Goal: Transaction & Acquisition: Purchase product/service

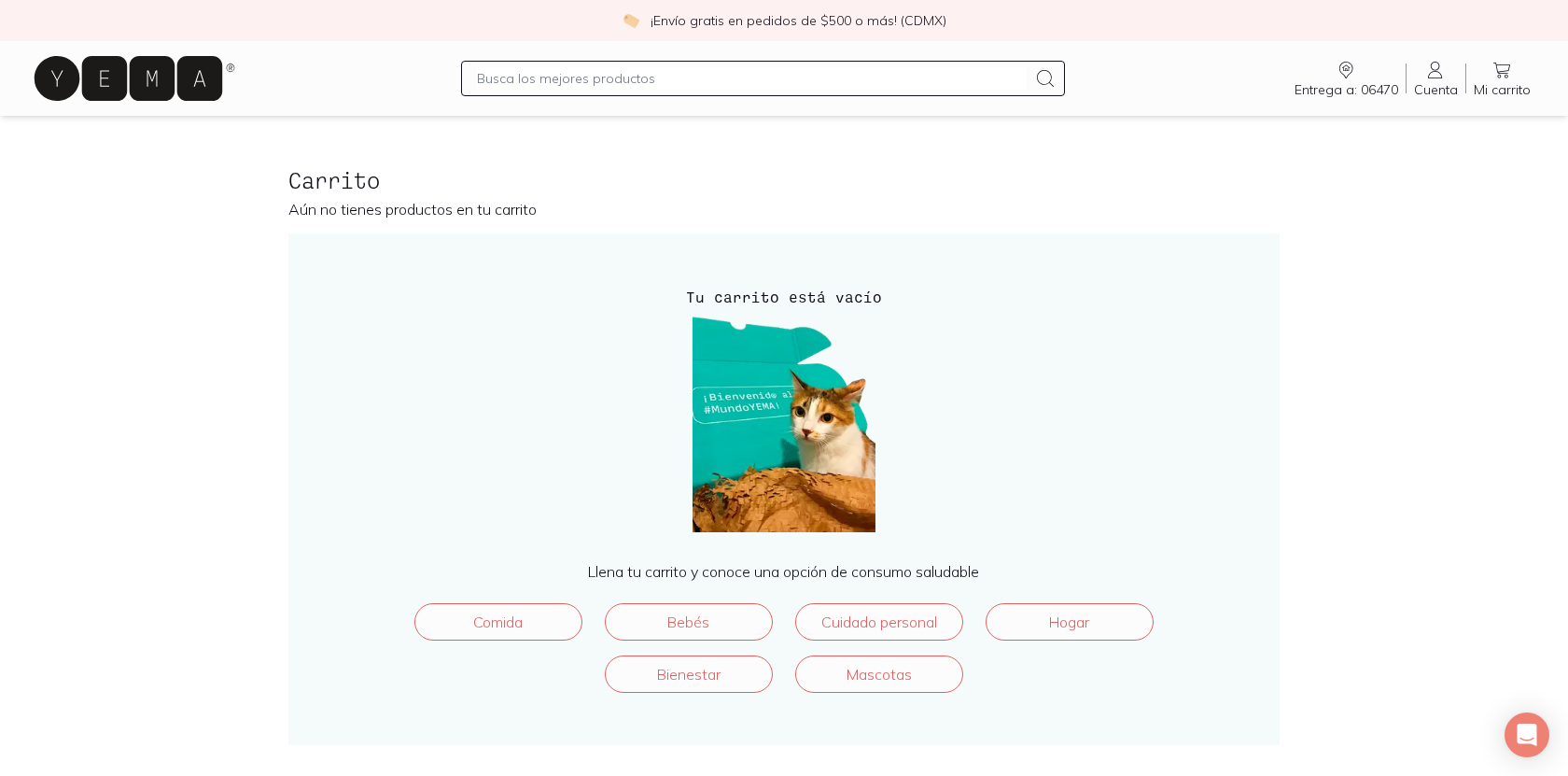
click at [591, 81] on input "text" at bounding box center [752, 78] width 549 height 22
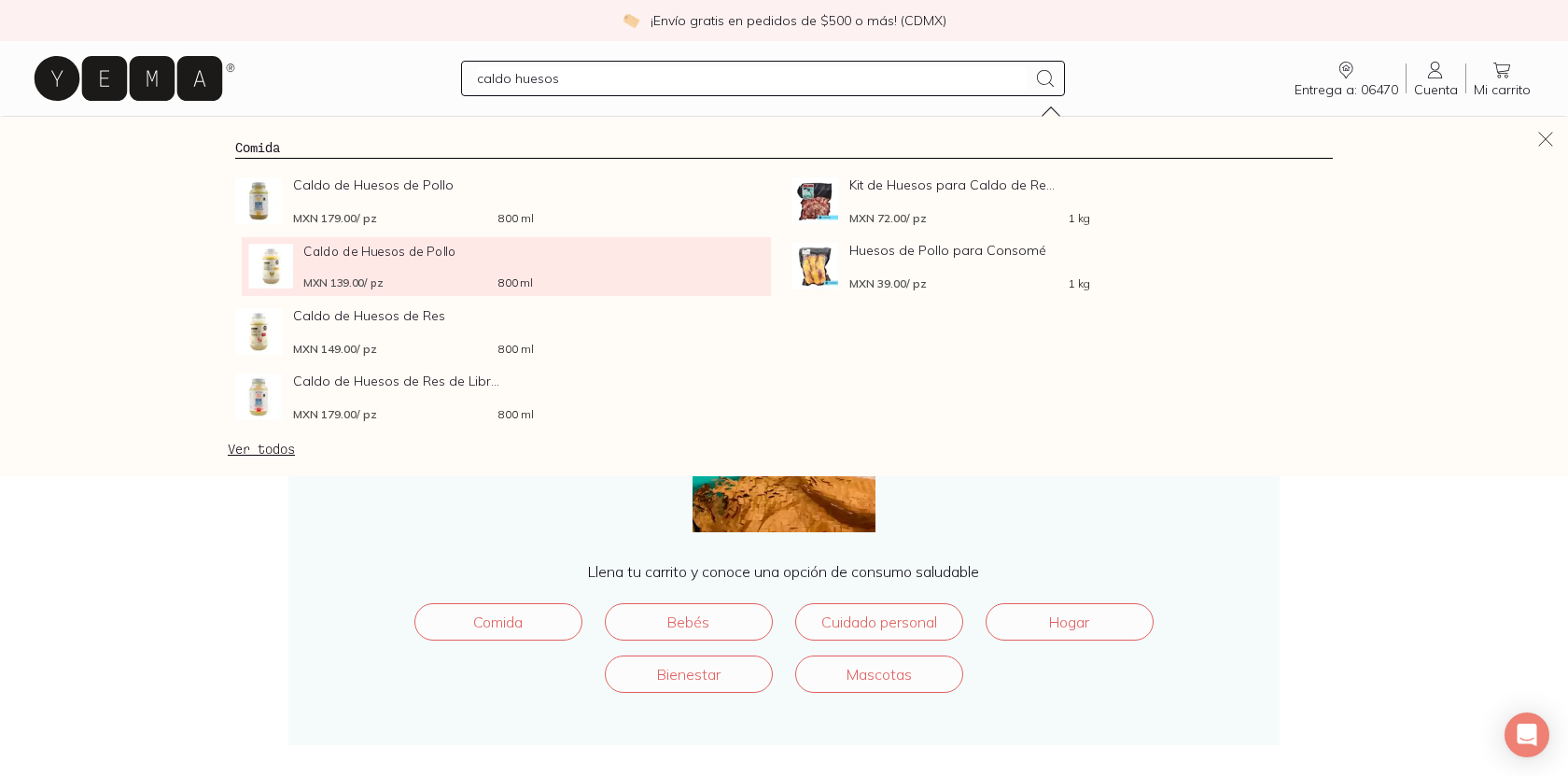
type input "caldo huesos"
click at [430, 263] on div "Caldo de Huesos de Pollo MXN 139.00 / pz 800 ml" at bounding box center [417, 266] width 229 height 45
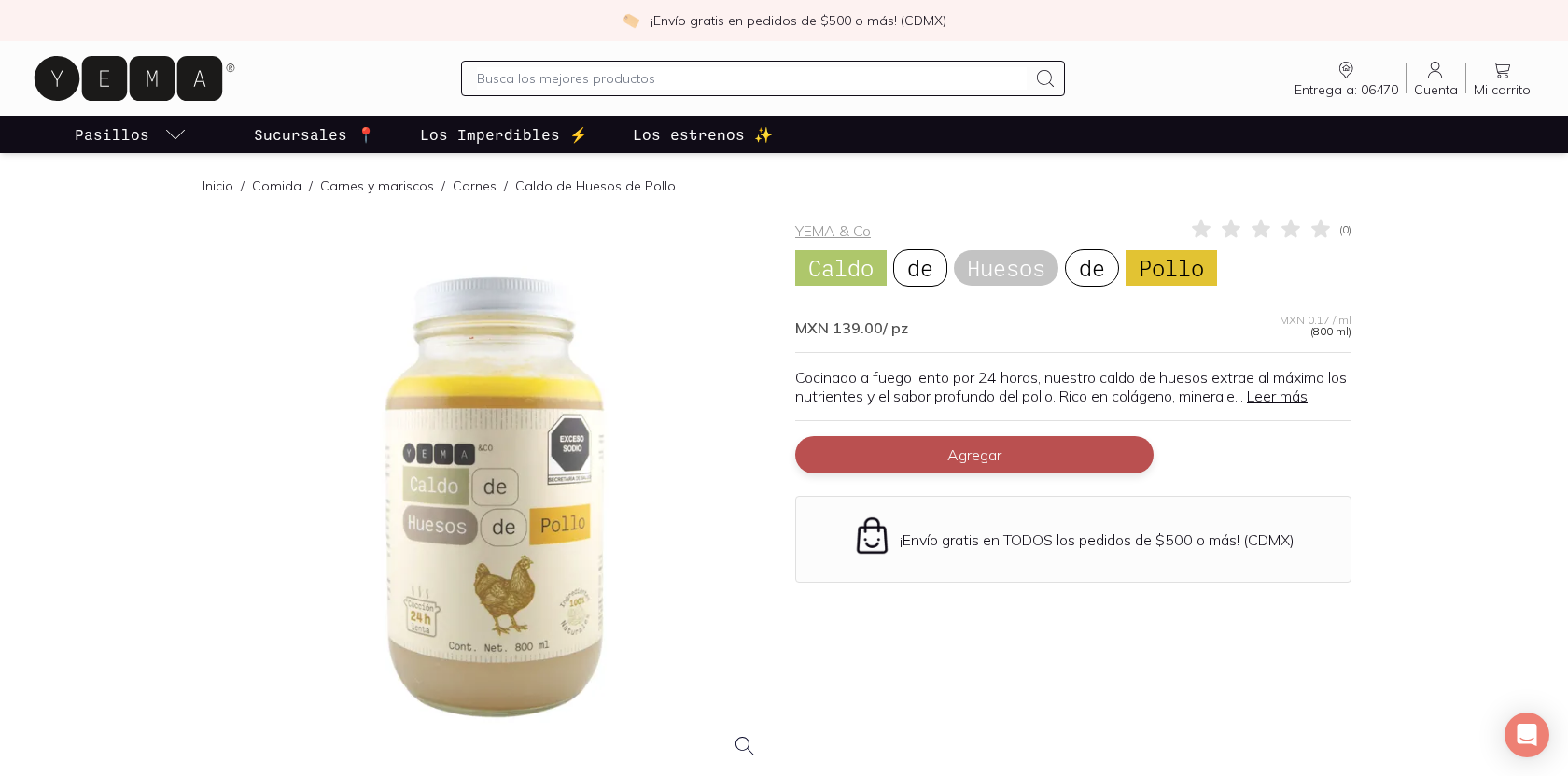
click at [973, 453] on span "Agregar" at bounding box center [974, 454] width 54 height 19
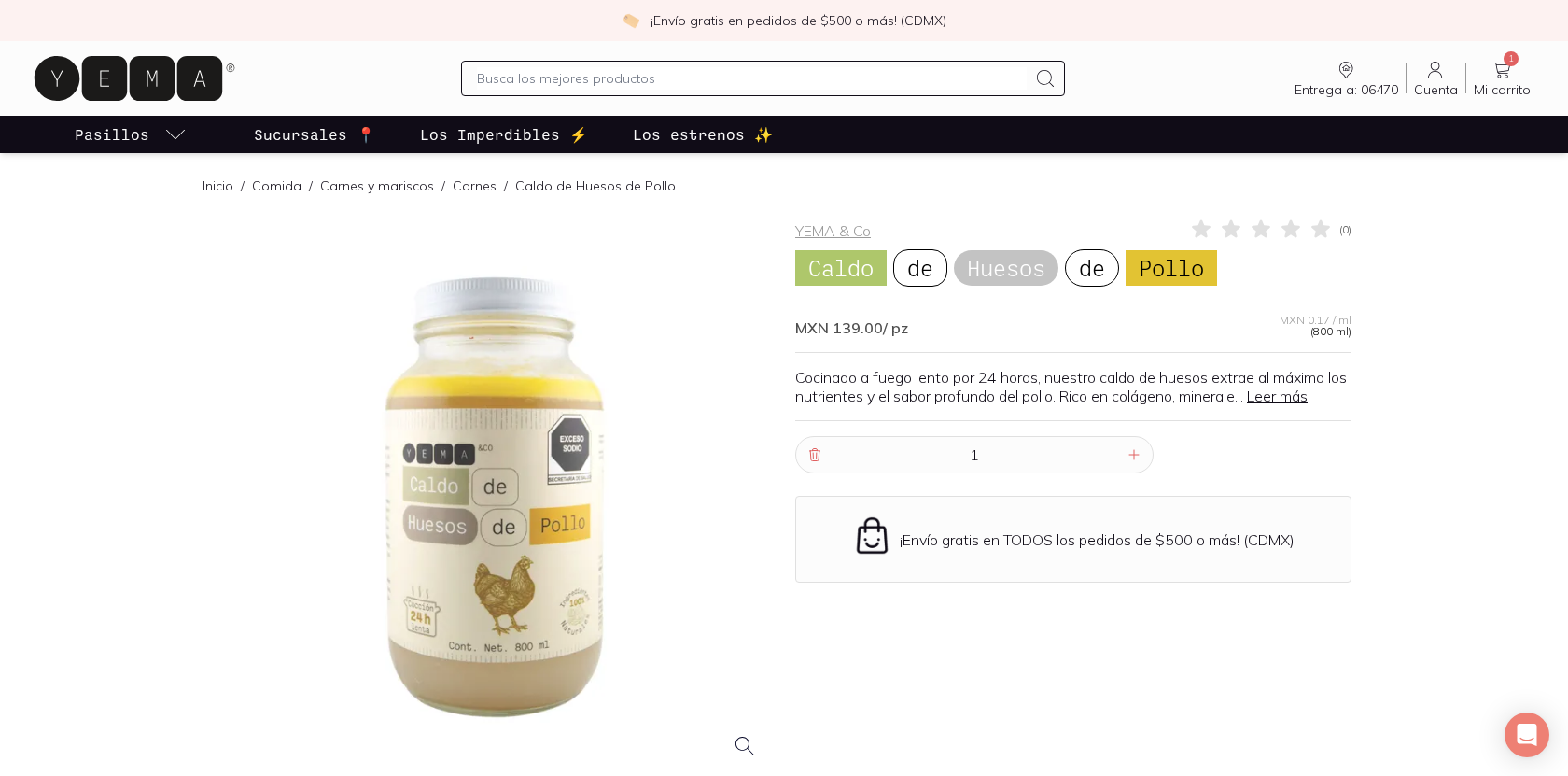
click at [648, 81] on input "text" at bounding box center [752, 78] width 549 height 22
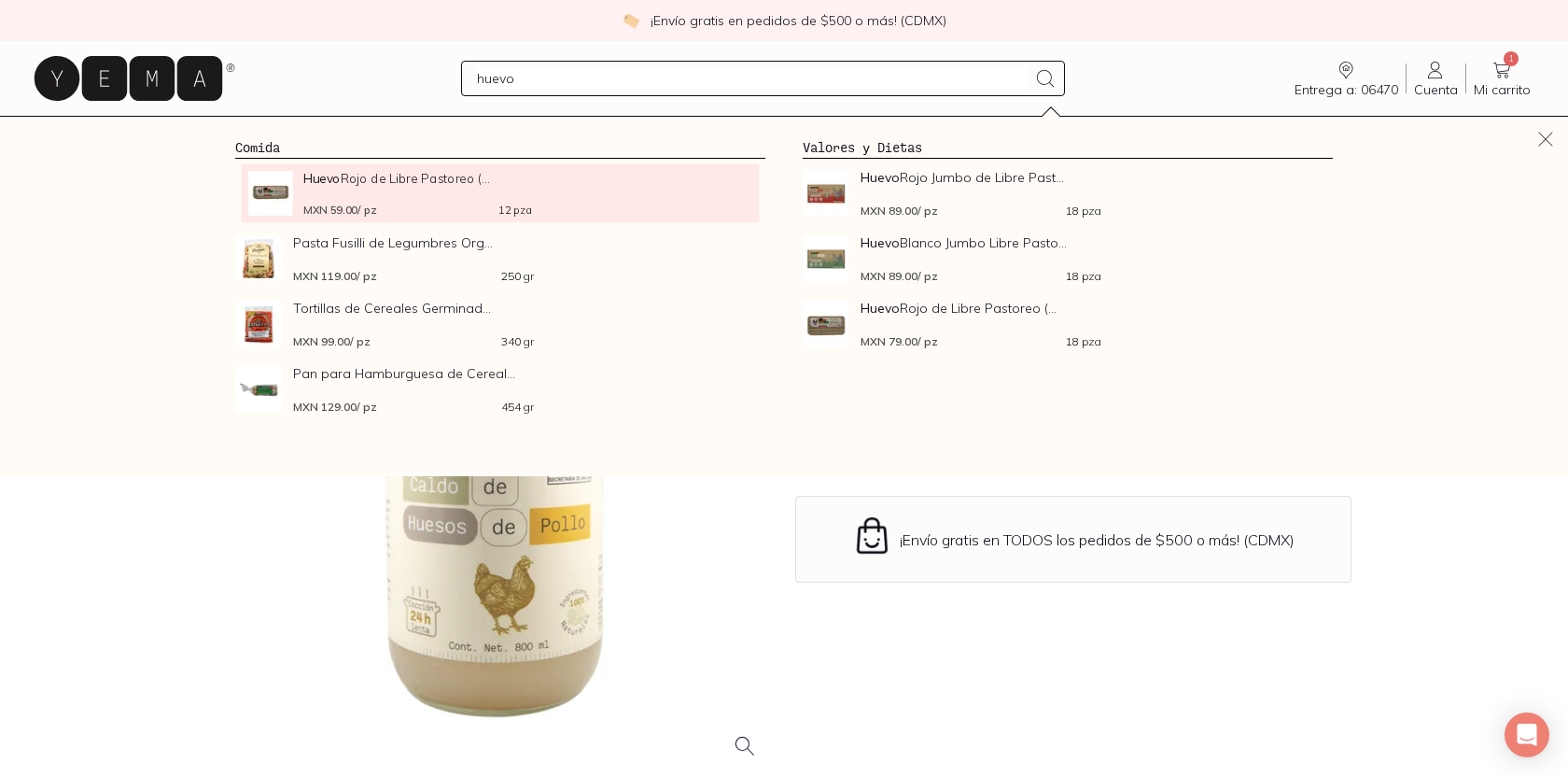
type input "huevo"
click at [710, 194] on link "Huevo Rojo de Libre Pastoreo (... MXN 59.00 / pz 12 pza" at bounding box center [500, 193] width 504 height 45
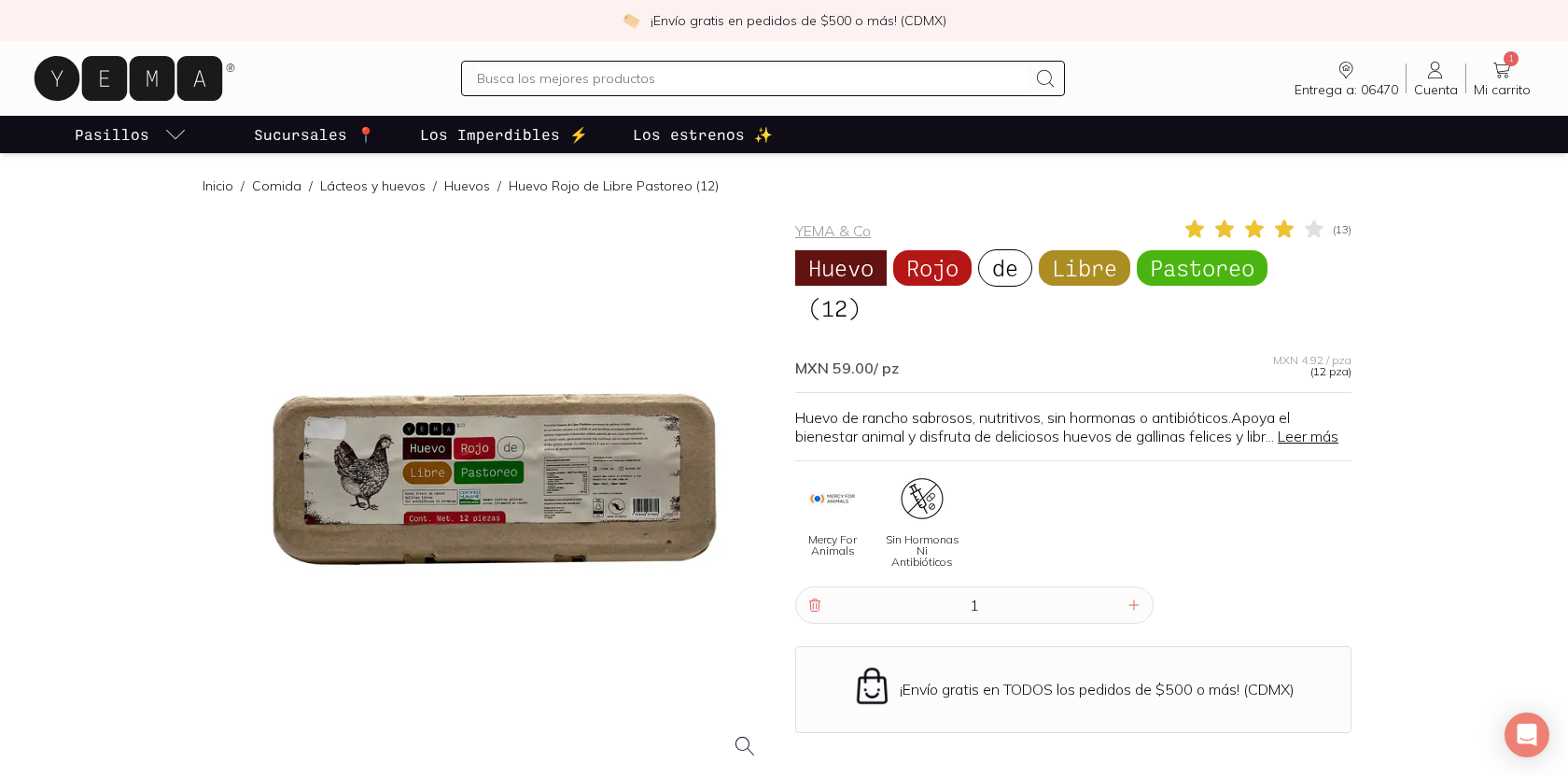
click at [653, 81] on input "text" at bounding box center [752, 78] width 549 height 22
type input "huevo"
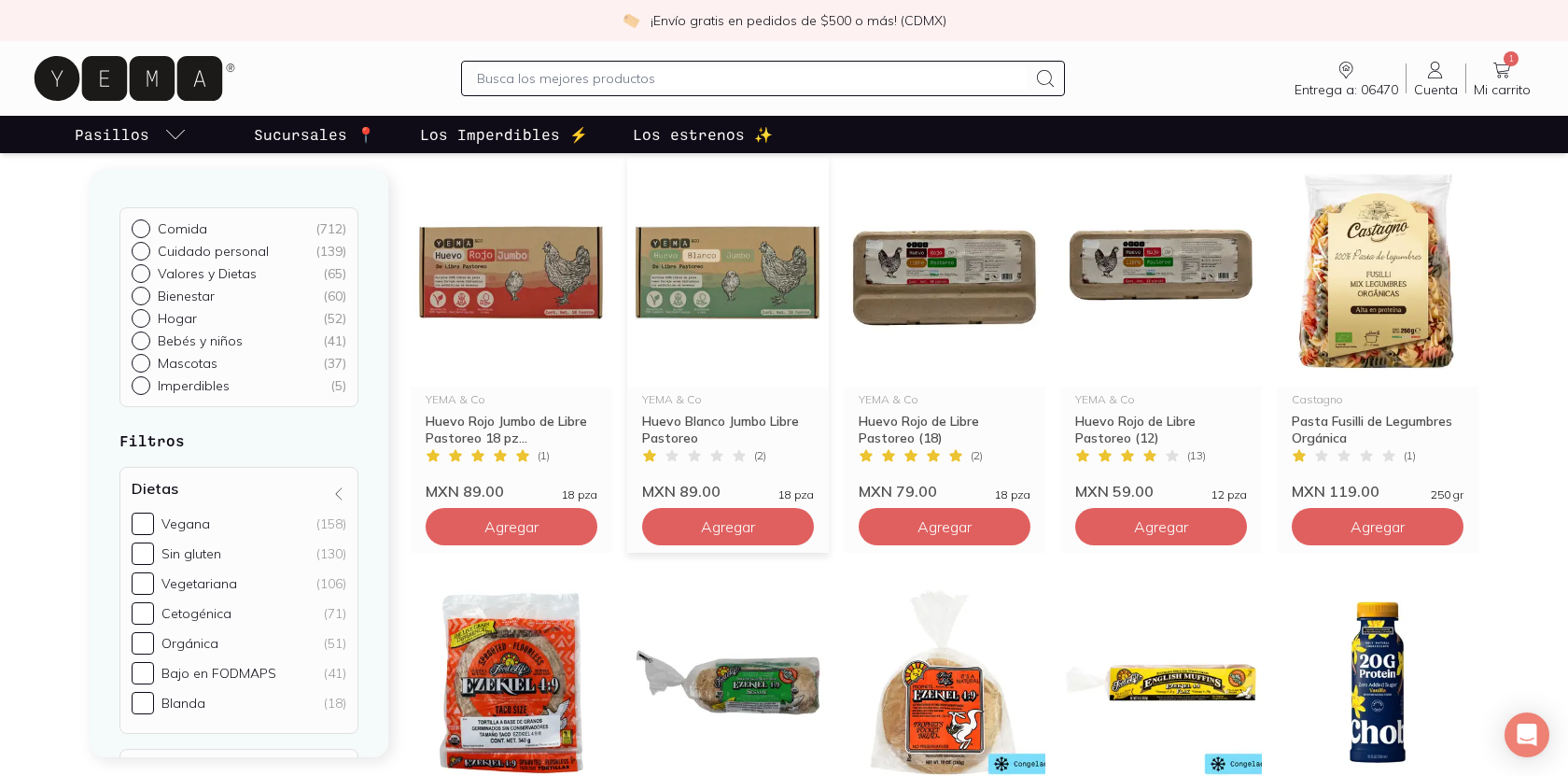
scroll to position [207, 0]
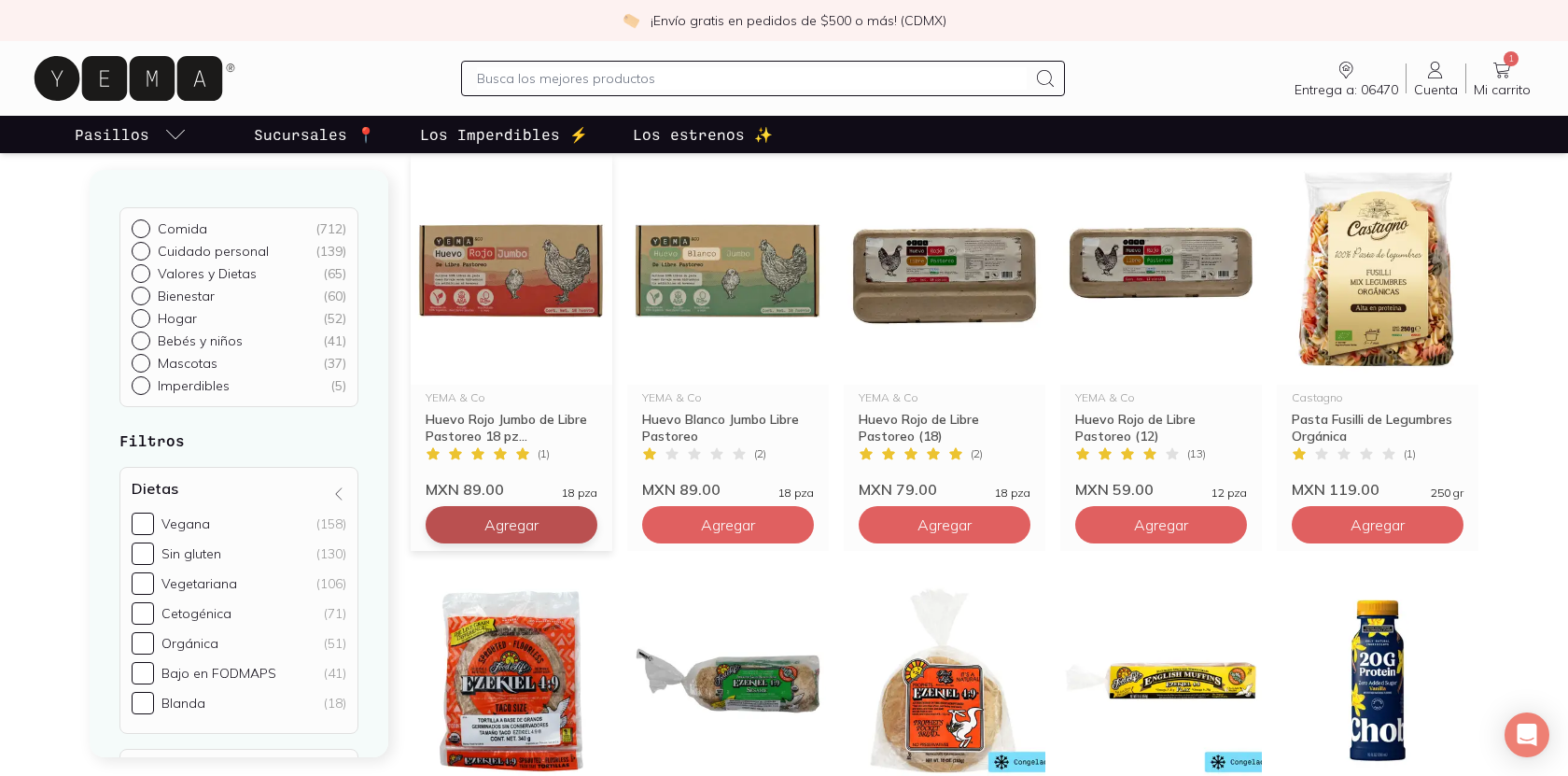
click at [538, 533] on span "Agregar" at bounding box center [511, 524] width 54 height 19
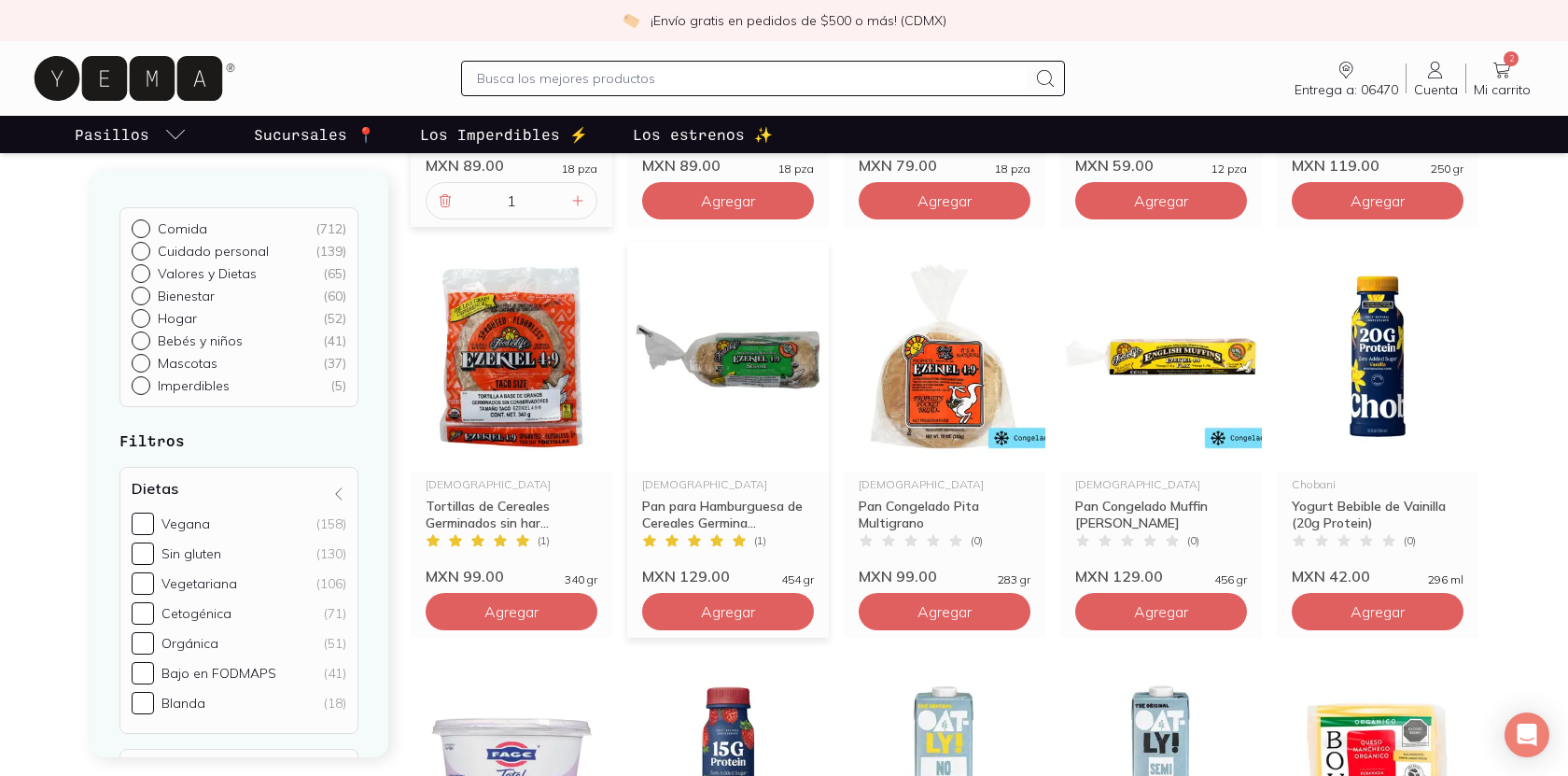
scroll to position [524, 0]
click at [542, 68] on input "text" at bounding box center [752, 78] width 549 height 22
type input "guee"
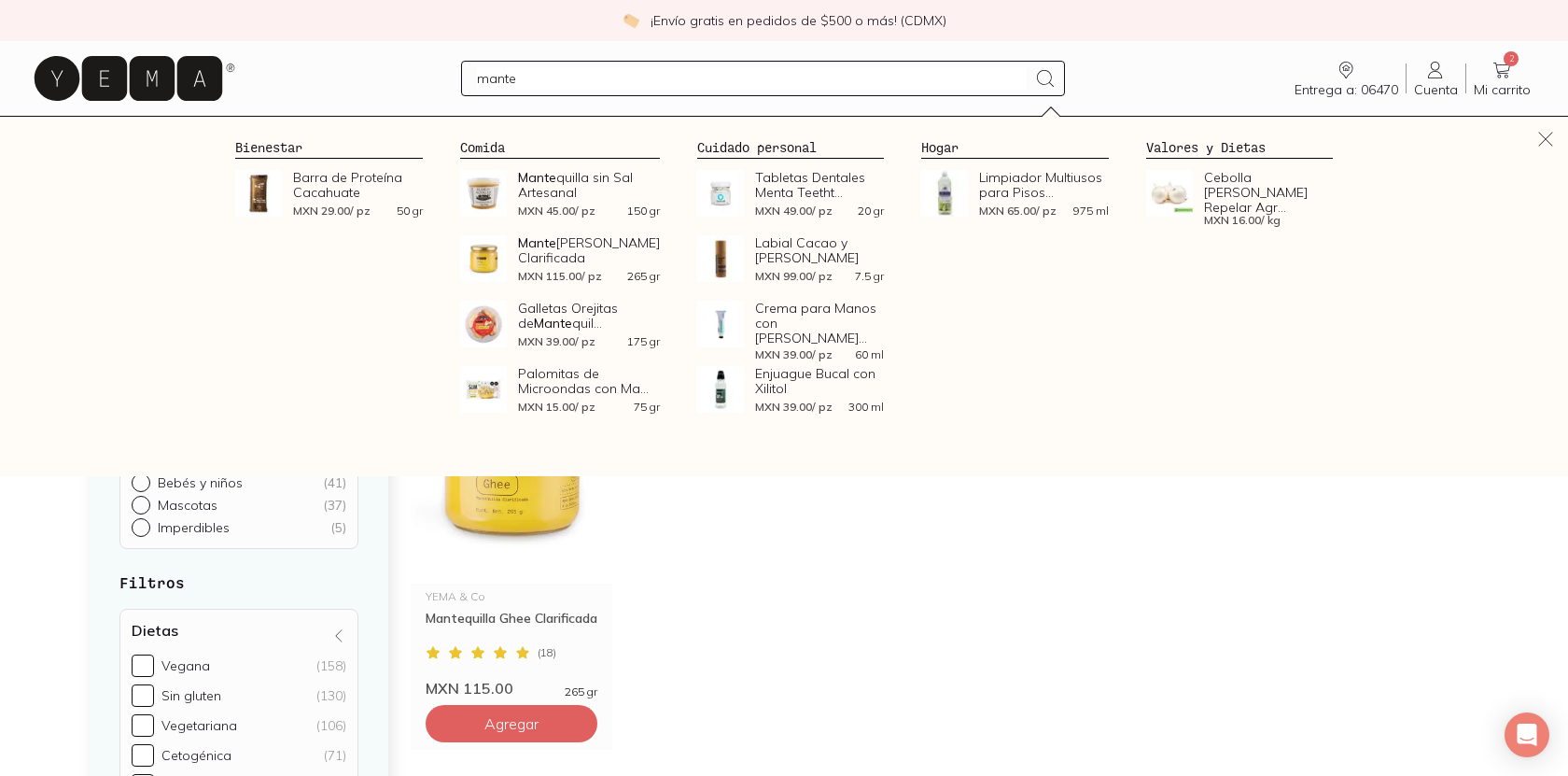
type input "mante"
click at [732, 539] on div "YEMA & Co Mantequilla Ghee Clarificada ( 18 ) MXN 115.00 265 gr Agregar" at bounding box center [944, 551] width 1068 height 395
click at [562, 725] on button "Agregar" at bounding box center [511, 723] width 172 height 37
click at [541, 77] on input "mante" at bounding box center [752, 78] width 549 height 22
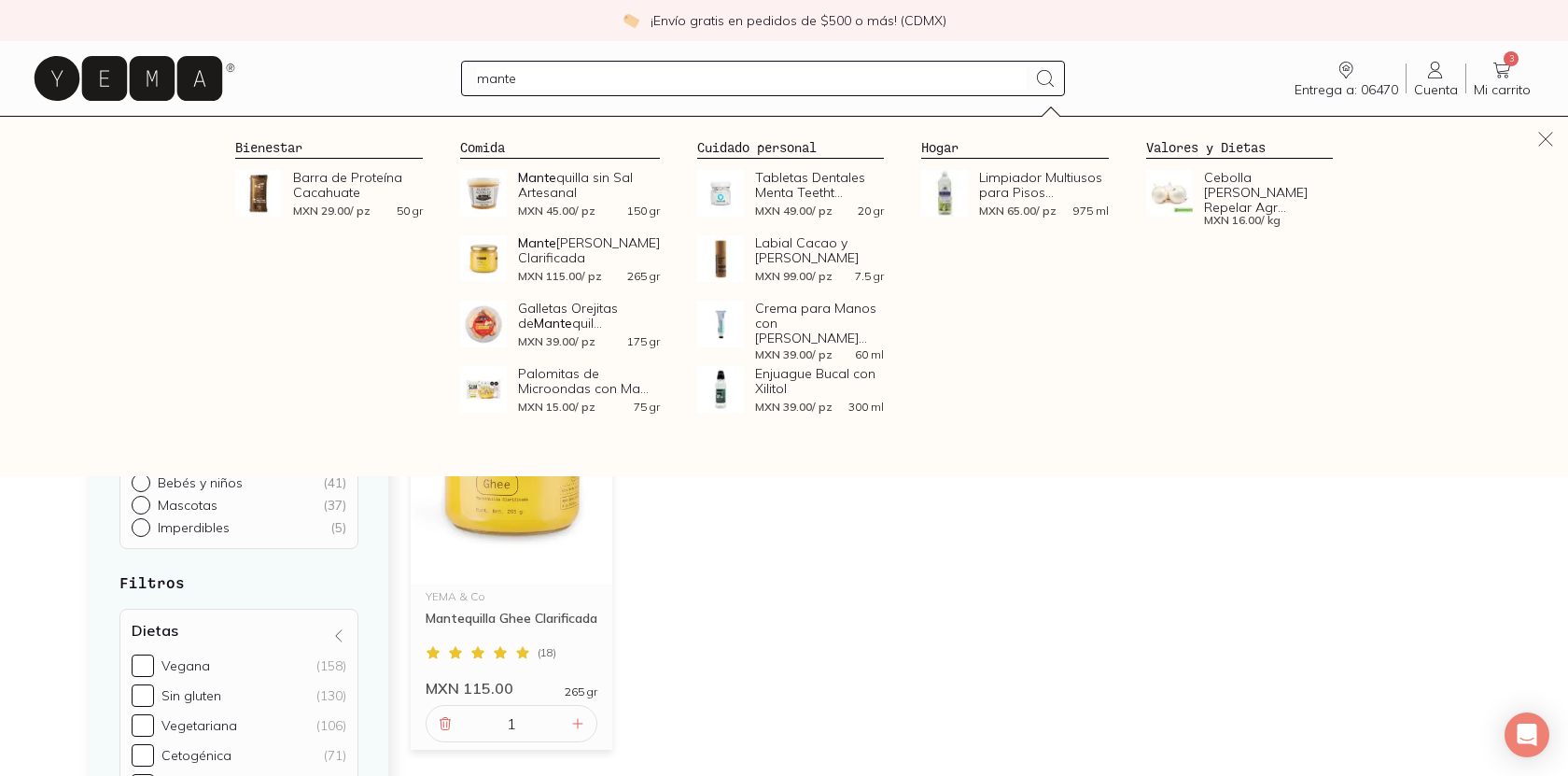
click at [541, 77] on input "mante" at bounding box center [752, 78] width 549 height 22
click at [712, 669] on div "YEMA & Co Mantequilla Ghee Clarificada ( 18 ) MXN 115.00 265 gr 1" at bounding box center [944, 551] width 1068 height 395
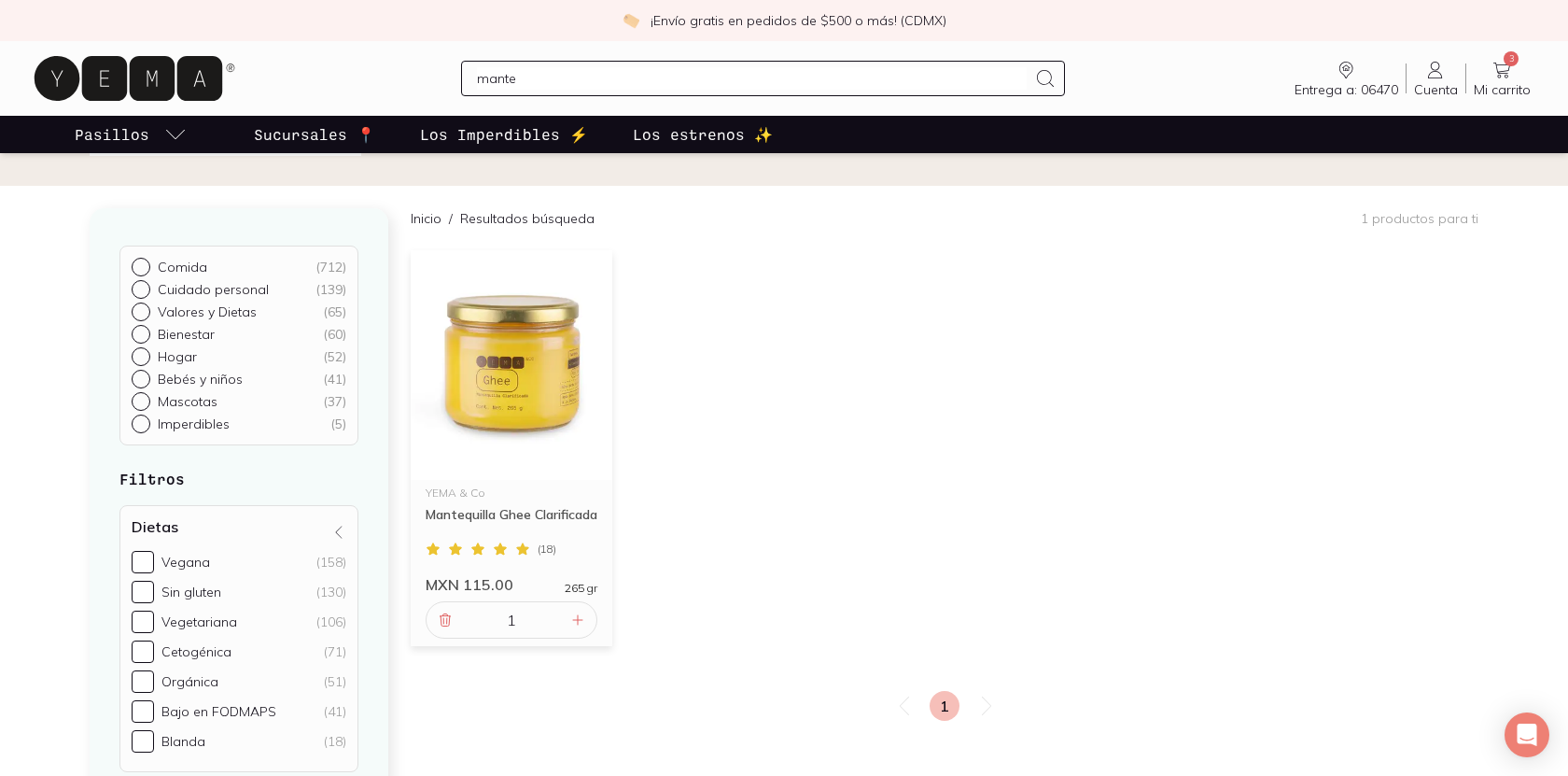
scroll to position [108, 0]
click at [481, 411] on img at bounding box center [511, 362] width 202 height 230
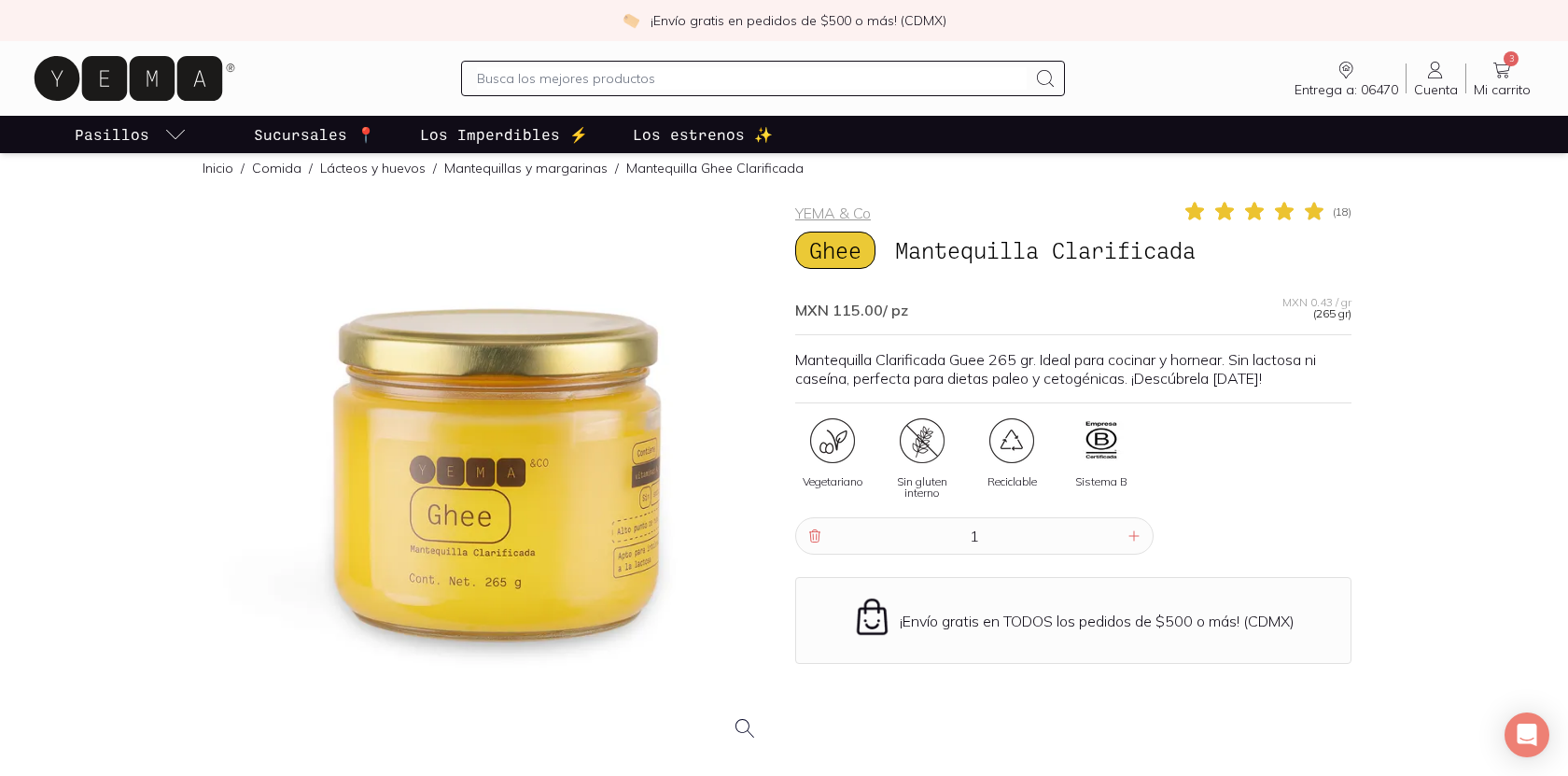
scroll to position [16, 0]
click at [604, 88] on input "text" at bounding box center [752, 78] width 549 height 22
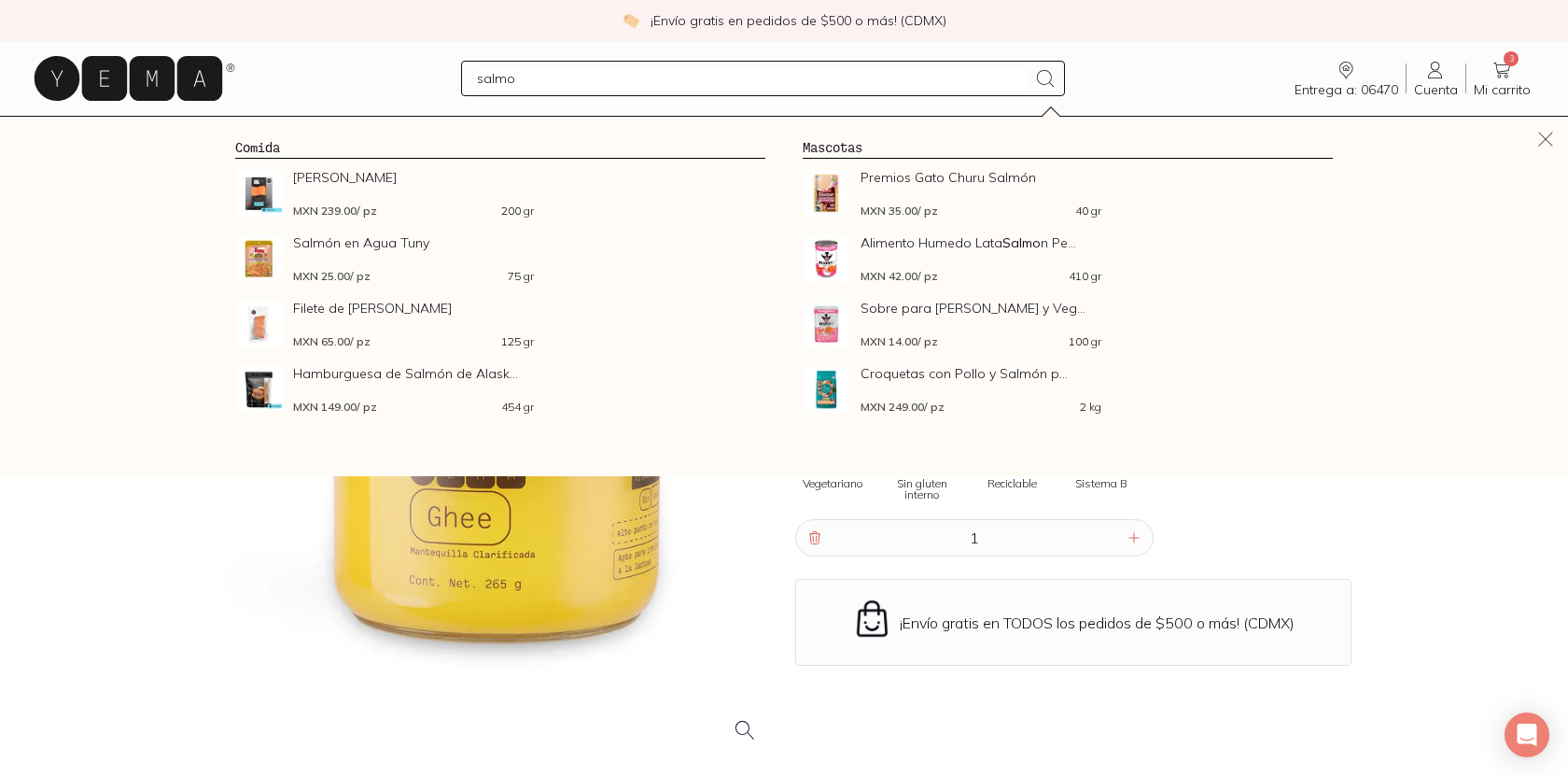
type input "salmon"
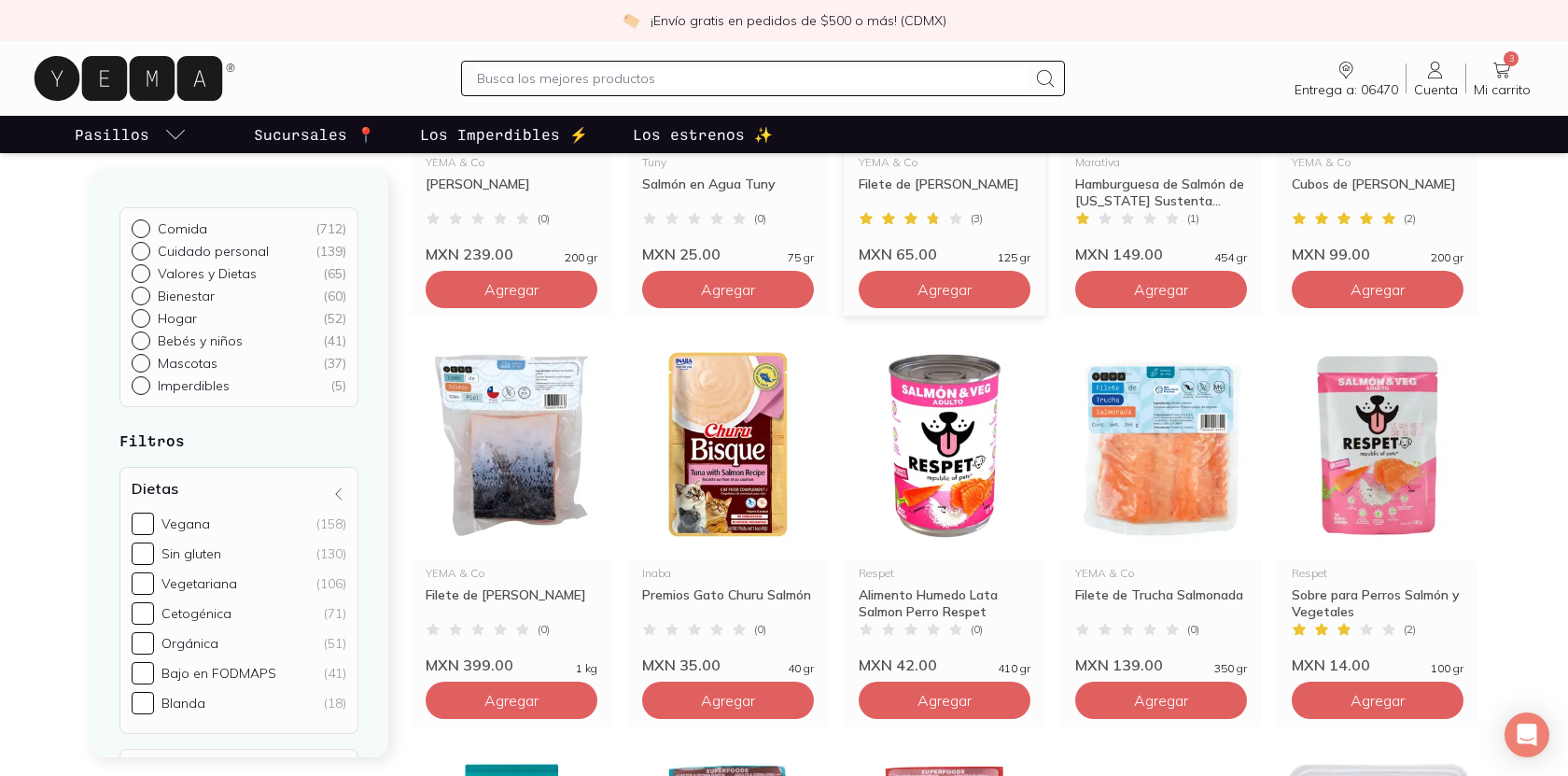
scroll to position [456, 0]
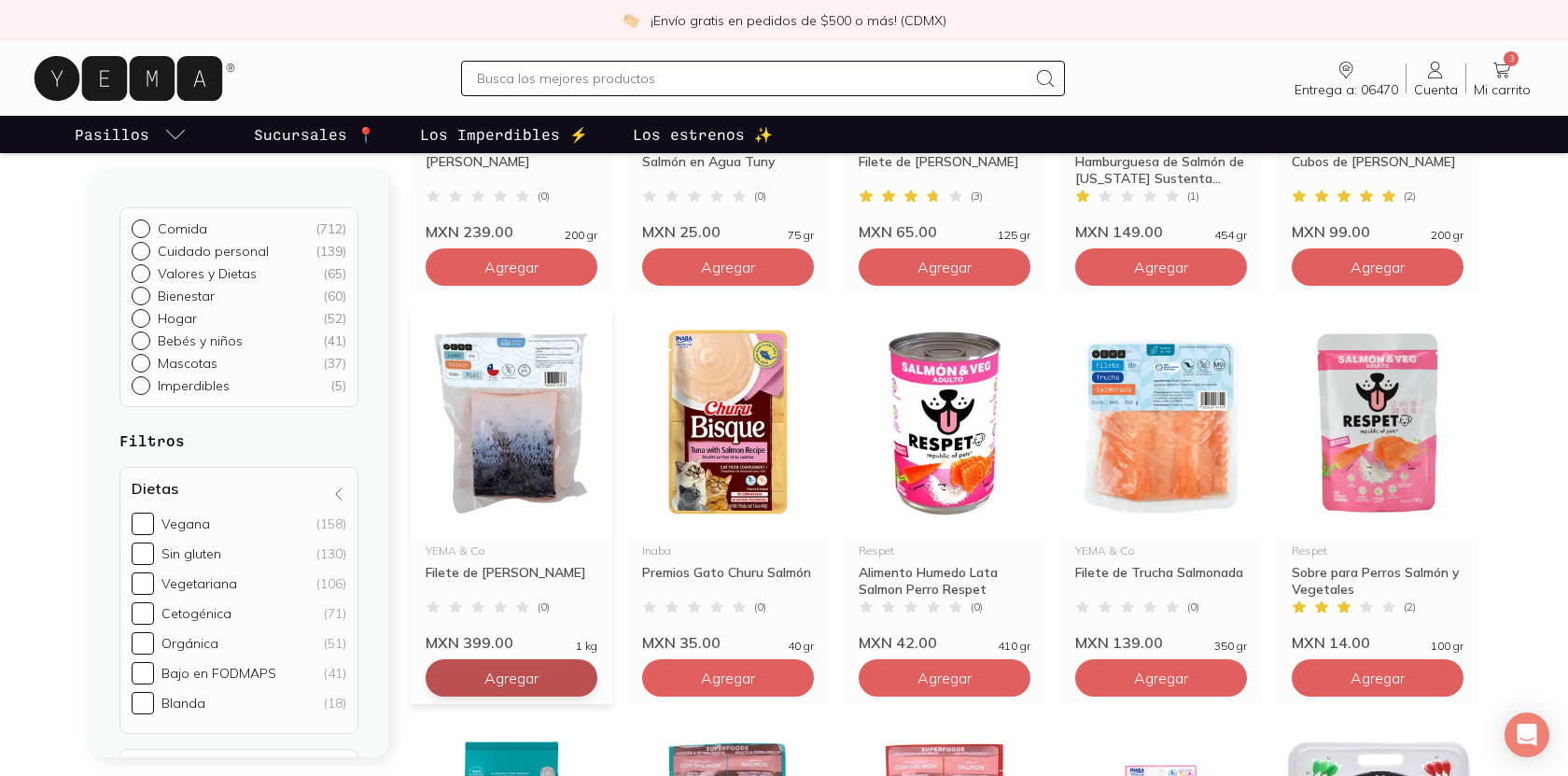
click at [535, 686] on span "Agregar" at bounding box center [511, 678] width 54 height 19
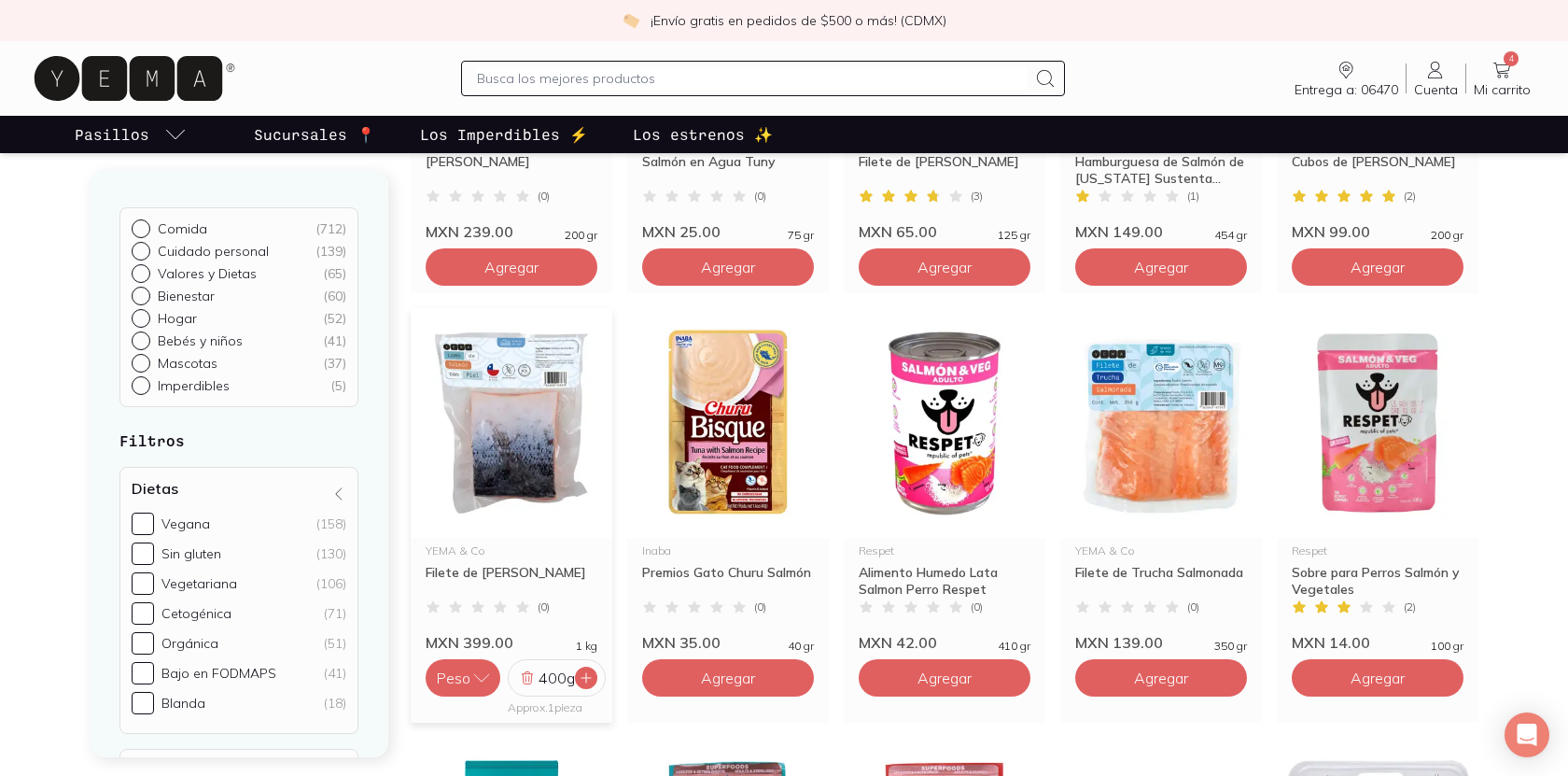
click at [590, 686] on div at bounding box center [586, 678] width 22 height 22
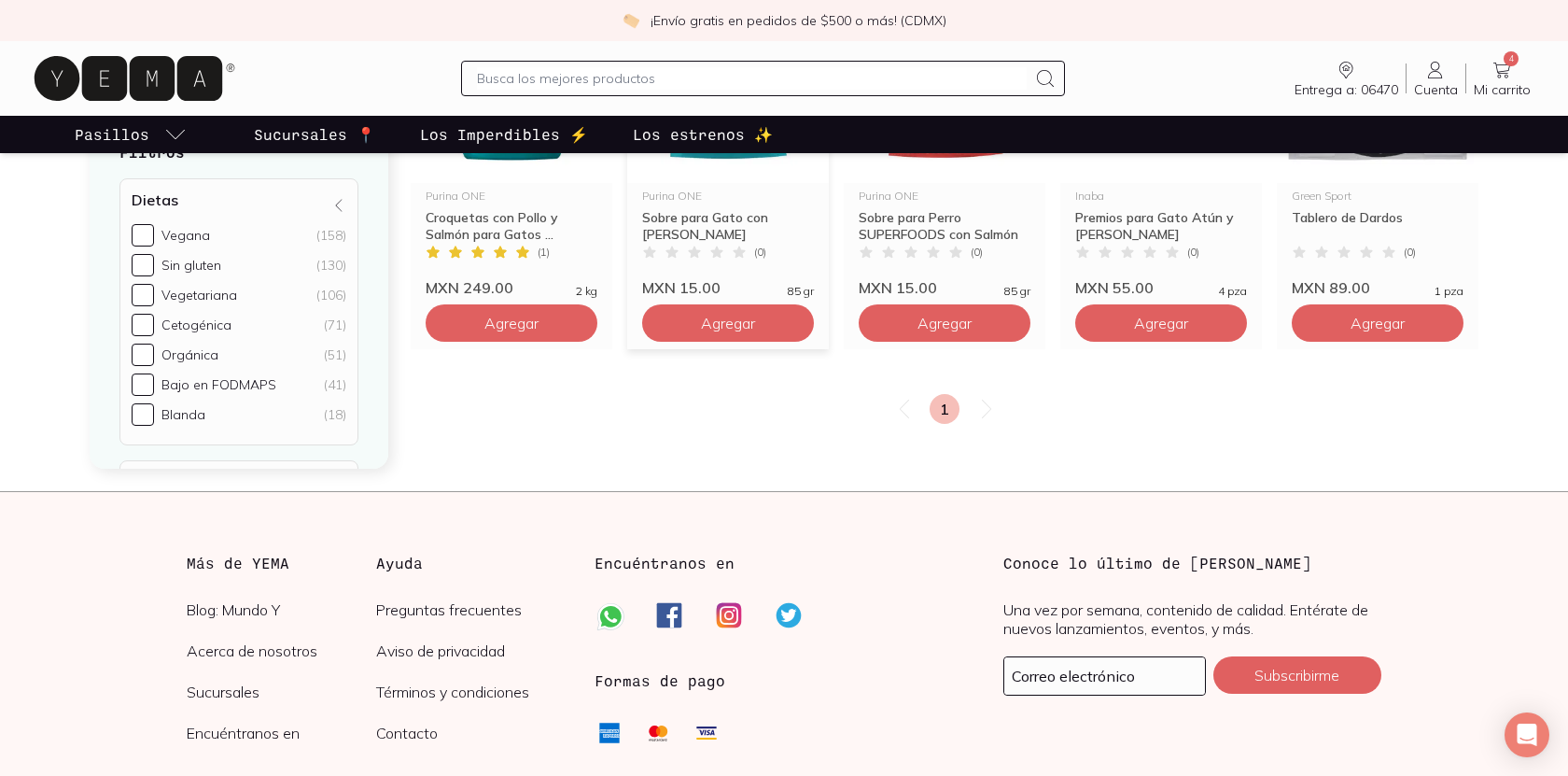
scroll to position [1242, 0]
click at [620, 71] on input "text" at bounding box center [752, 78] width 549 height 22
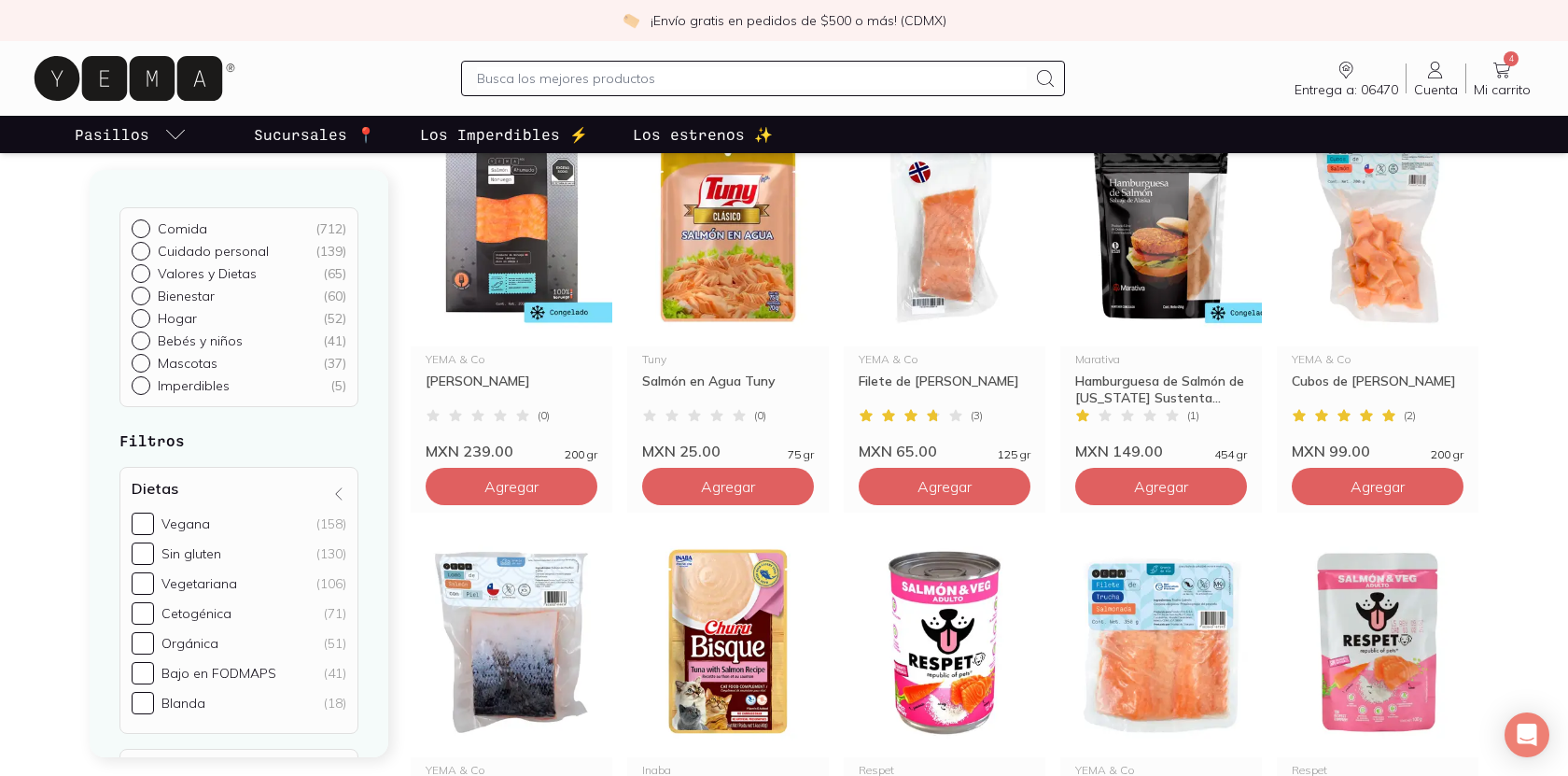
scroll to position [0, 0]
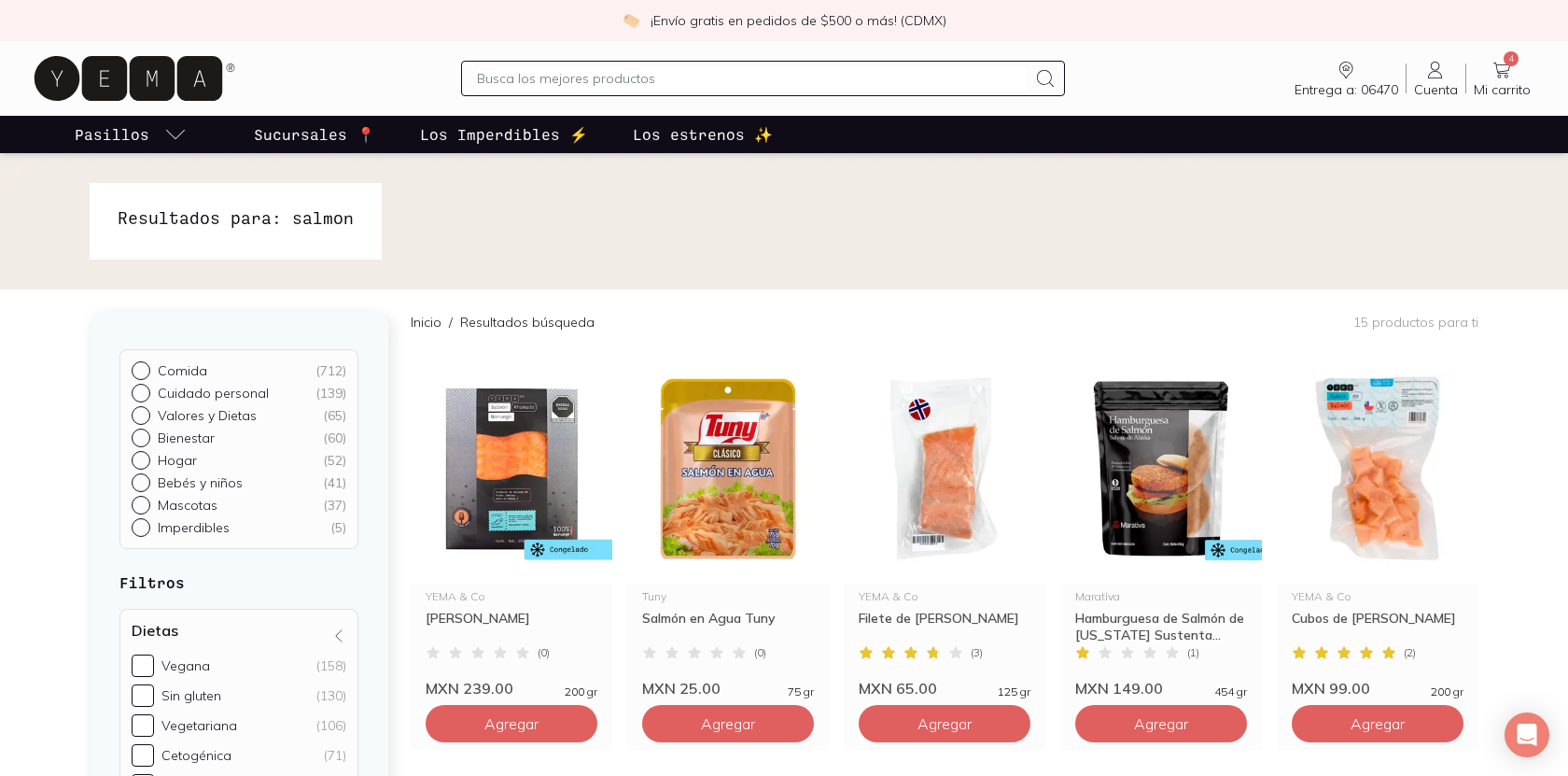
click at [1508, 80] on icon at bounding box center [1501, 70] width 22 height 22
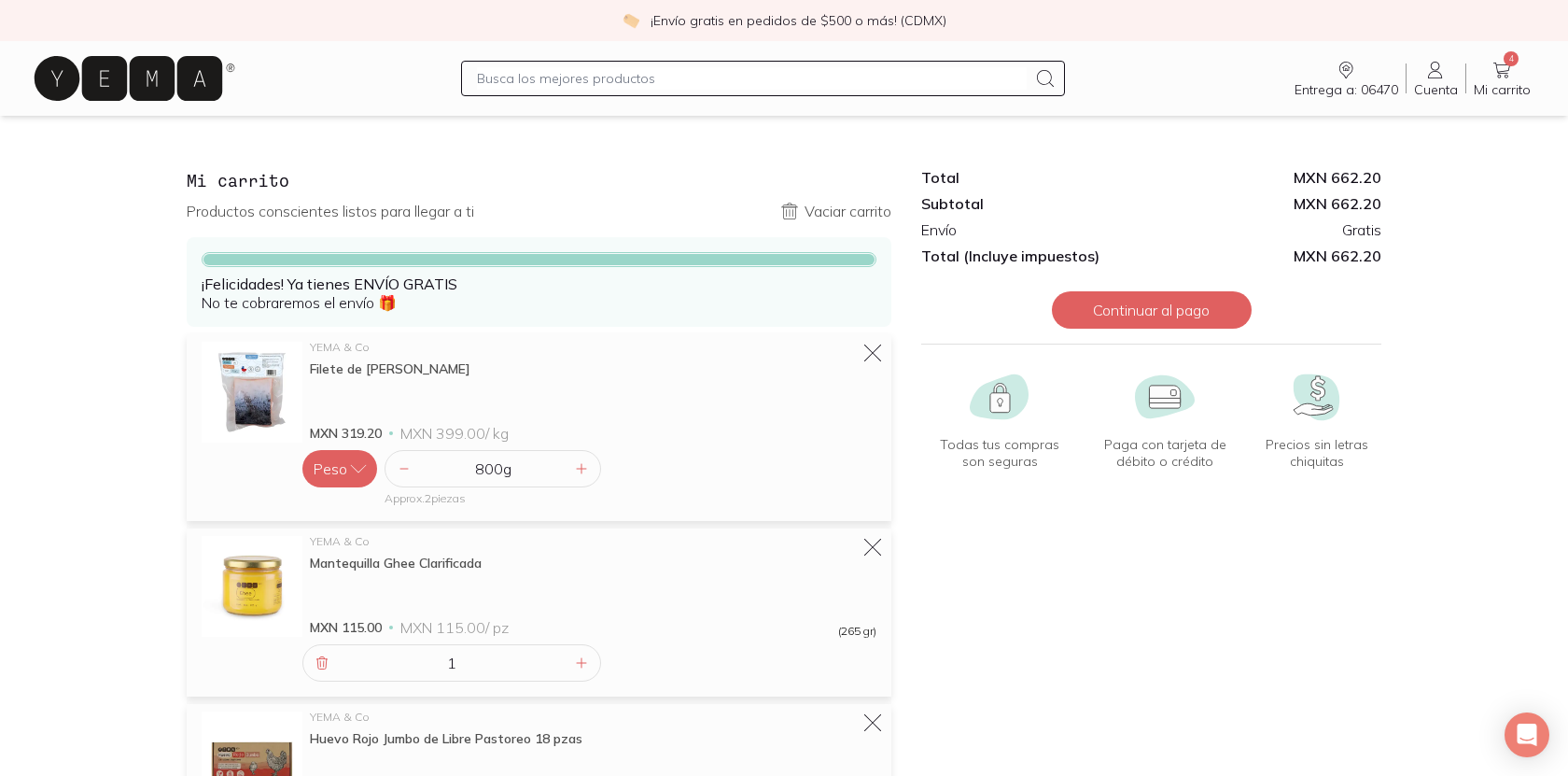
click at [194, 79] on icon at bounding box center [129, 78] width 188 height 45
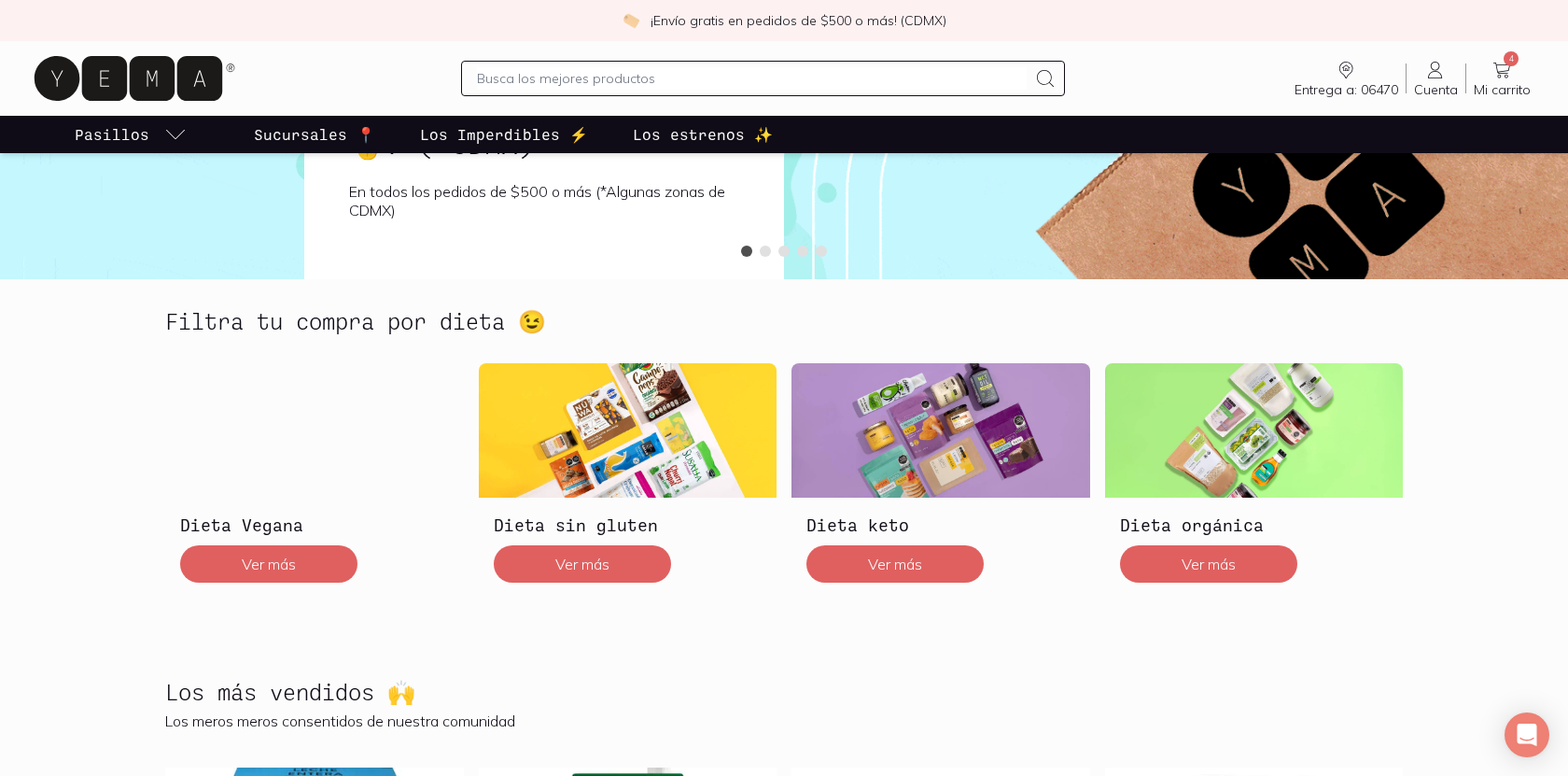
scroll to position [361, 0]
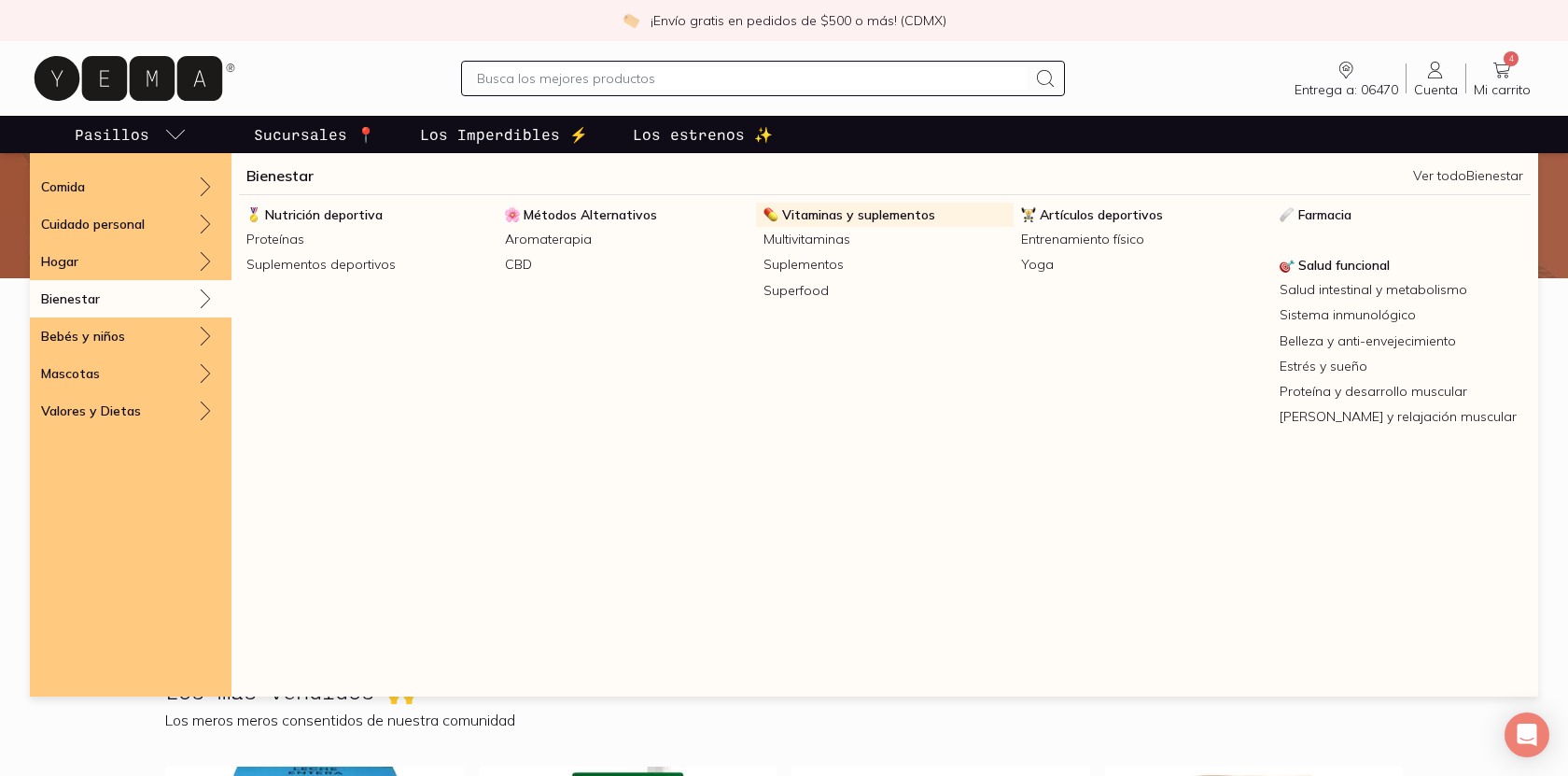
click at [885, 213] on span "Vitaminas y suplementos" at bounding box center [858, 215] width 153 height 17
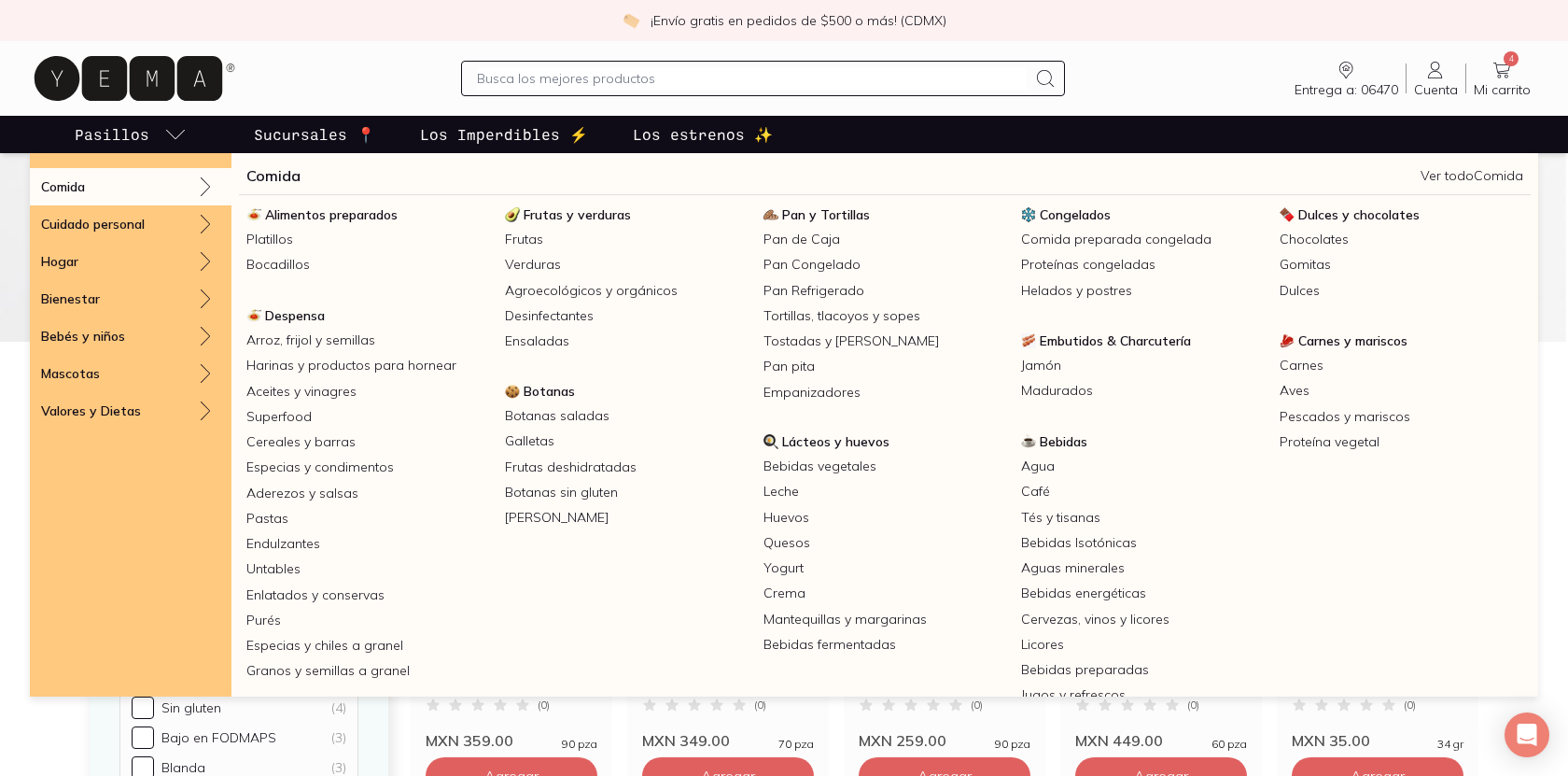
click at [79, 192] on p "Comida" at bounding box center [63, 187] width 44 height 17
click at [280, 181] on link "Comida" at bounding box center [273, 176] width 54 height 22
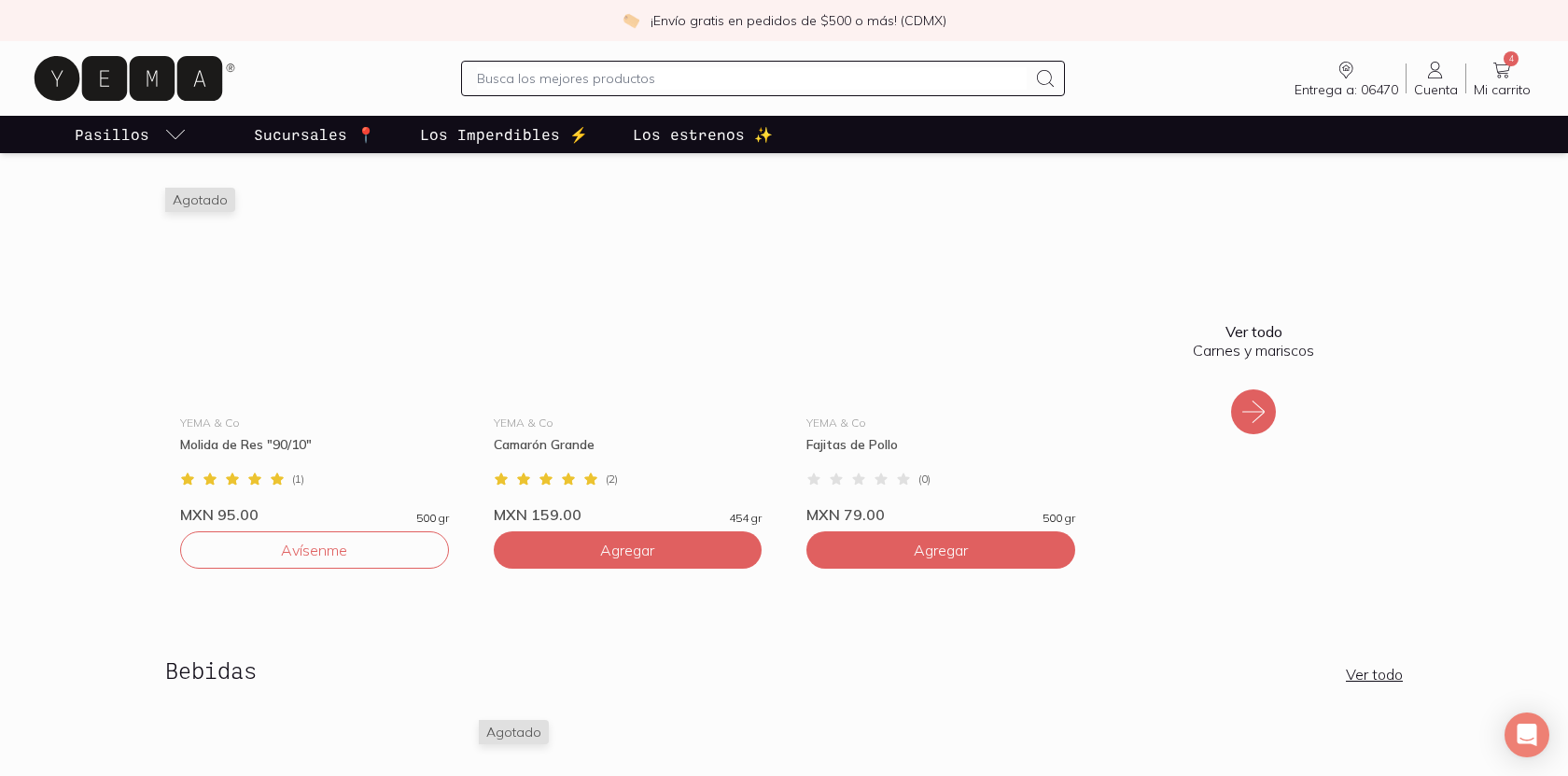
scroll to position [1981, 0]
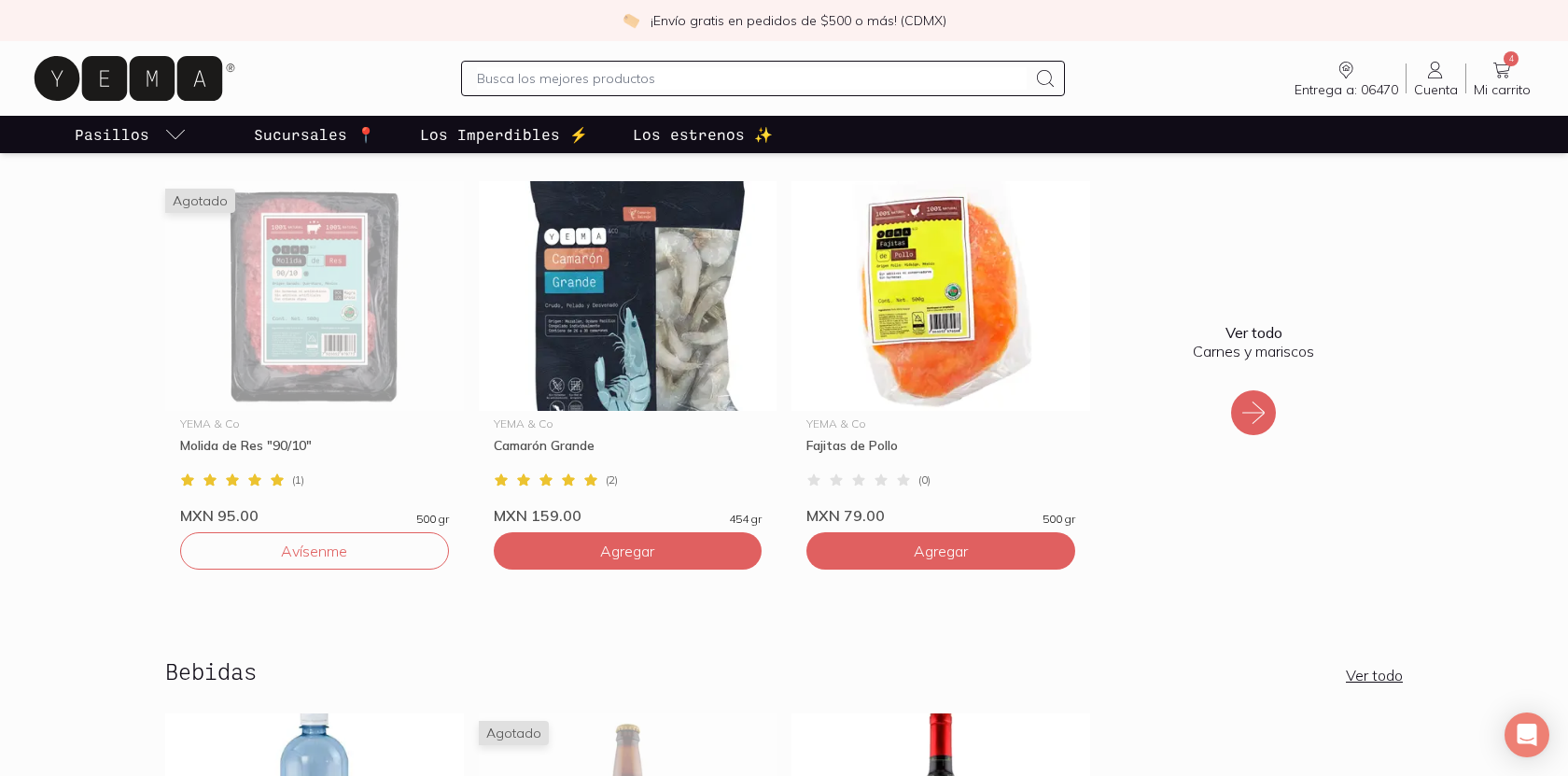
click at [1261, 422] on icon at bounding box center [1254, 412] width 30 height 30
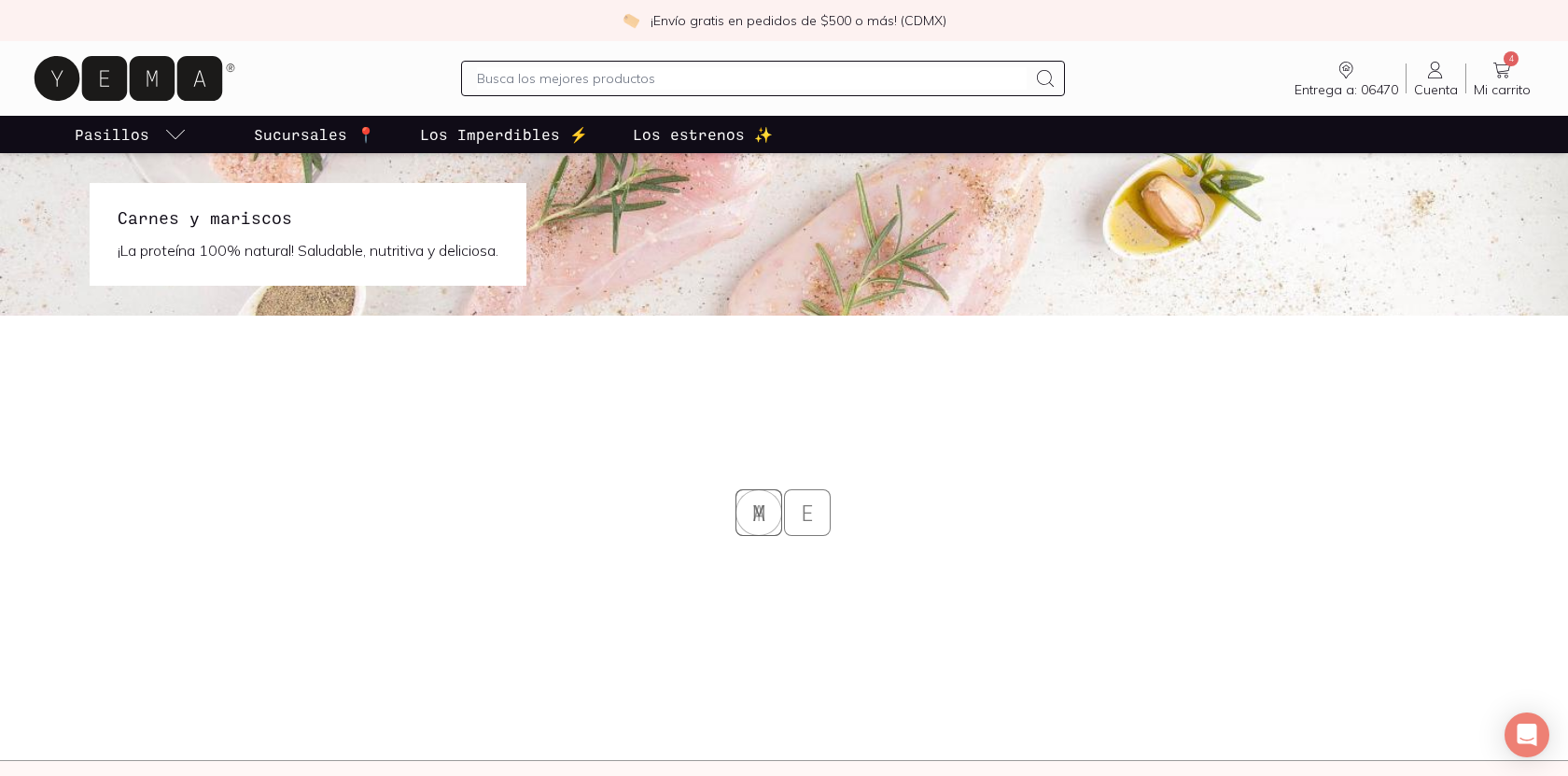
click at [982, 74] on input "text" at bounding box center [752, 78] width 549 height 22
type input "queso"
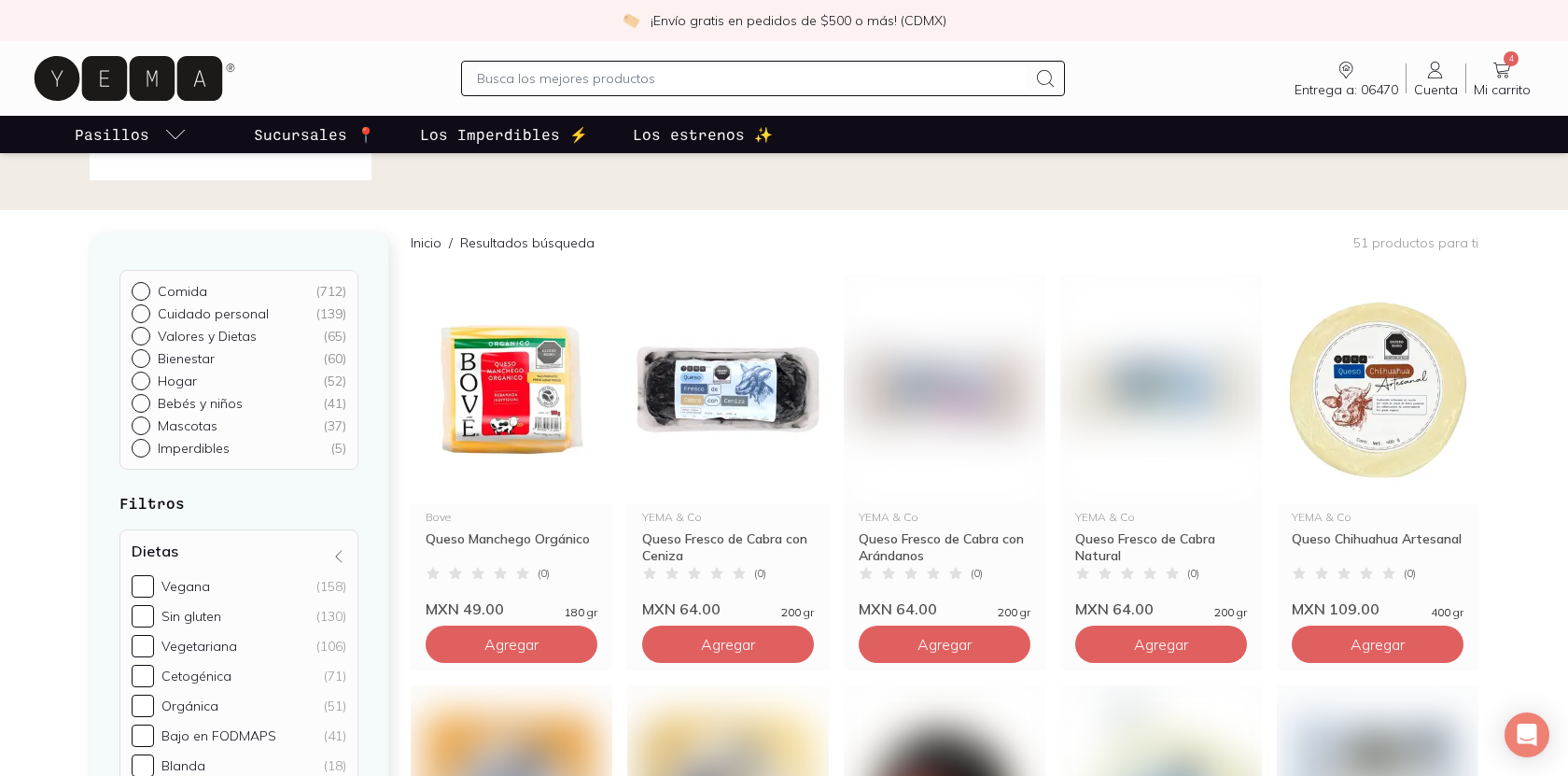
scroll to position [81, 0]
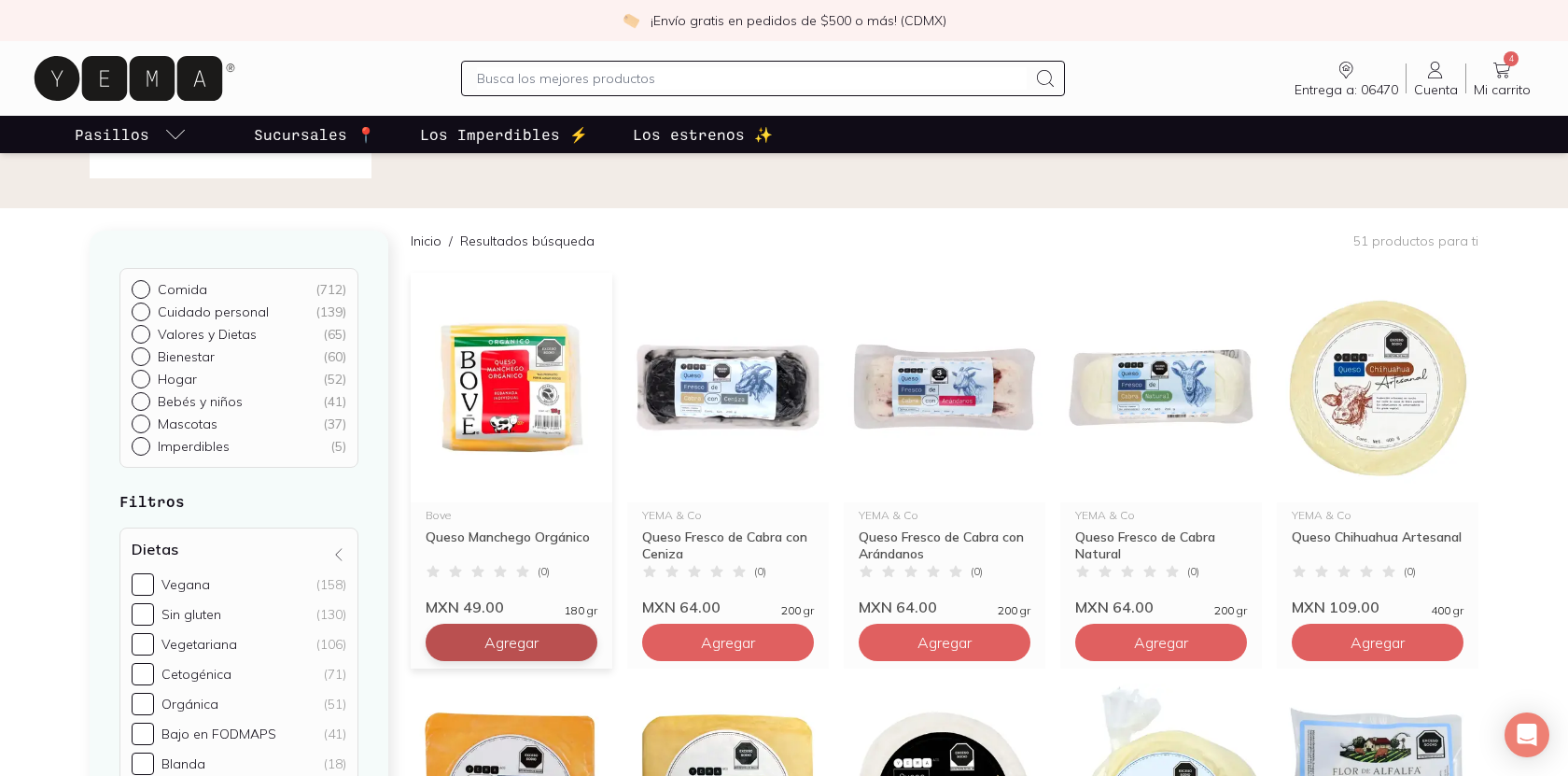
click at [523, 632] on button "Agregar" at bounding box center [511, 642] width 172 height 37
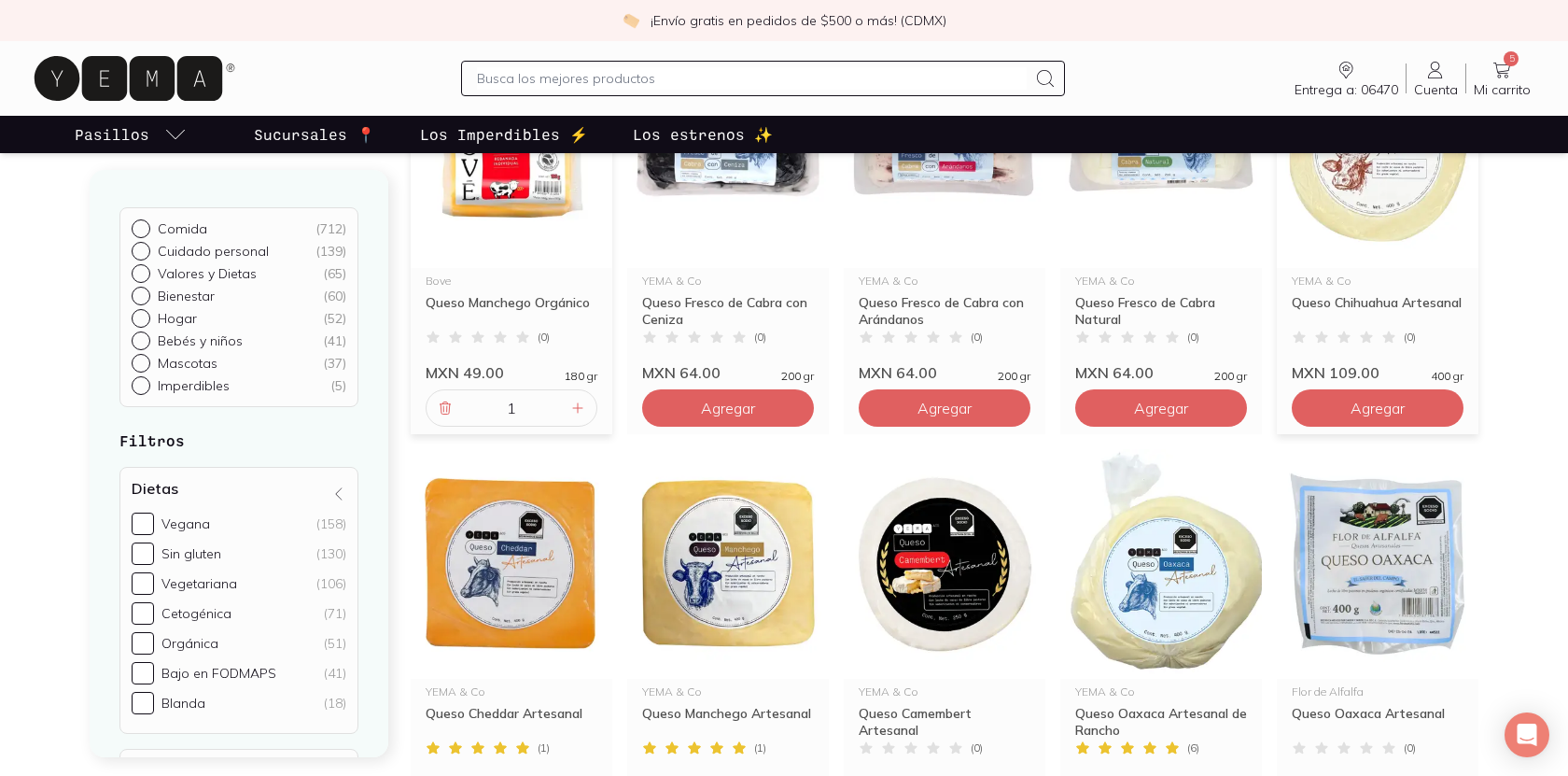
scroll to position [315, 0]
click at [438, 405] on icon at bounding box center [445, 408] width 15 height 15
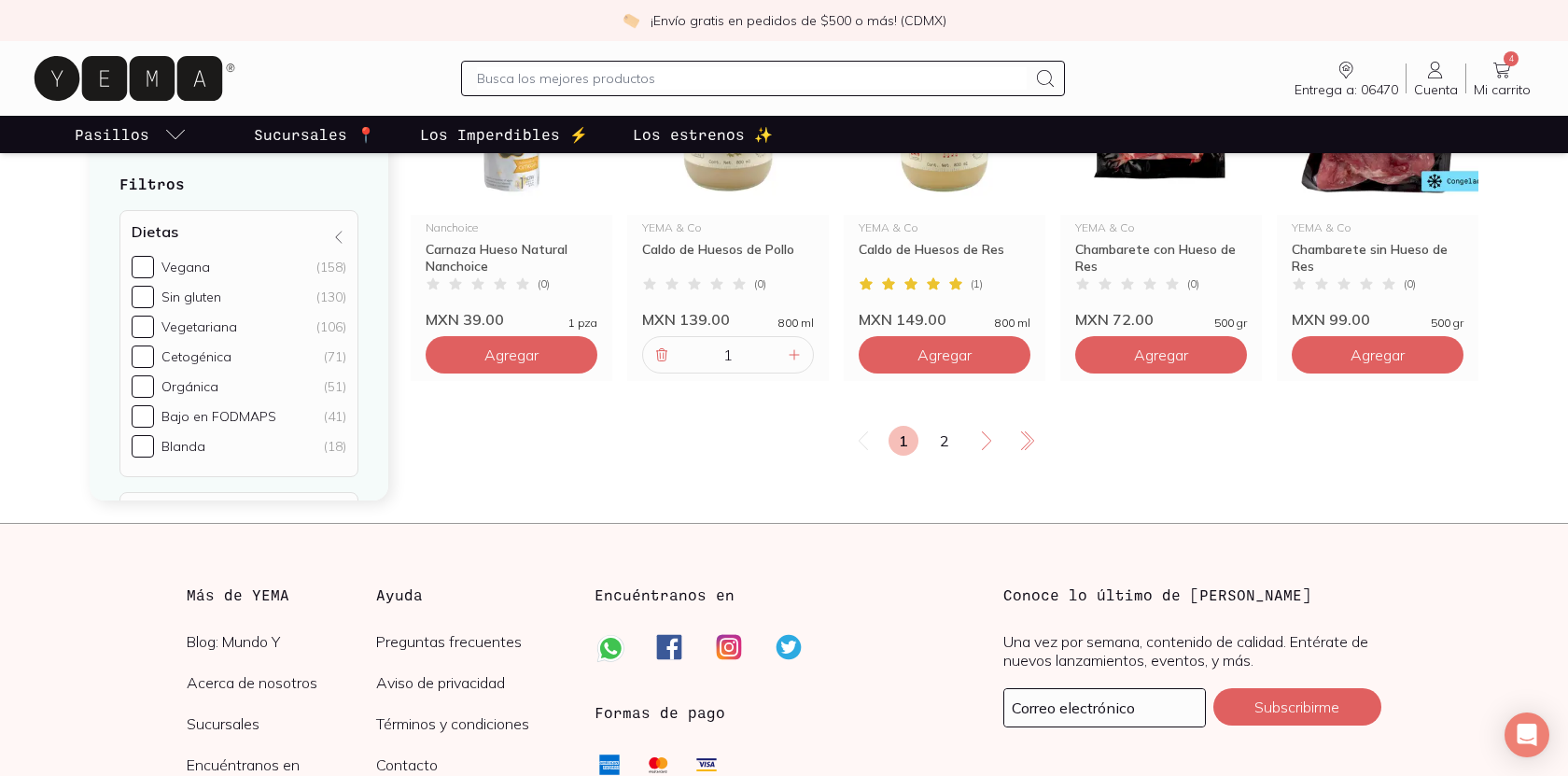
scroll to position [3248, 0]
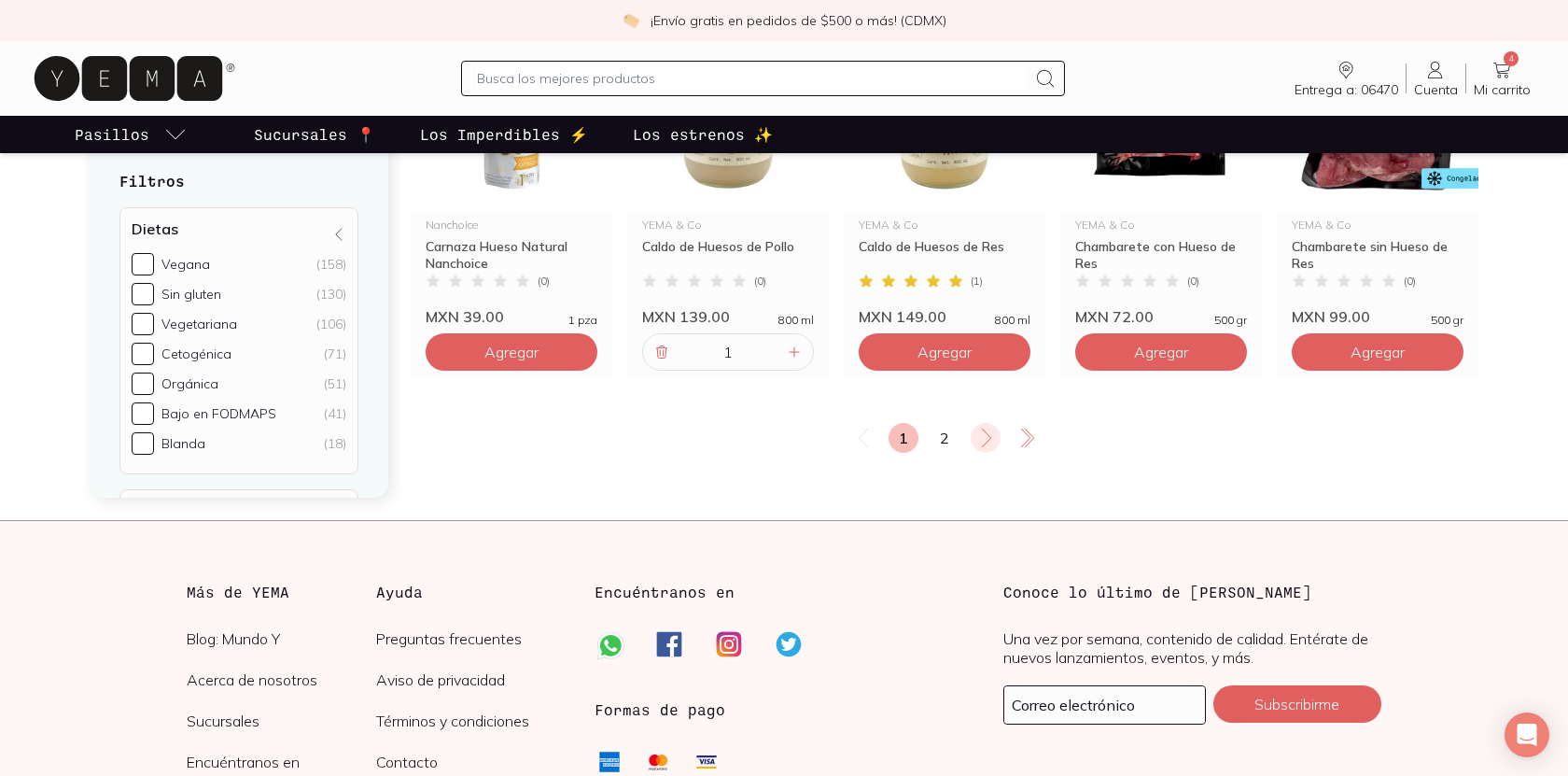
click at [985, 434] on icon at bounding box center [986, 437] width 22 height 22
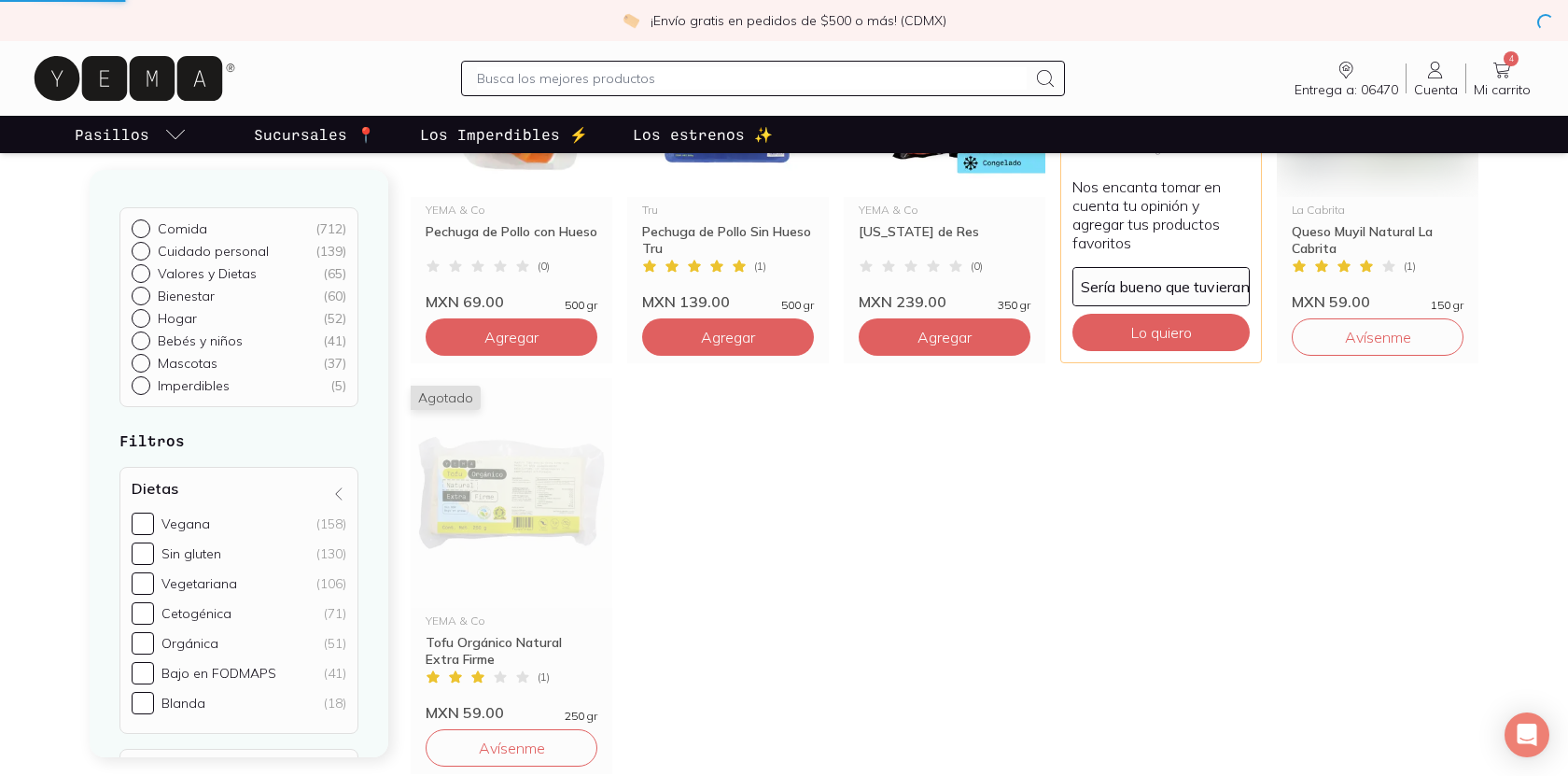
scroll to position [354, 0]
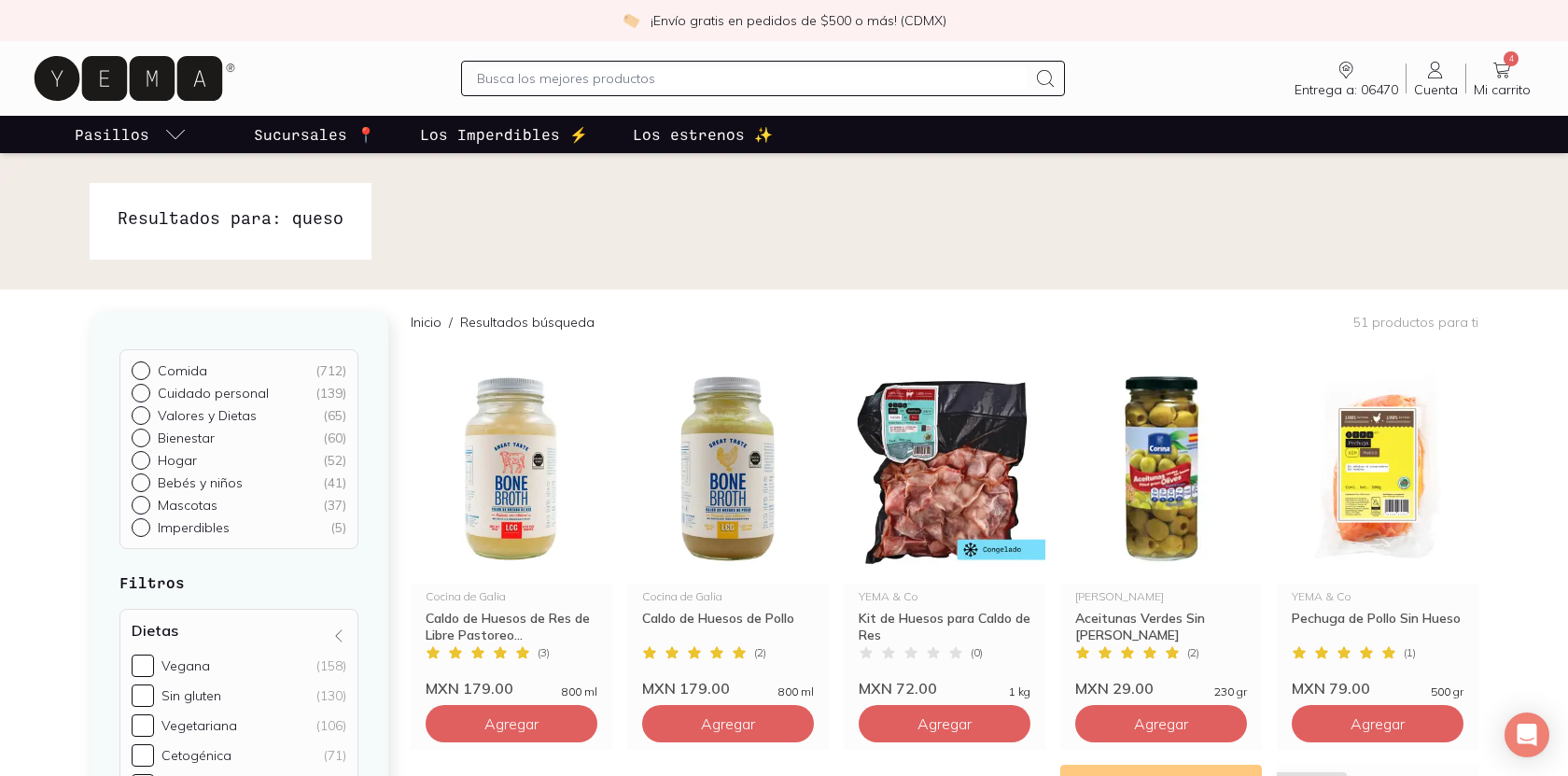
click at [327, 373] on div "( 712 )" at bounding box center [330, 371] width 31 height 17
click at [147, 373] on input "Comida ( 712 )" at bounding box center [139, 369] width 15 height 15
radio input "true"
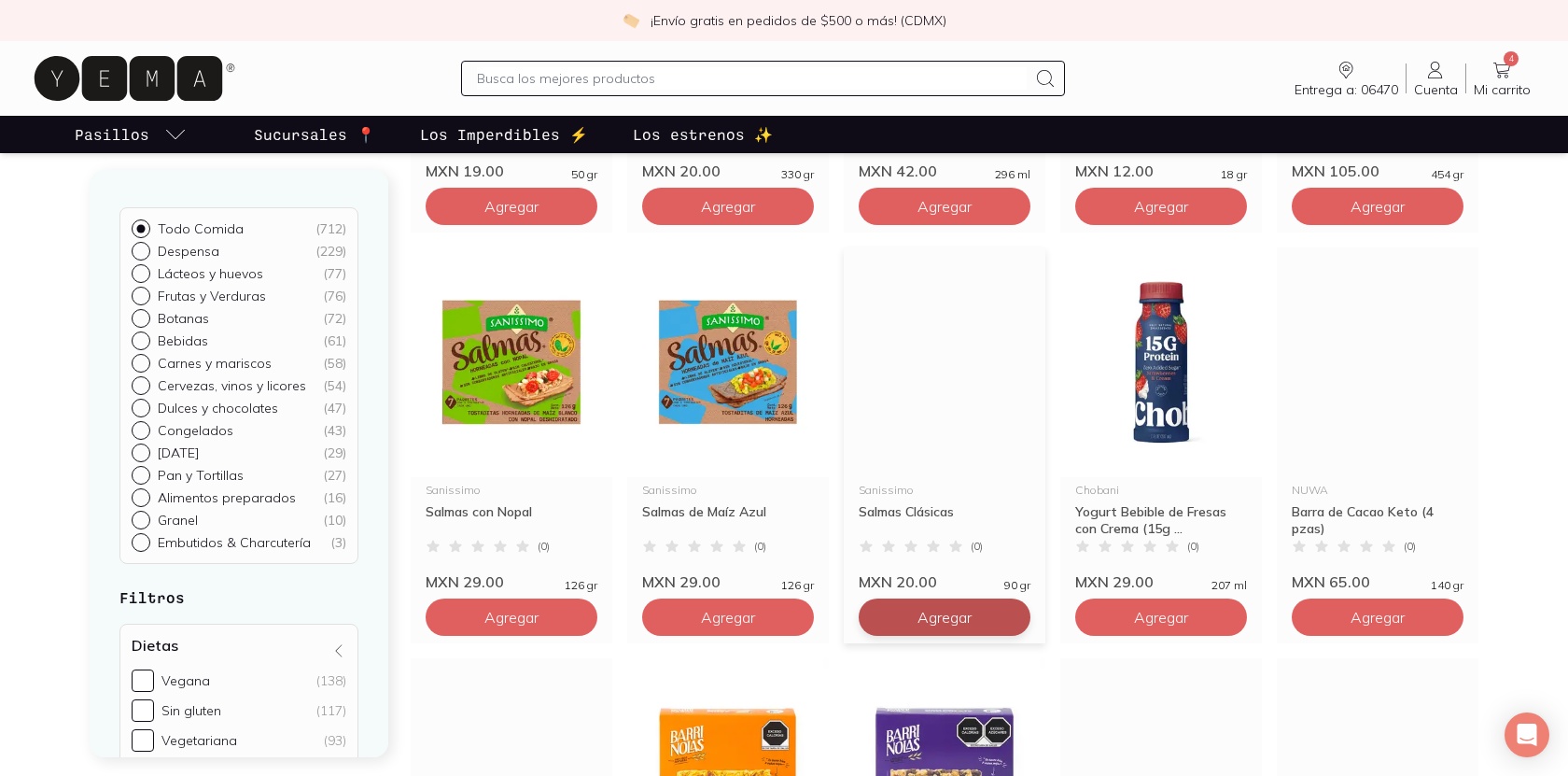
scroll to position [984, 0]
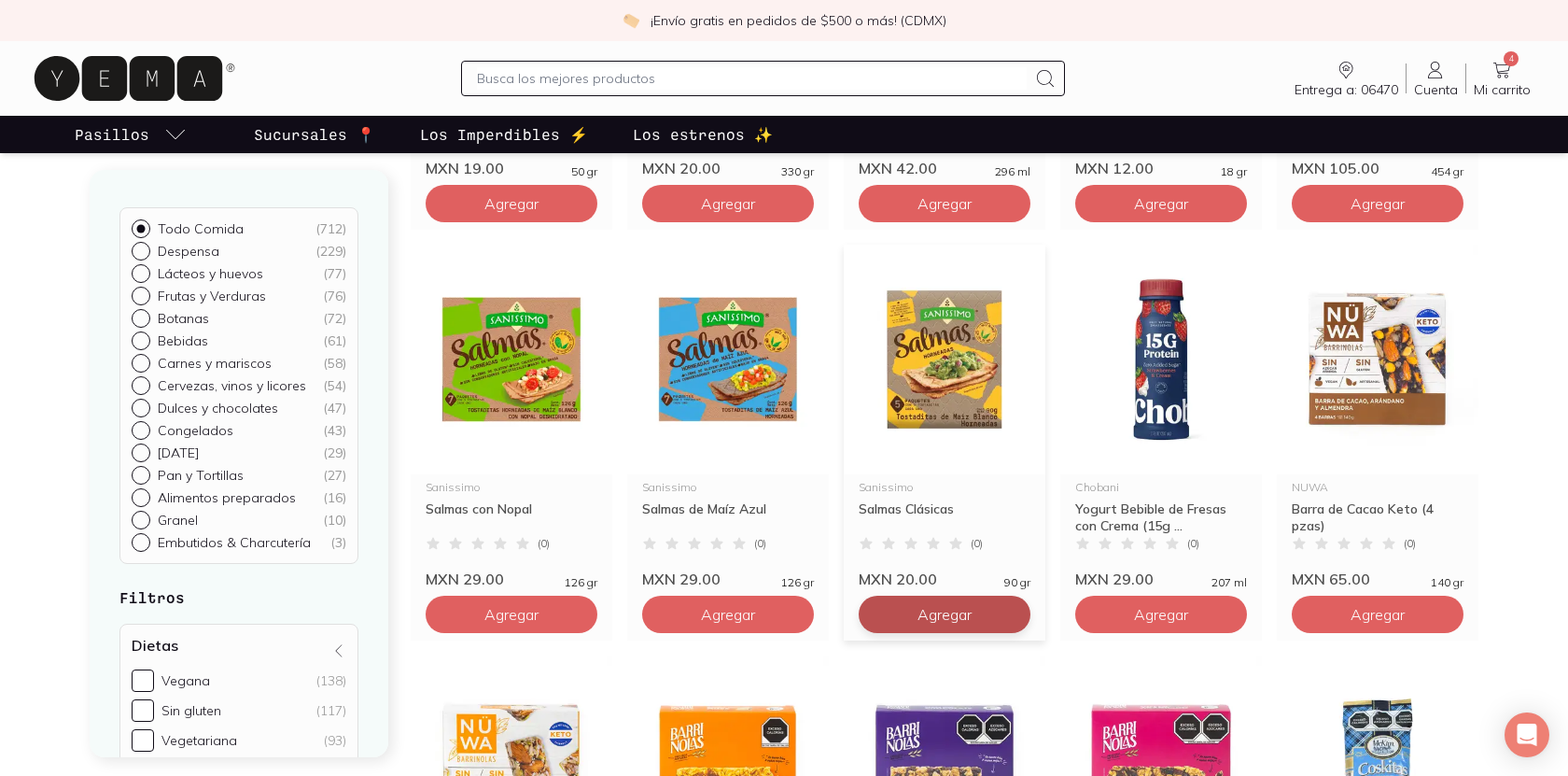
click at [946, 622] on span "Agregar" at bounding box center [944, 614] width 54 height 19
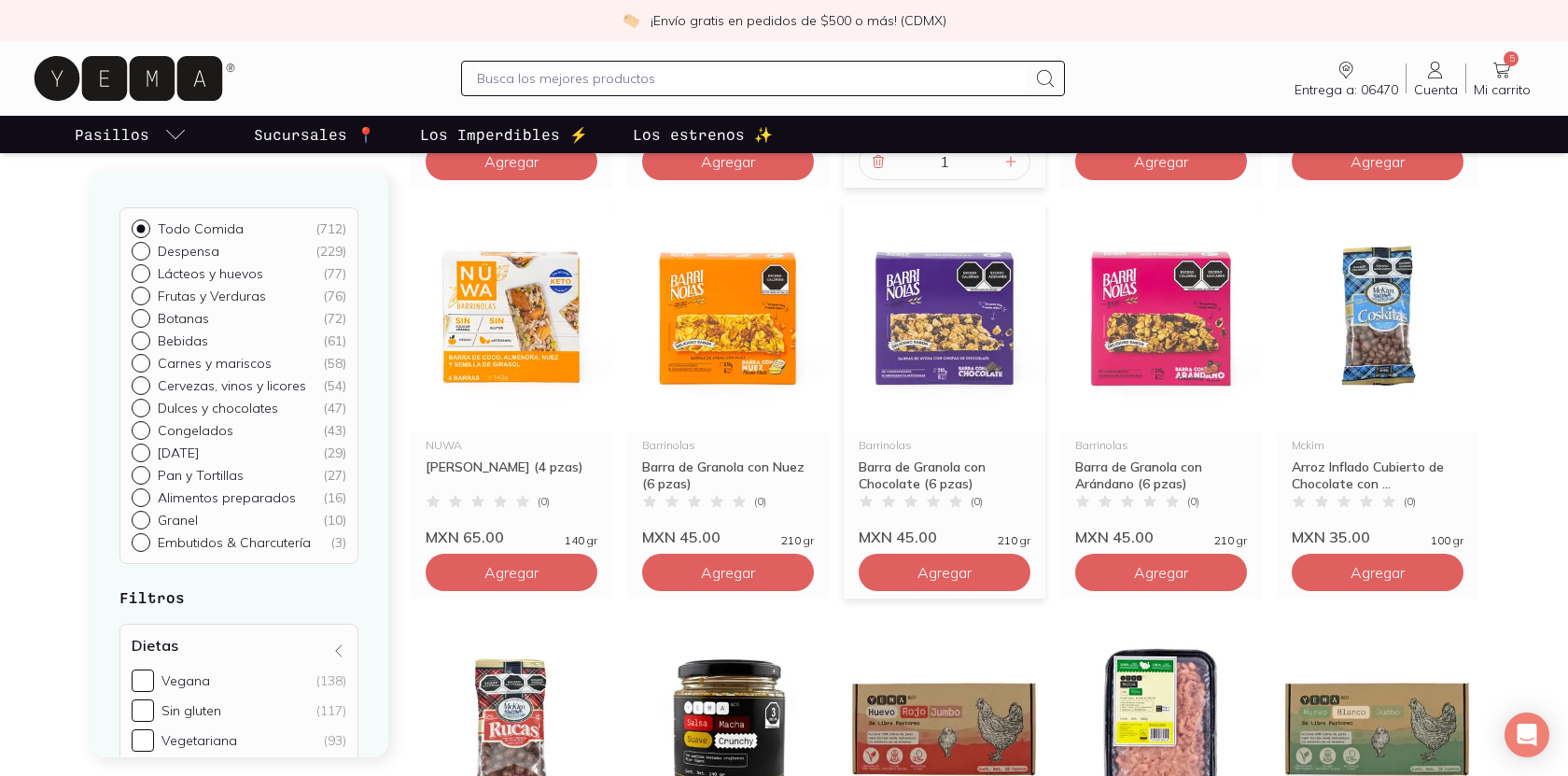
scroll to position [1440, 0]
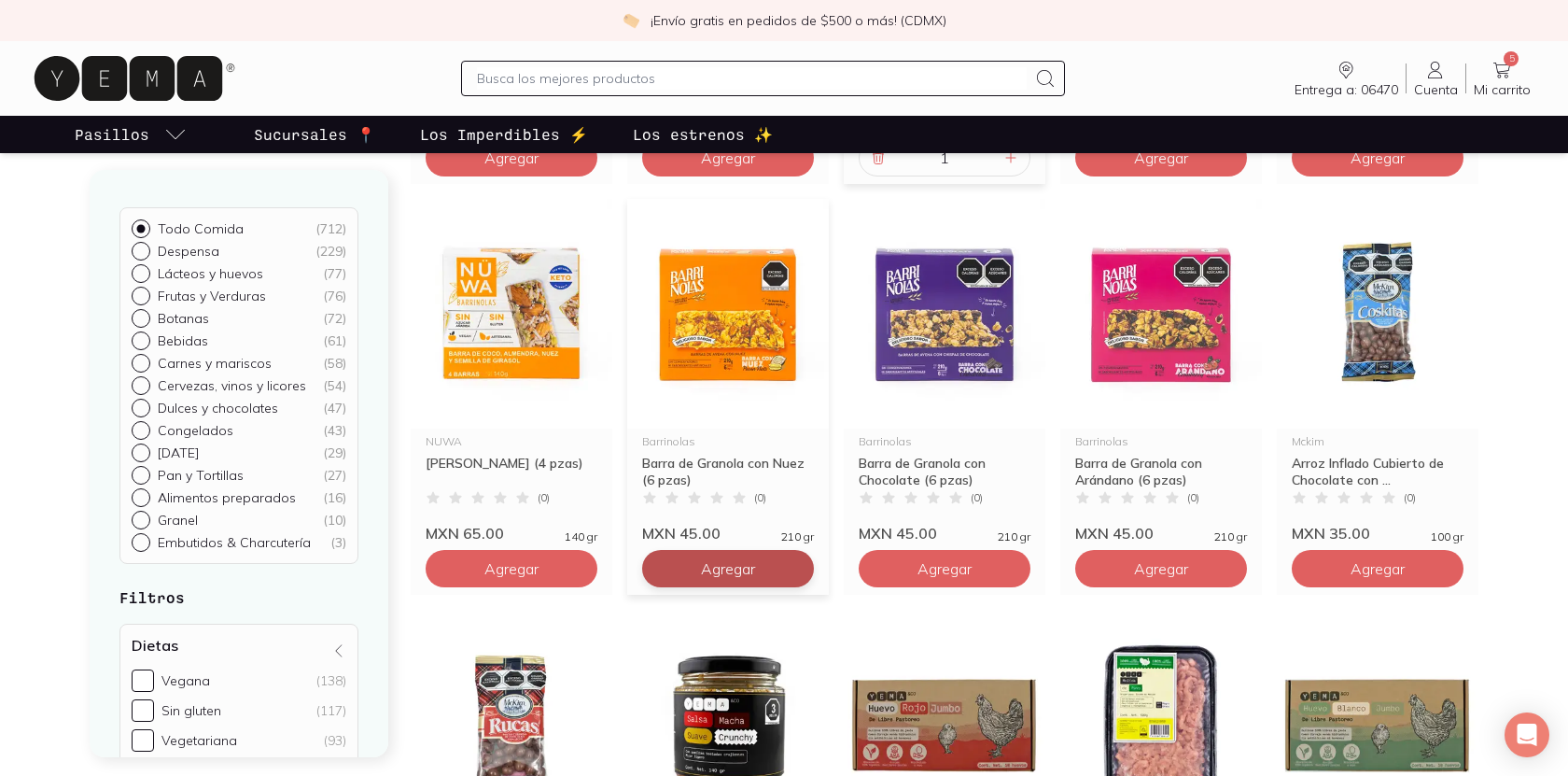
click at [790, 557] on button "Agregar" at bounding box center [728, 568] width 172 height 37
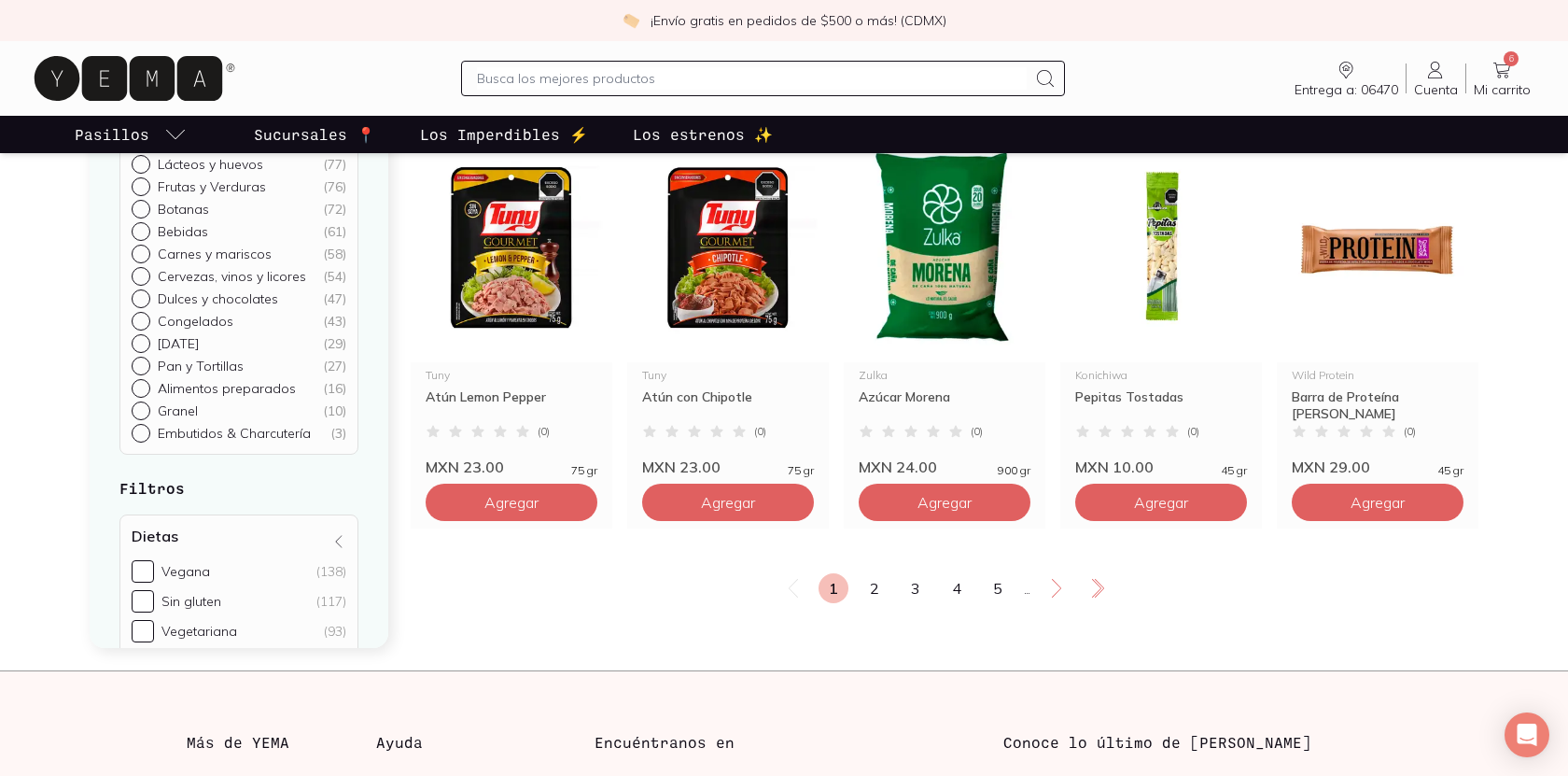
scroll to position [3163, 0]
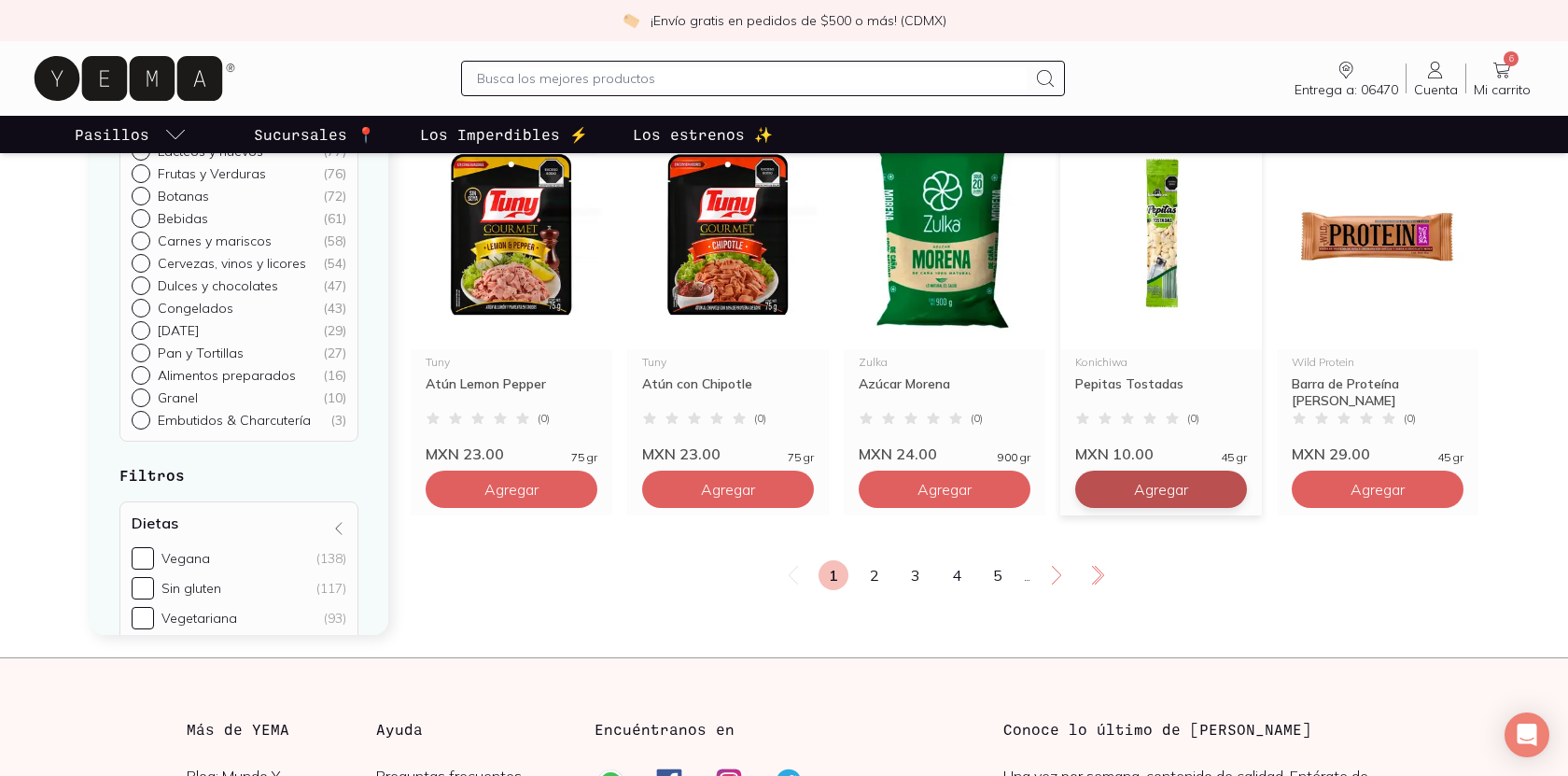
click at [1146, 489] on span "Agregar" at bounding box center [1161, 489] width 54 height 19
click at [870, 583] on link "2" at bounding box center [874, 575] width 30 height 30
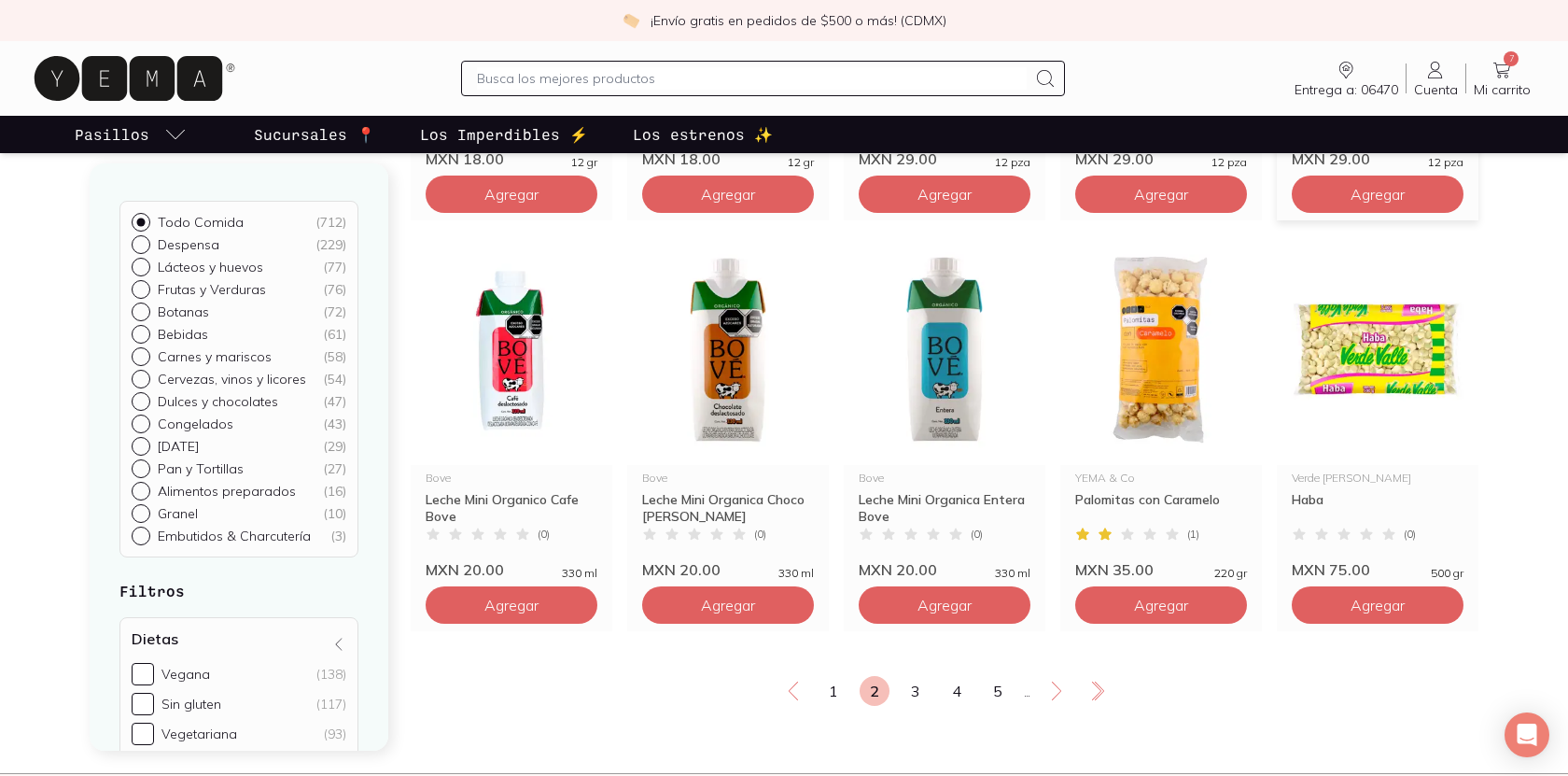
scroll to position [3053, 0]
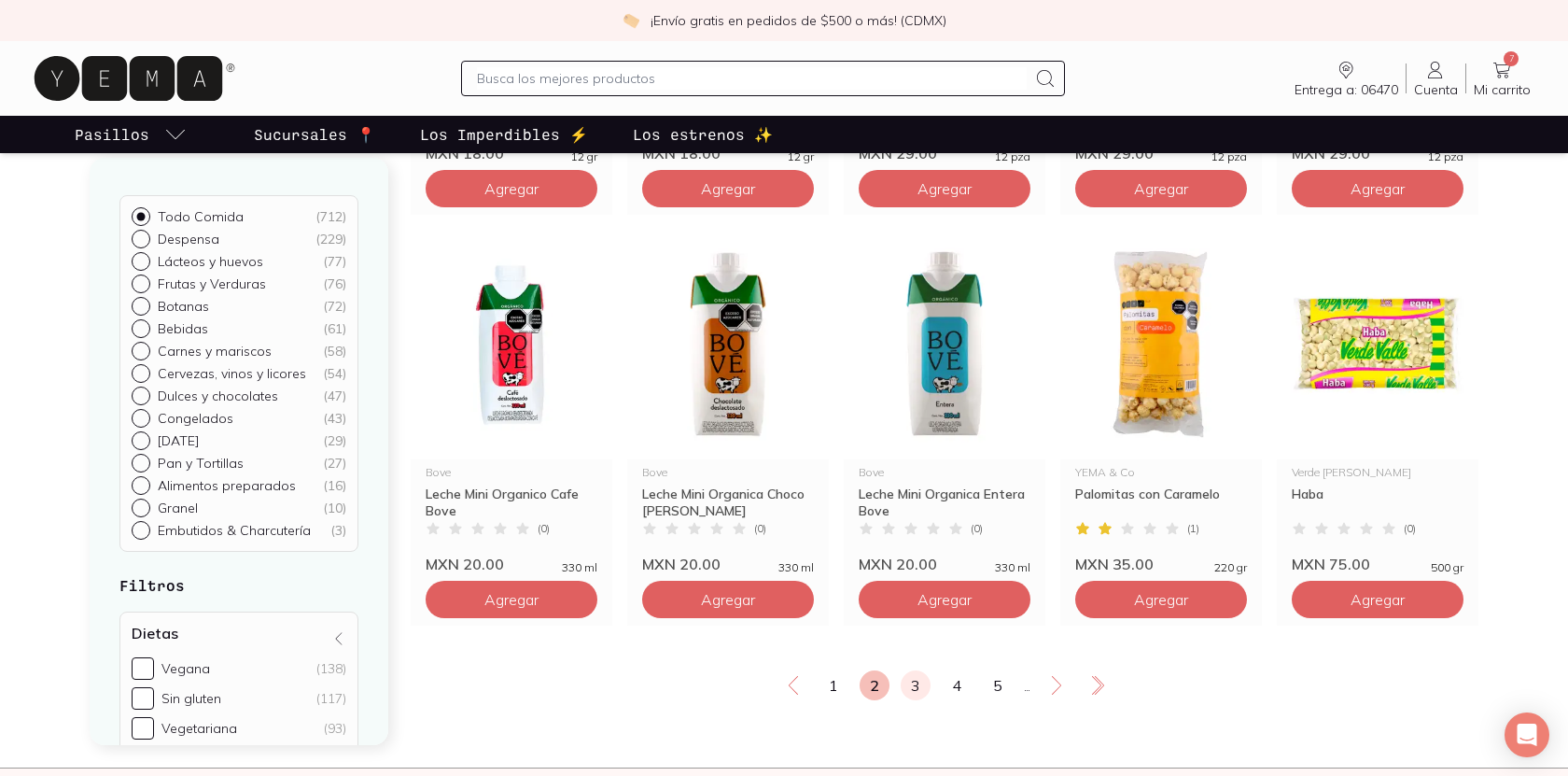
click at [916, 680] on link "3" at bounding box center [915, 685] width 30 height 30
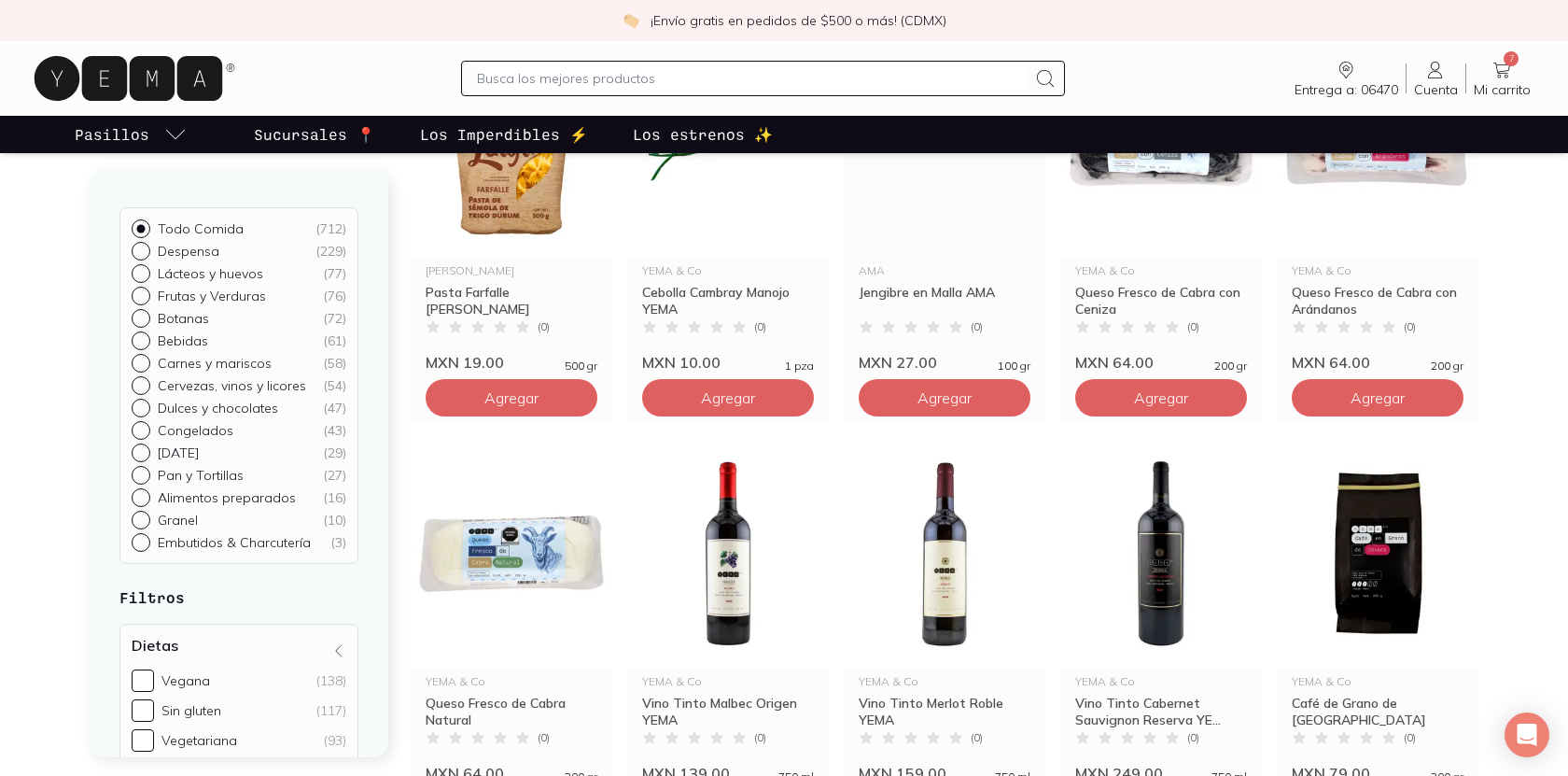
scroll to position [2960, 0]
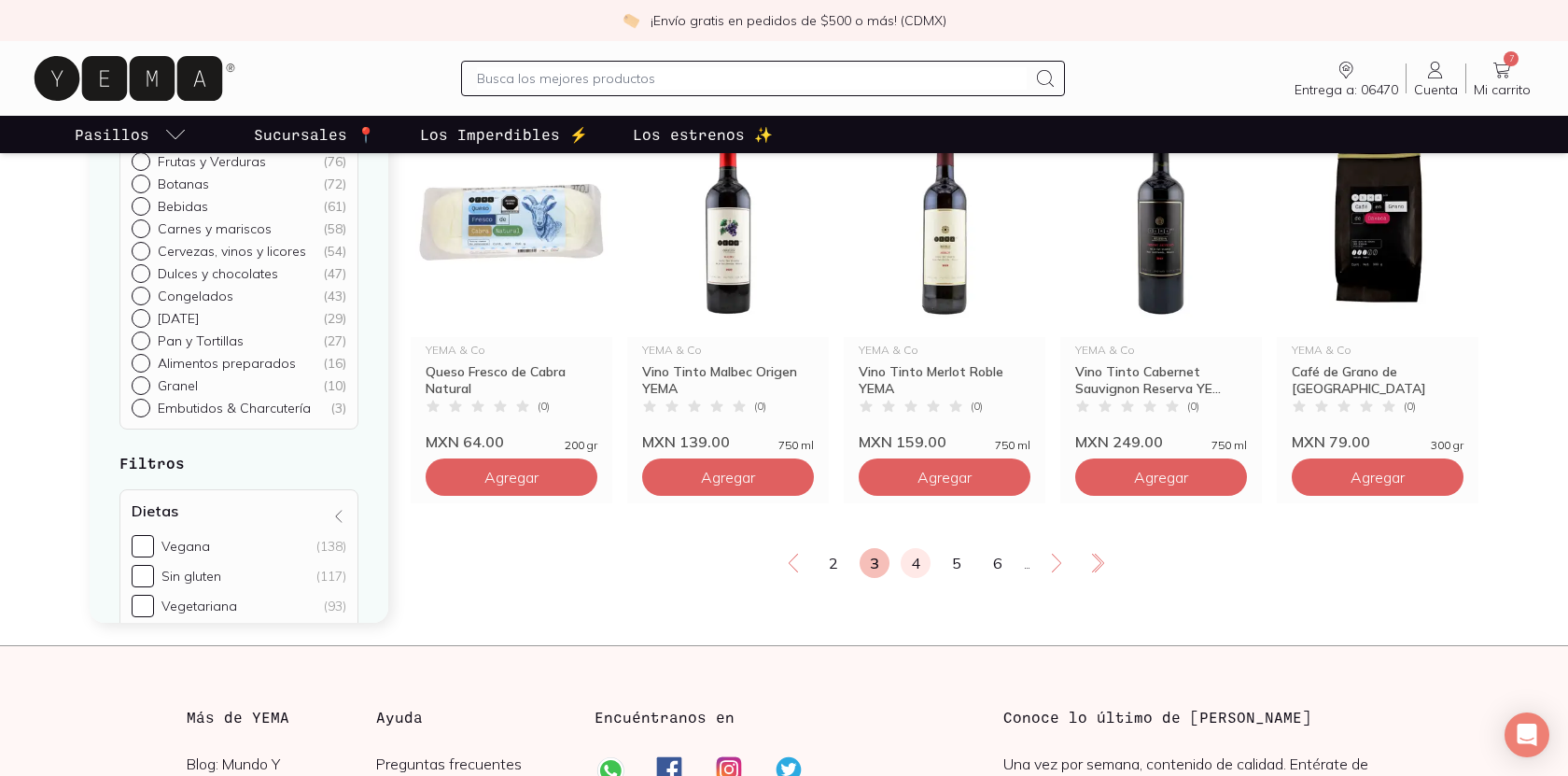
click at [926, 557] on link "4" at bounding box center [915, 563] width 30 height 30
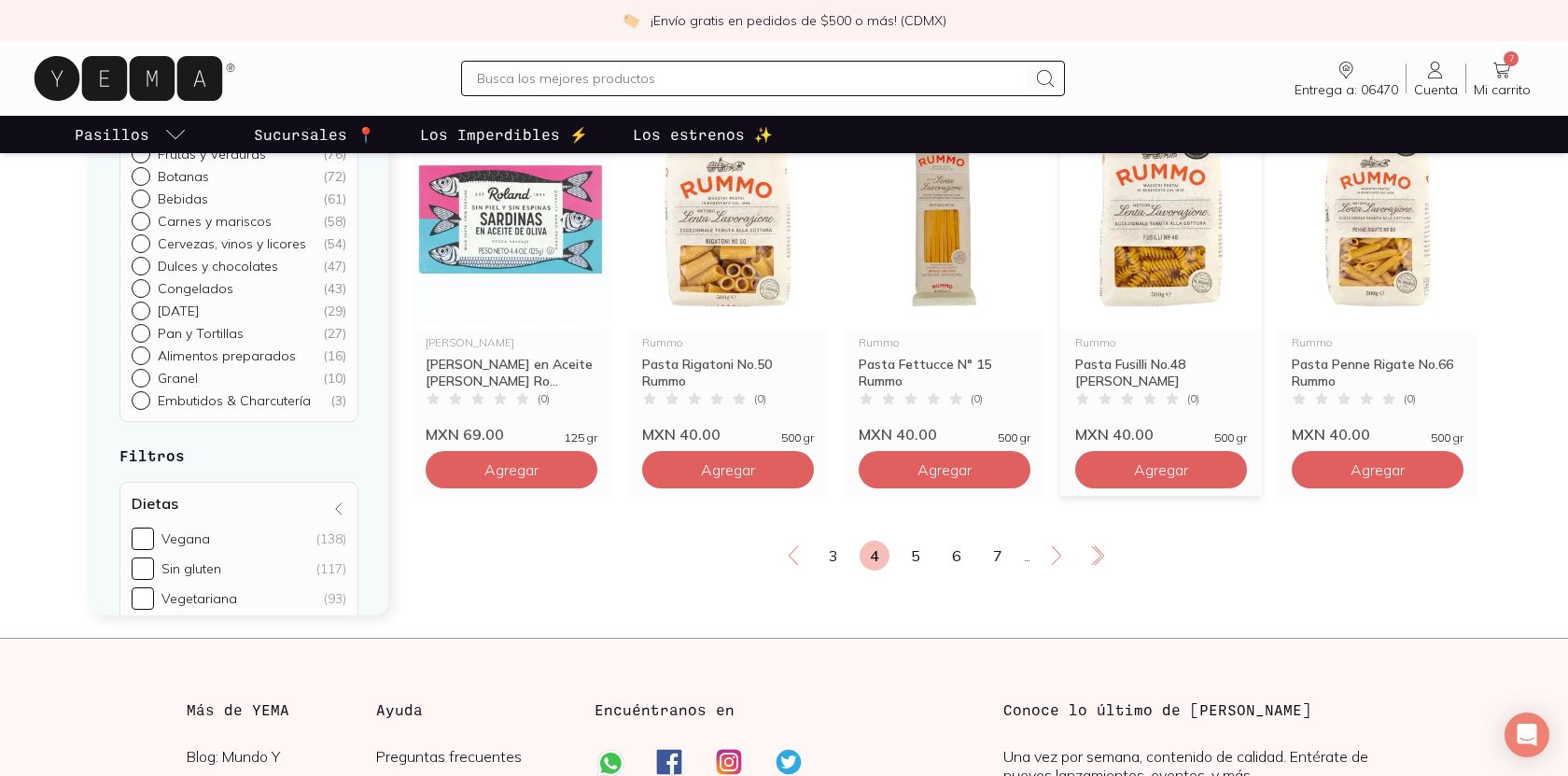
scroll to position [3185, 0]
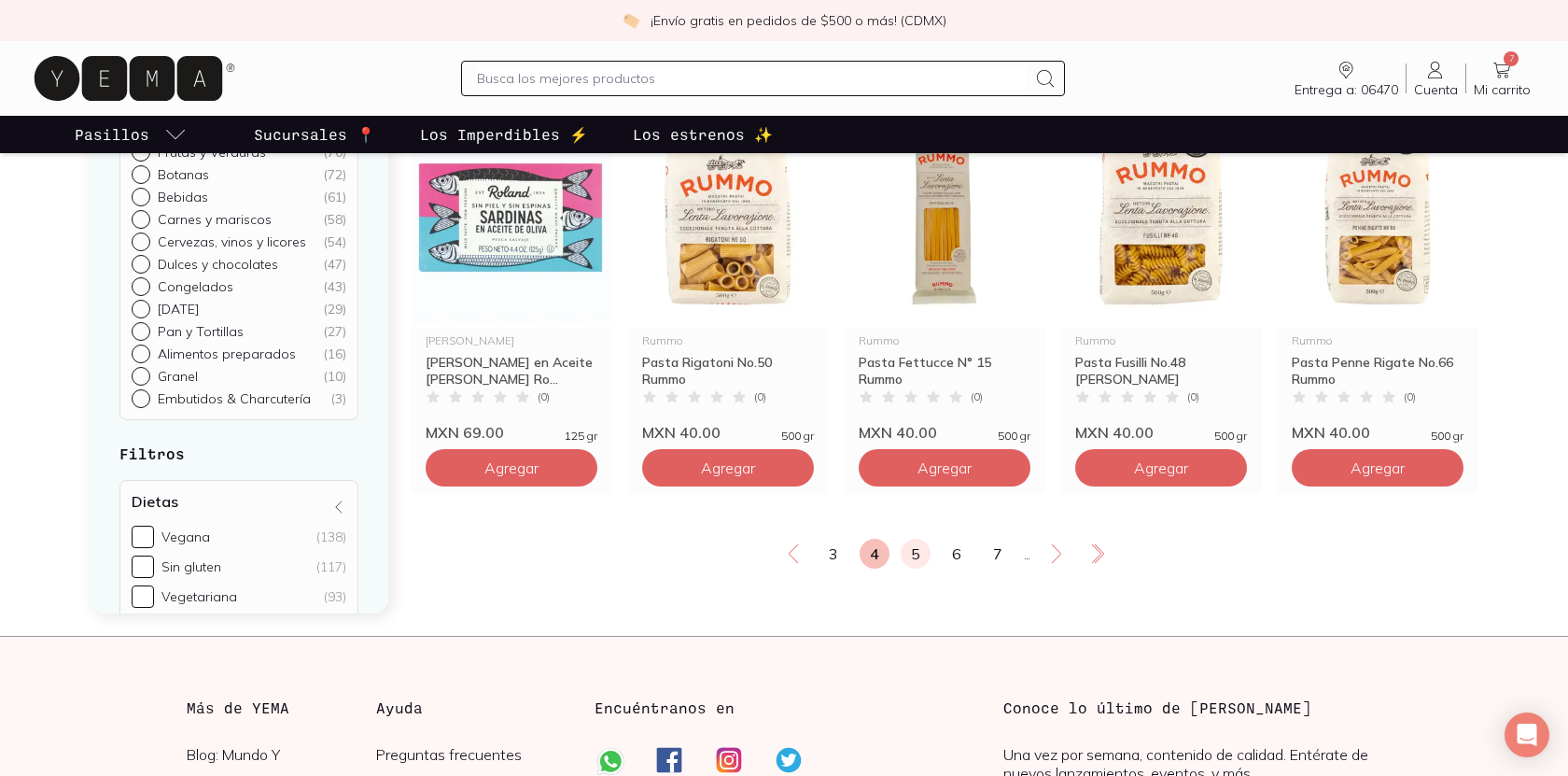
click at [916, 556] on link "5" at bounding box center [915, 554] width 30 height 30
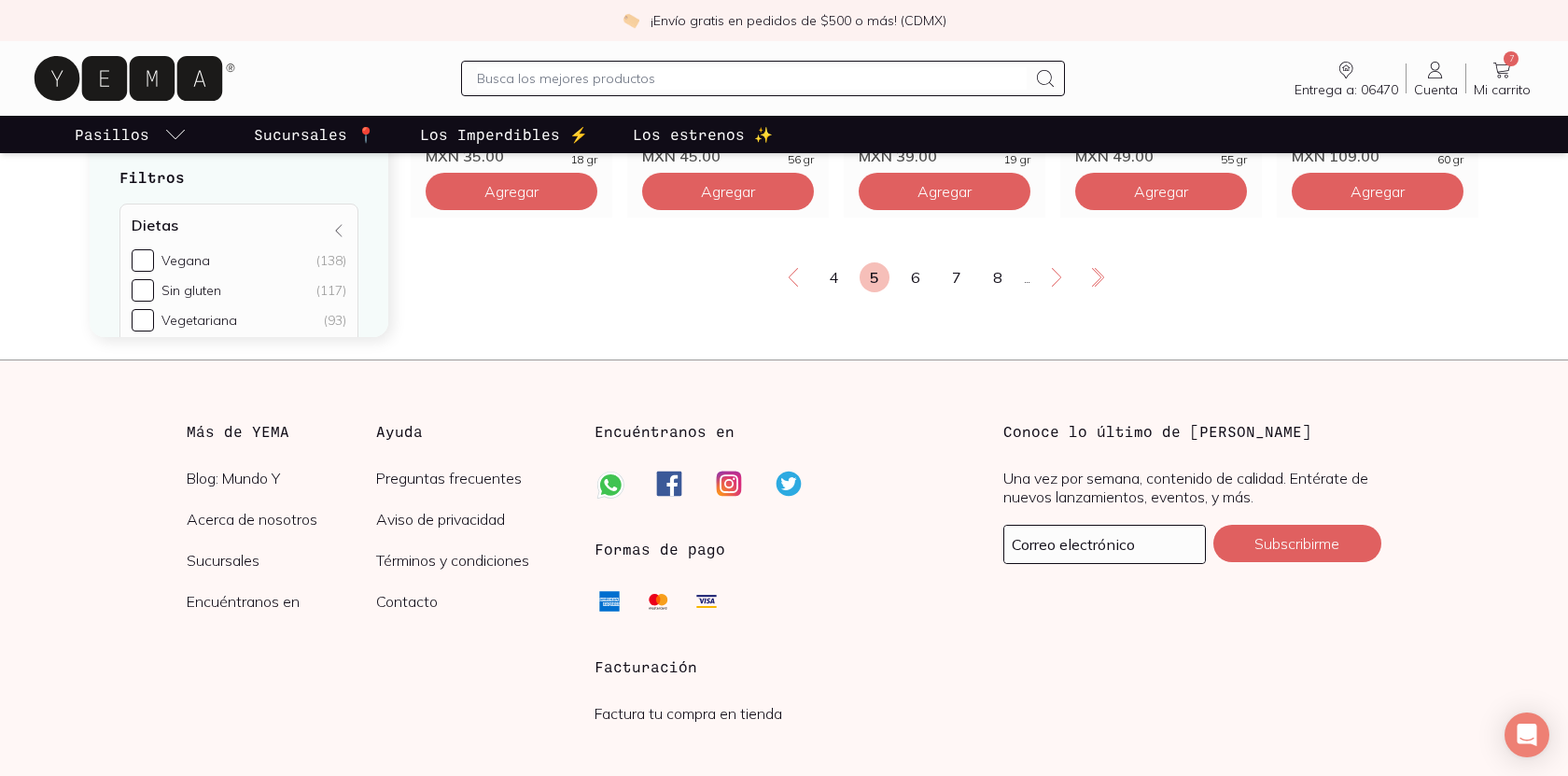
scroll to position [3422, 0]
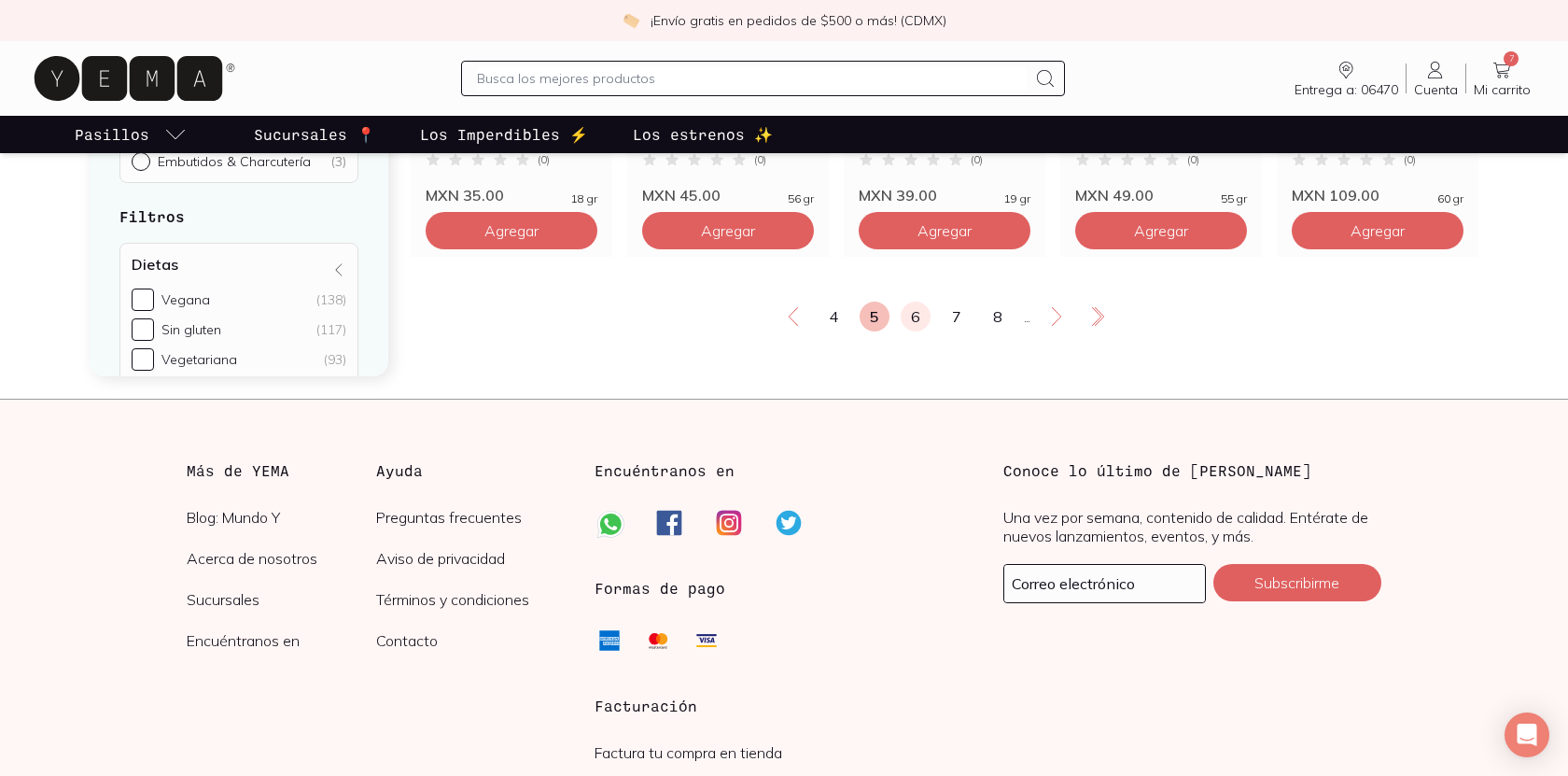
click at [909, 304] on link "6" at bounding box center [915, 317] width 30 height 30
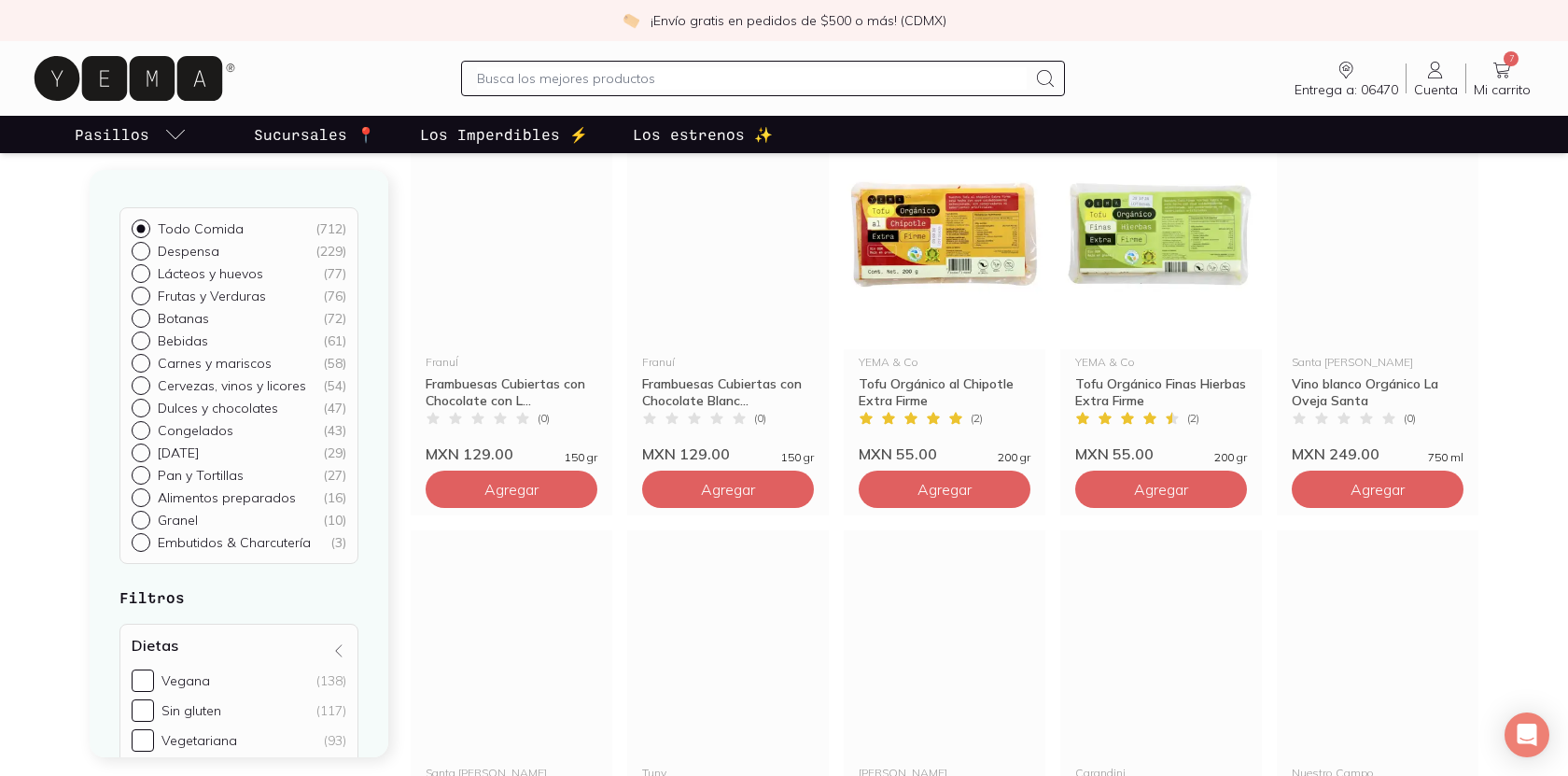
scroll to position [2754, 0]
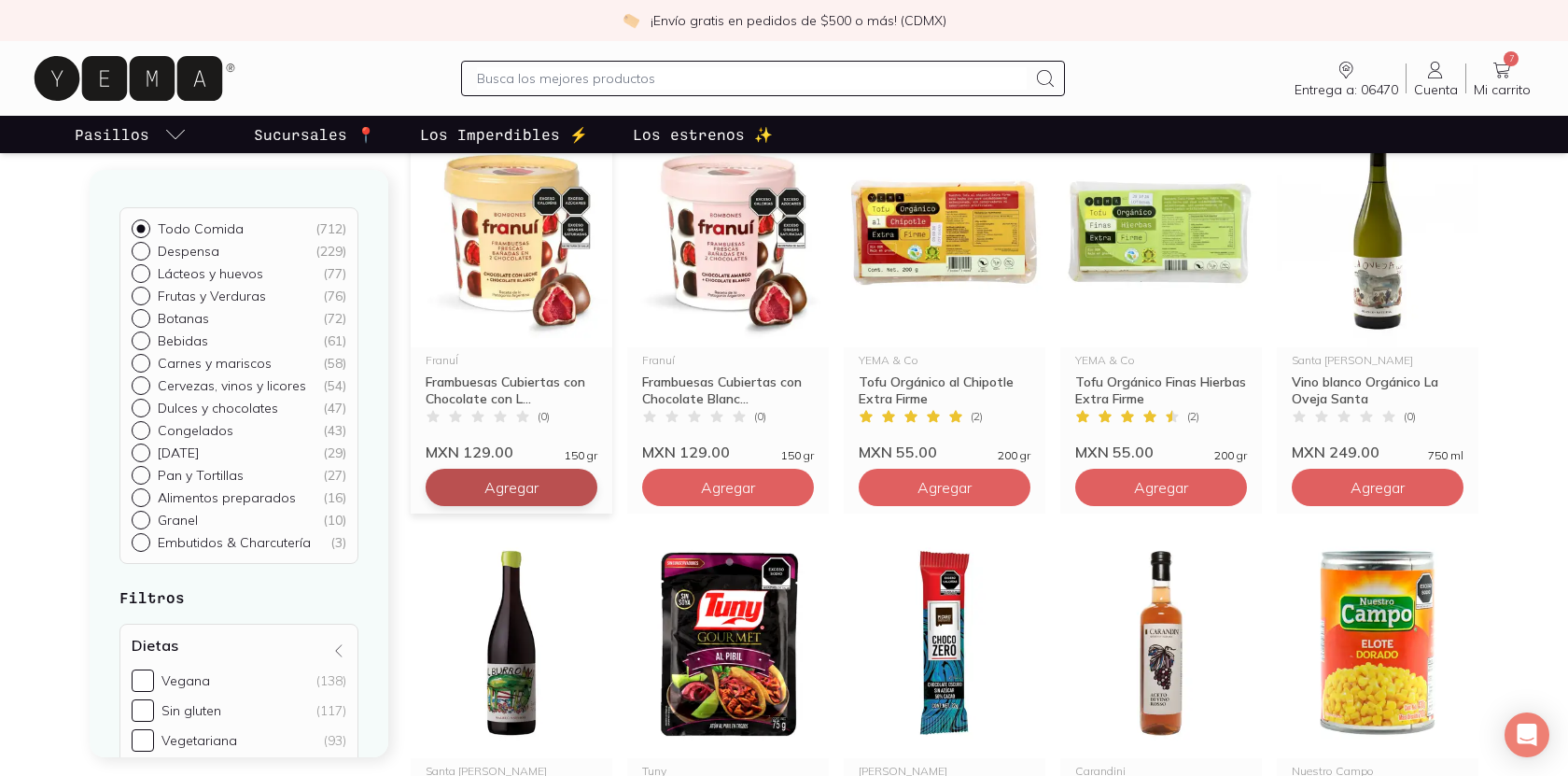
click at [574, 492] on button "Agregar" at bounding box center [511, 486] width 172 height 37
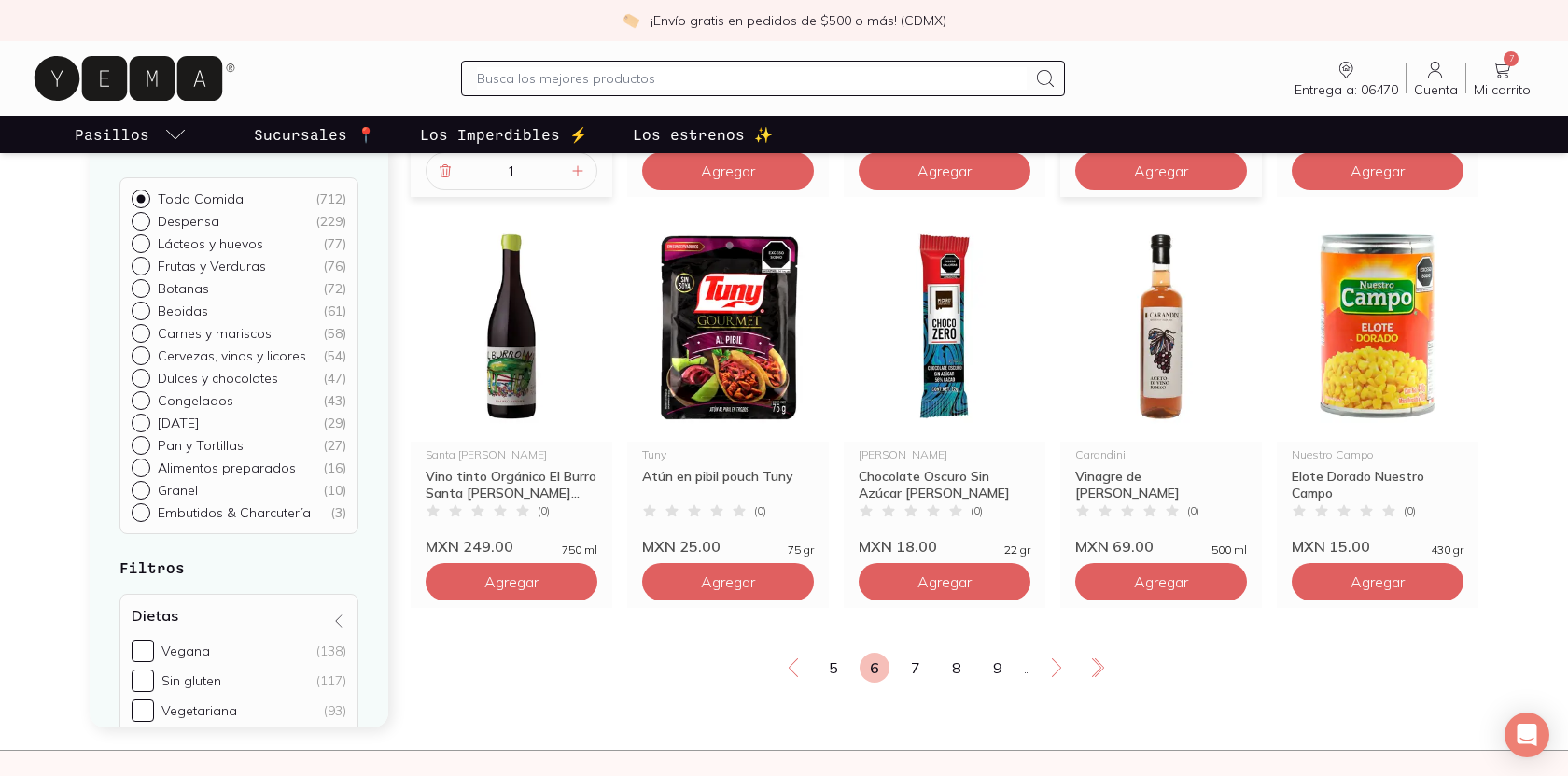
scroll to position [3096, 0]
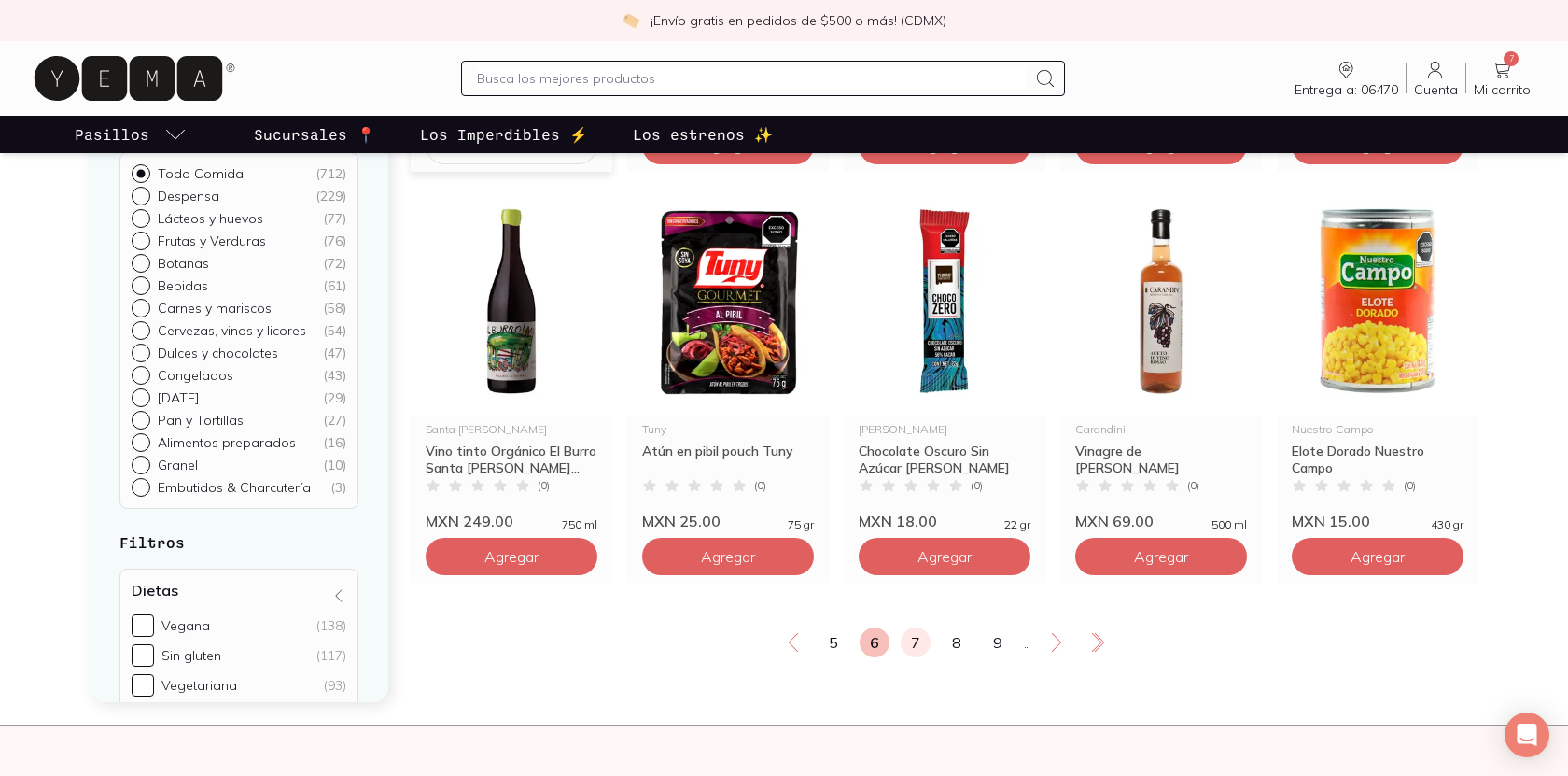
click at [924, 640] on link "7" at bounding box center [915, 642] width 30 height 30
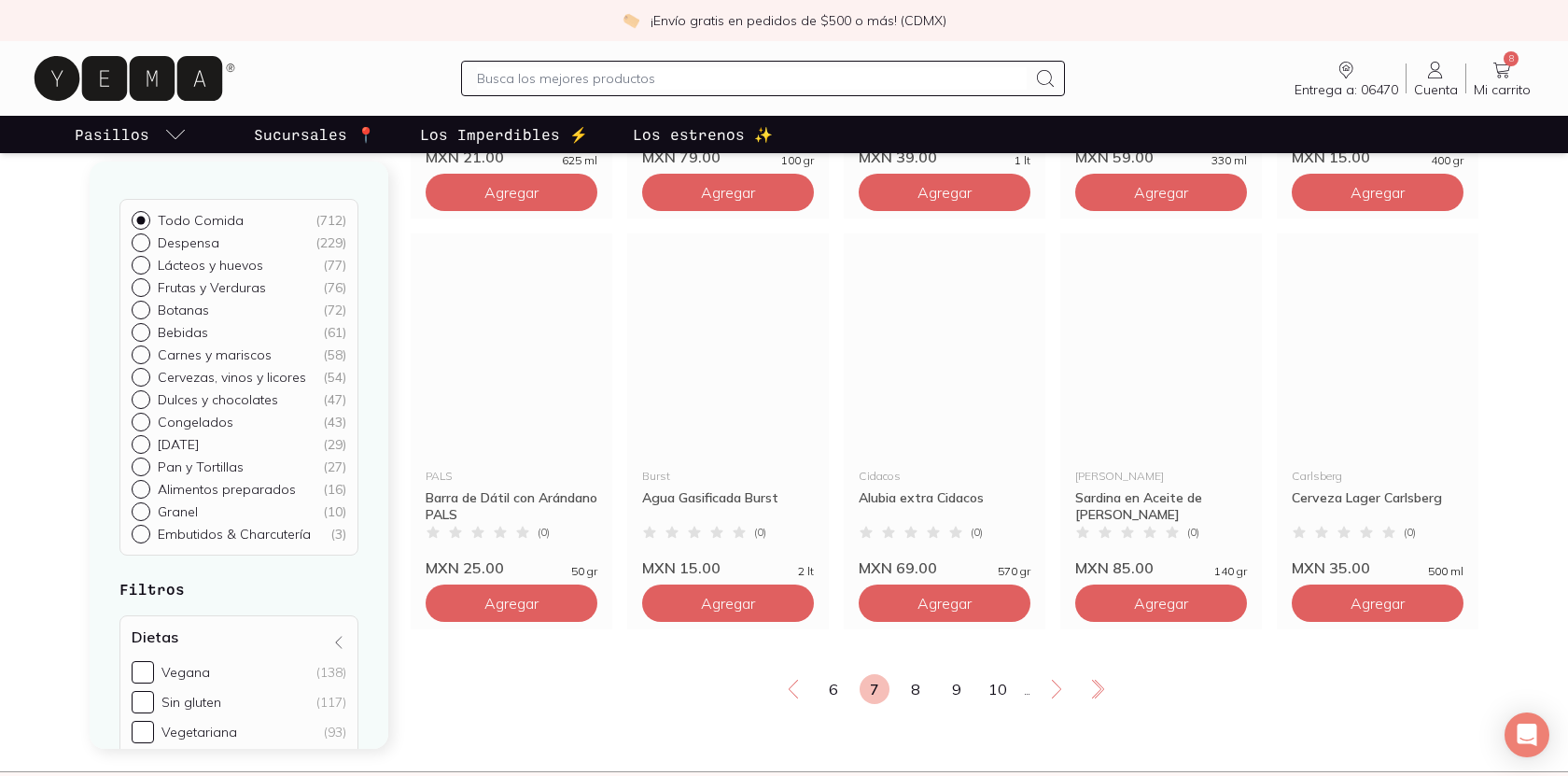
scroll to position [3060, 0]
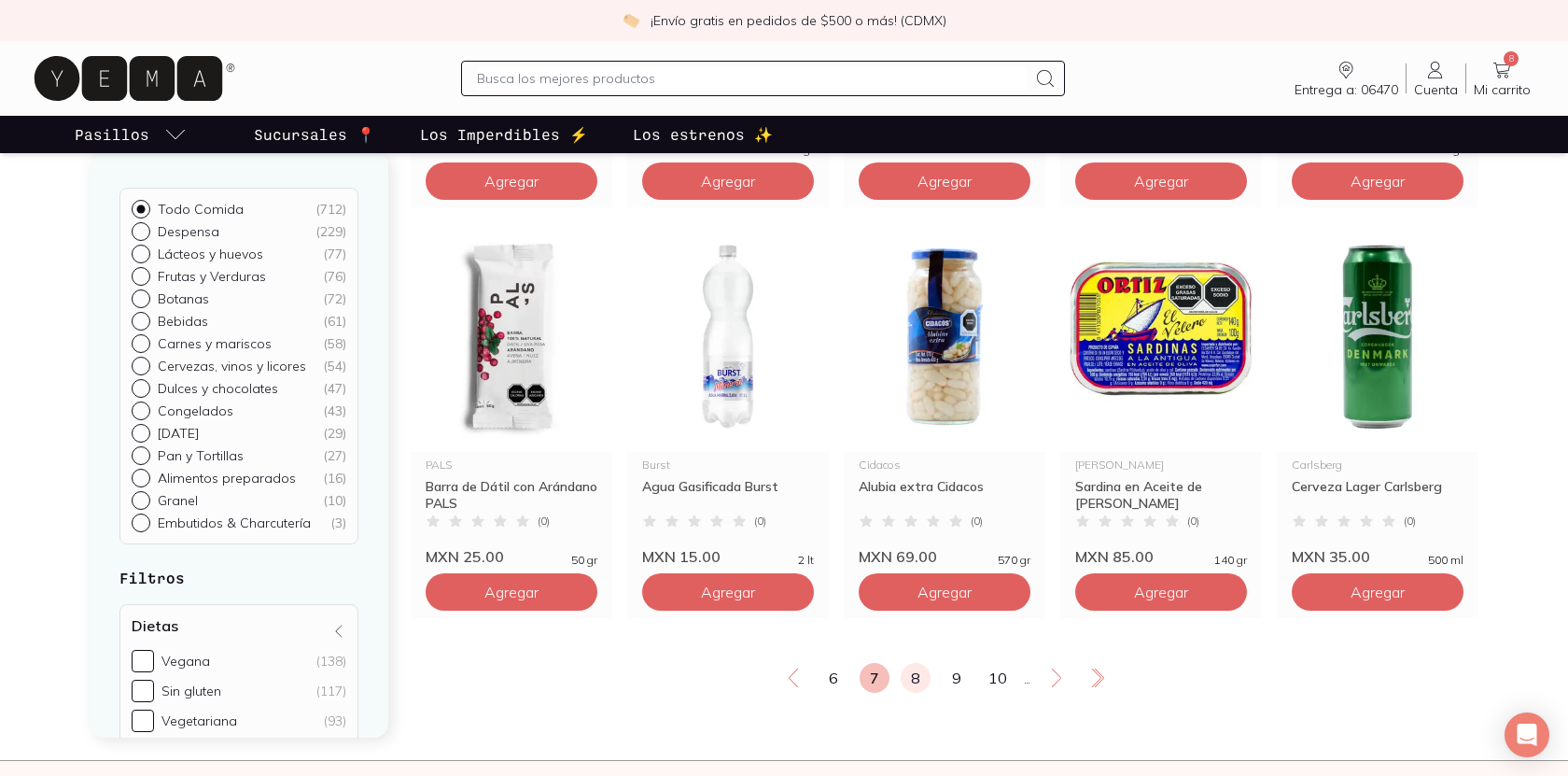
click at [909, 674] on link "8" at bounding box center [915, 678] width 30 height 30
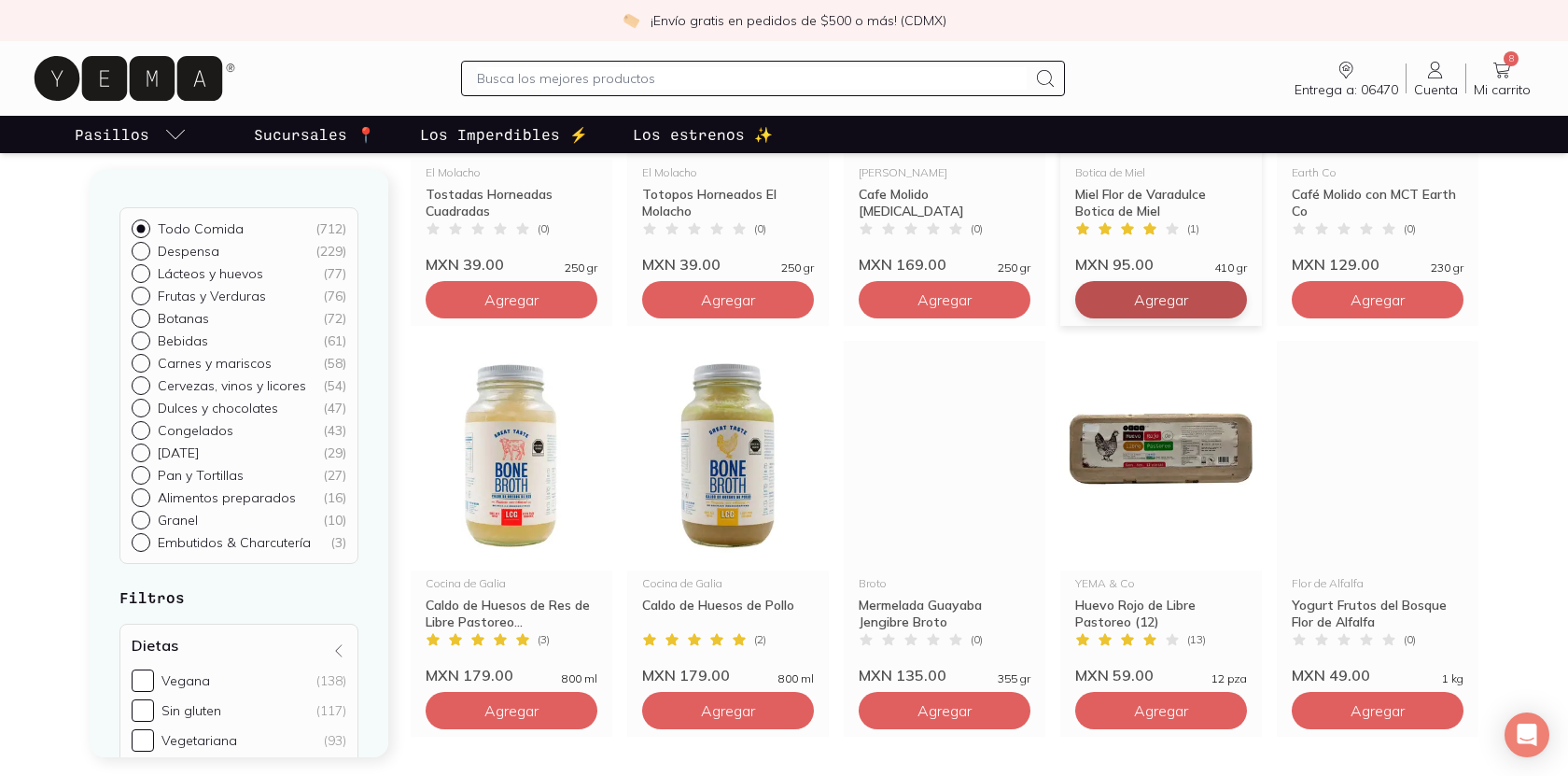
scroll to position [3000, 0]
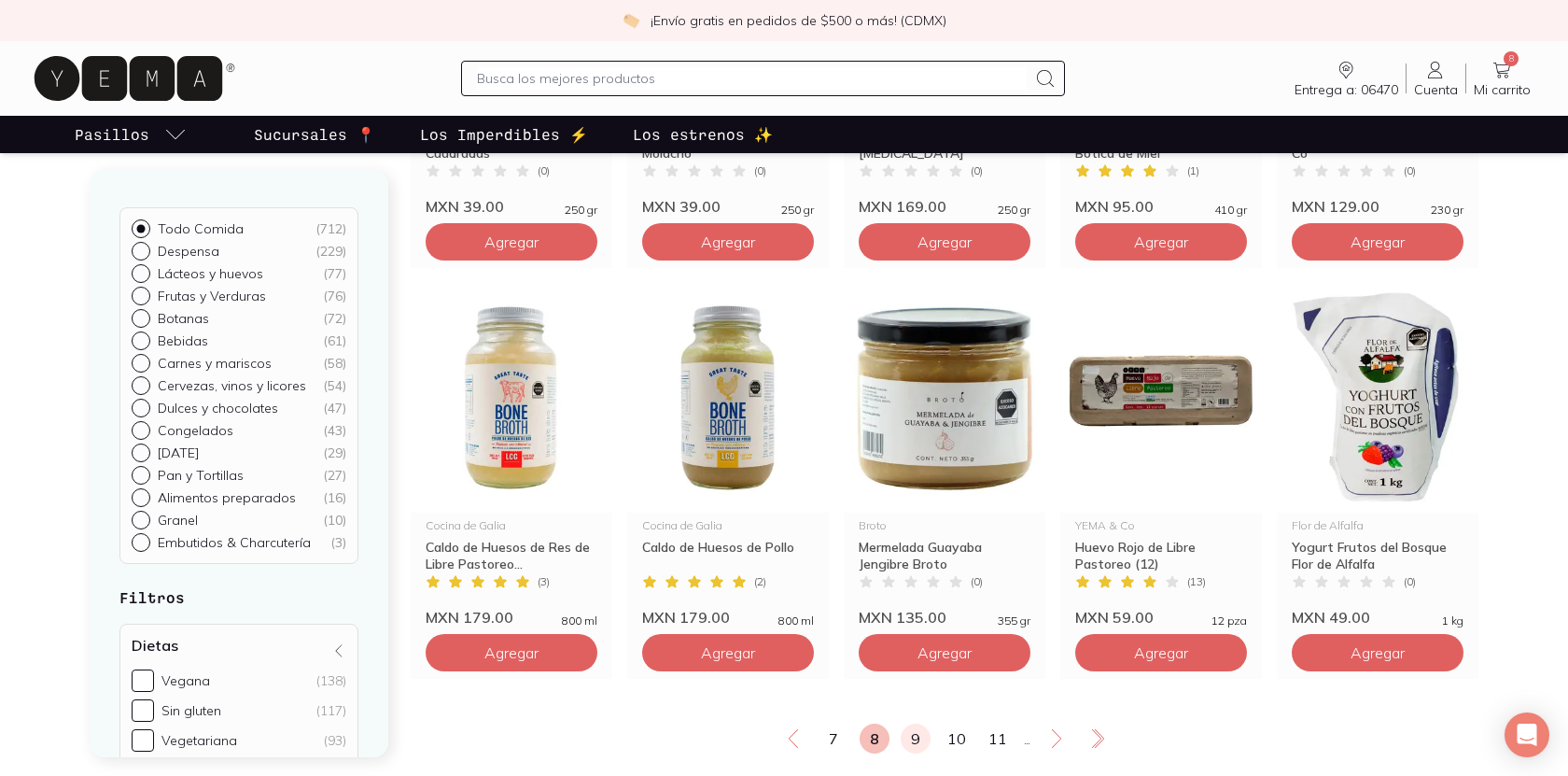
click at [912, 736] on link "9" at bounding box center [915, 739] width 30 height 30
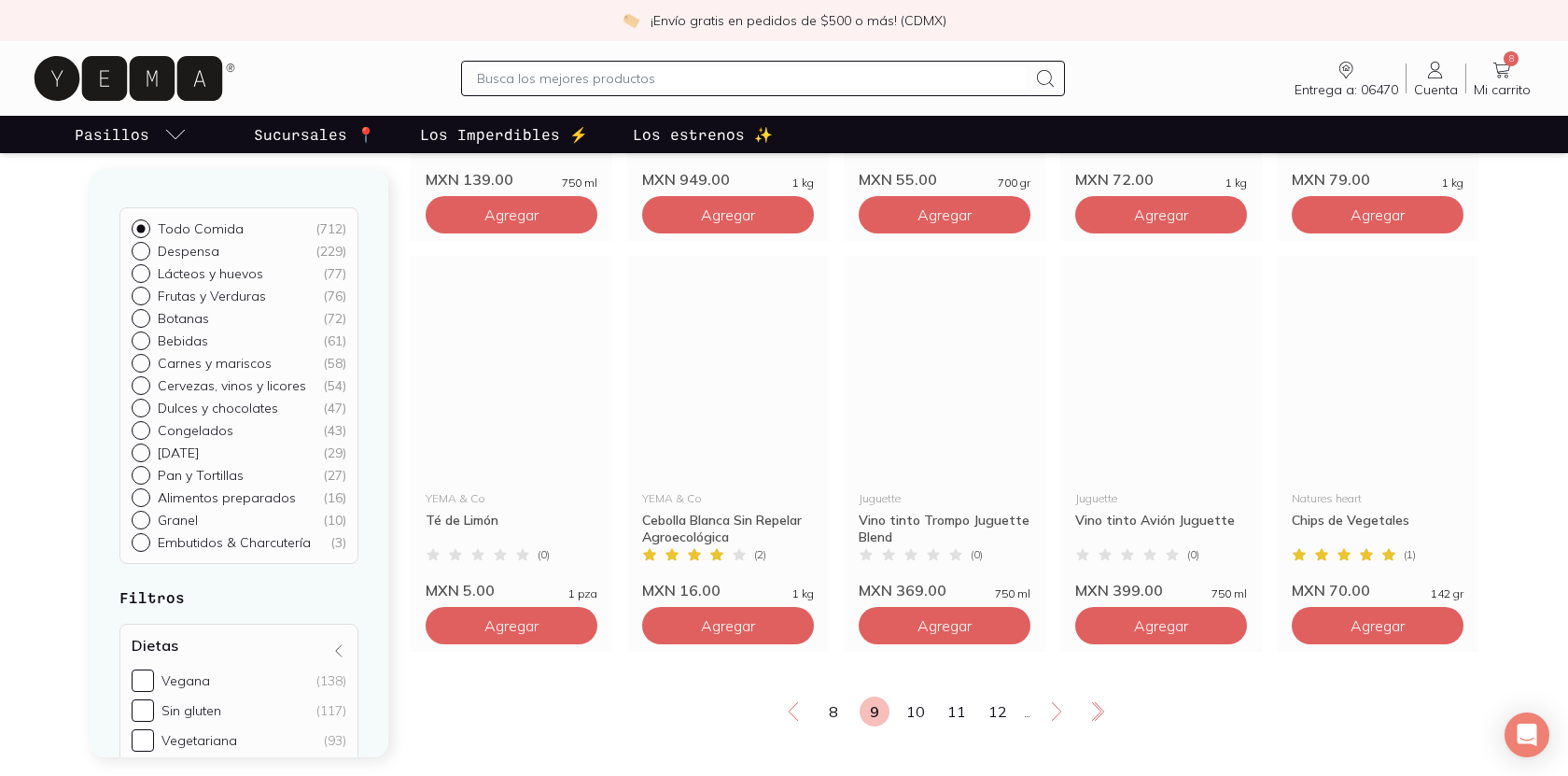
scroll to position [3050, 0]
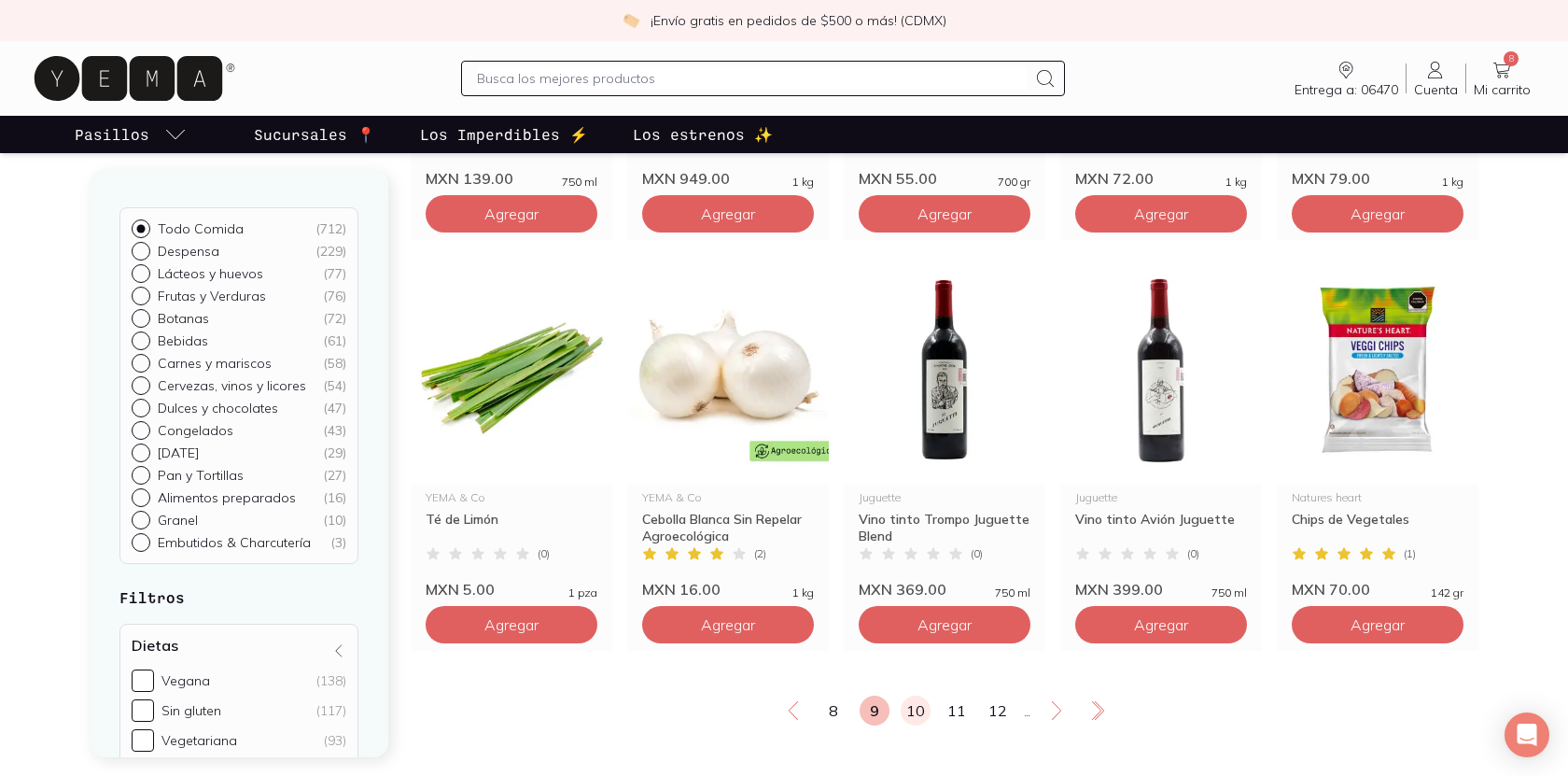
click at [921, 696] on link "10" at bounding box center [915, 711] width 30 height 30
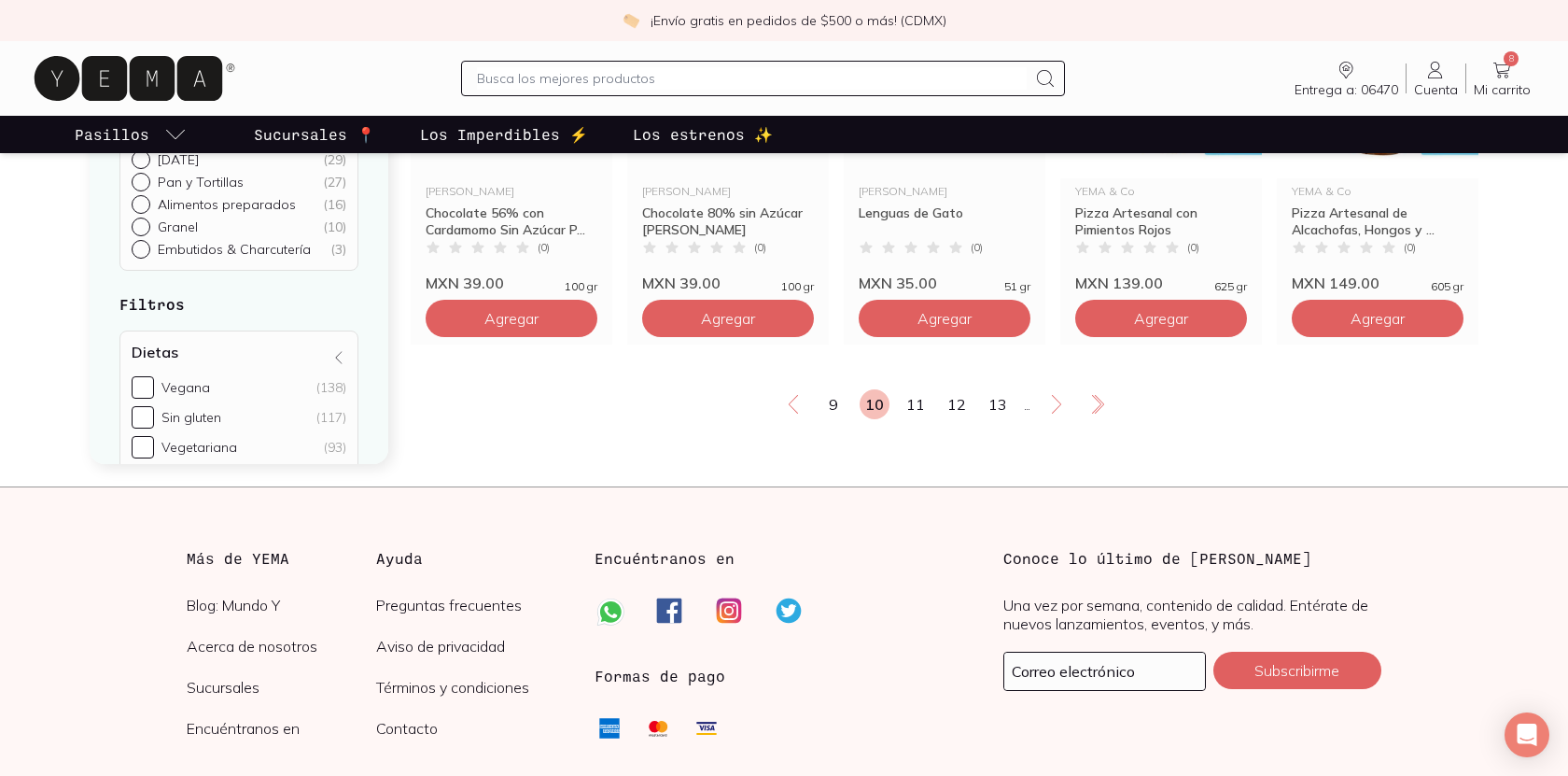
scroll to position [3407, 0]
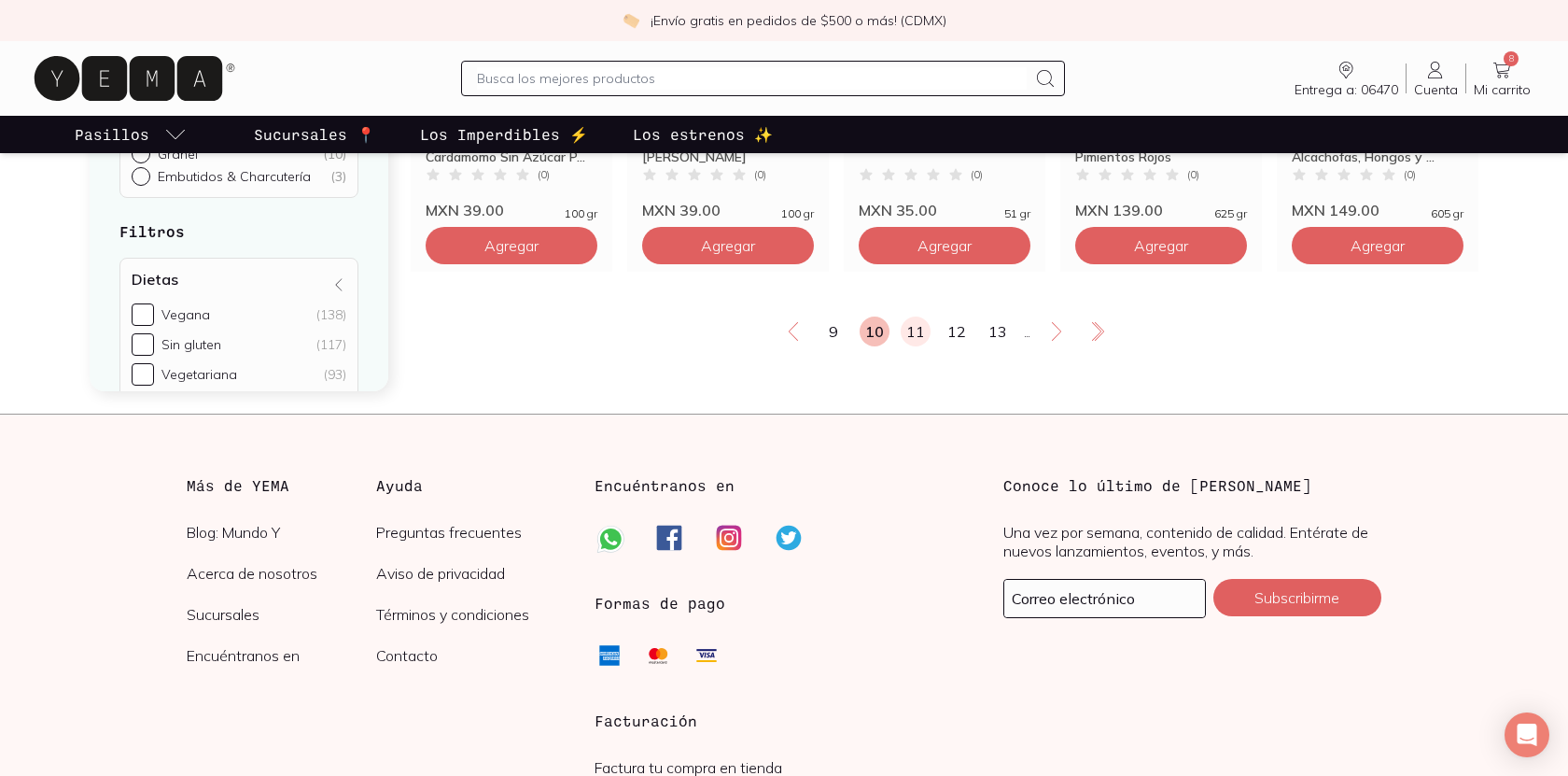
click at [918, 333] on link "11" at bounding box center [915, 332] width 30 height 30
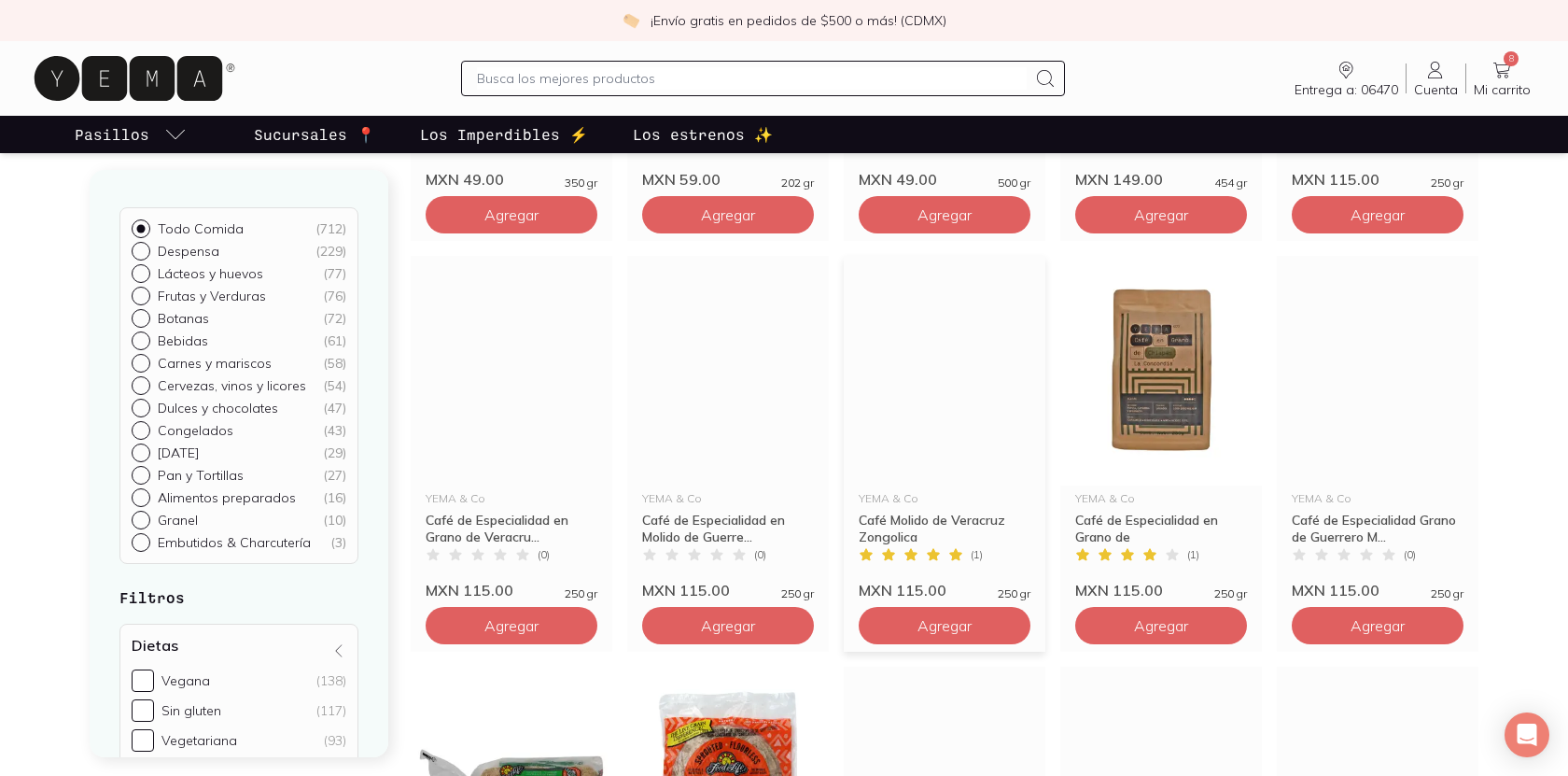
scroll to position [1802, 0]
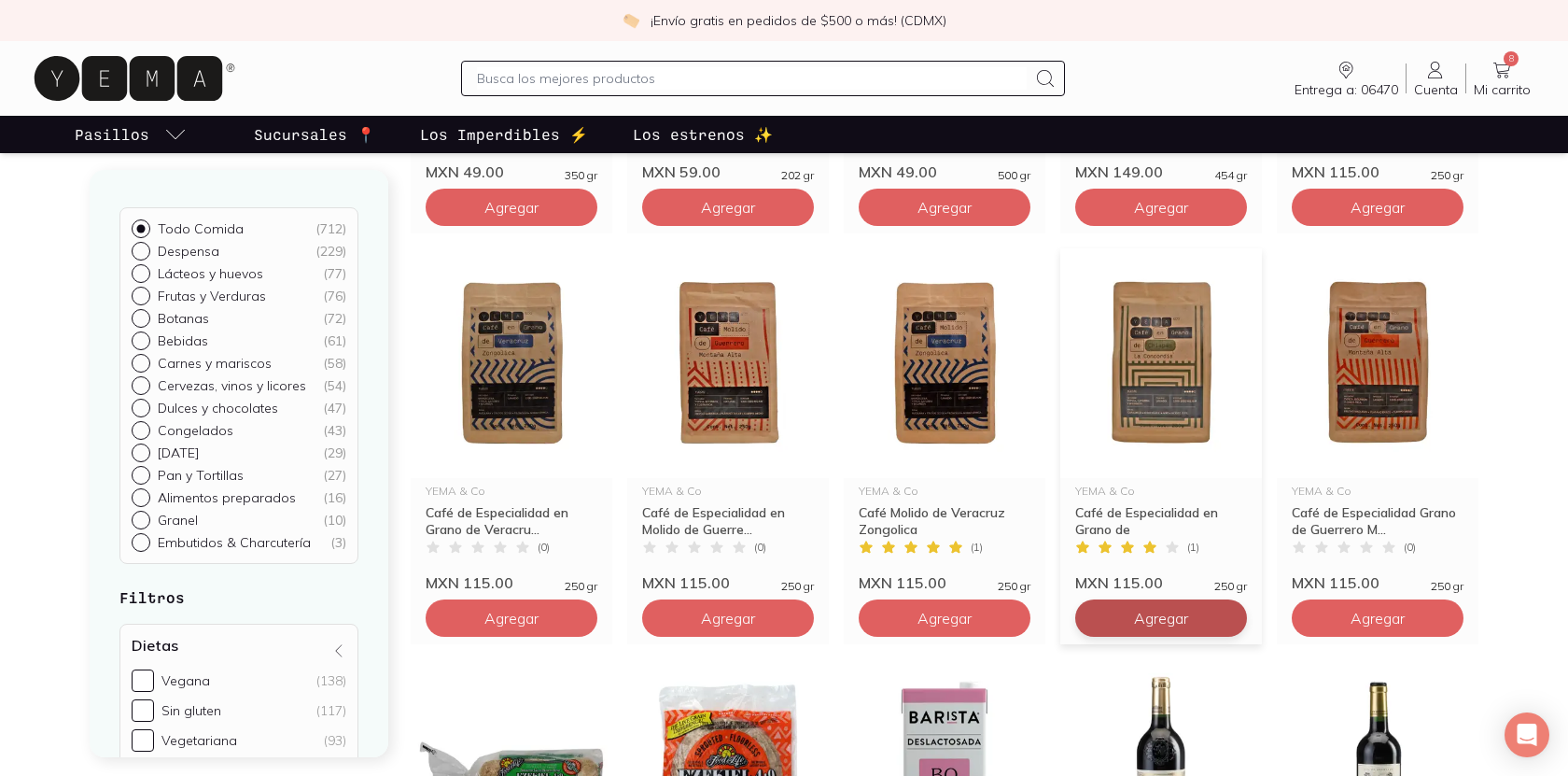
click at [1151, 620] on span "Agregar" at bounding box center [1161, 618] width 54 height 19
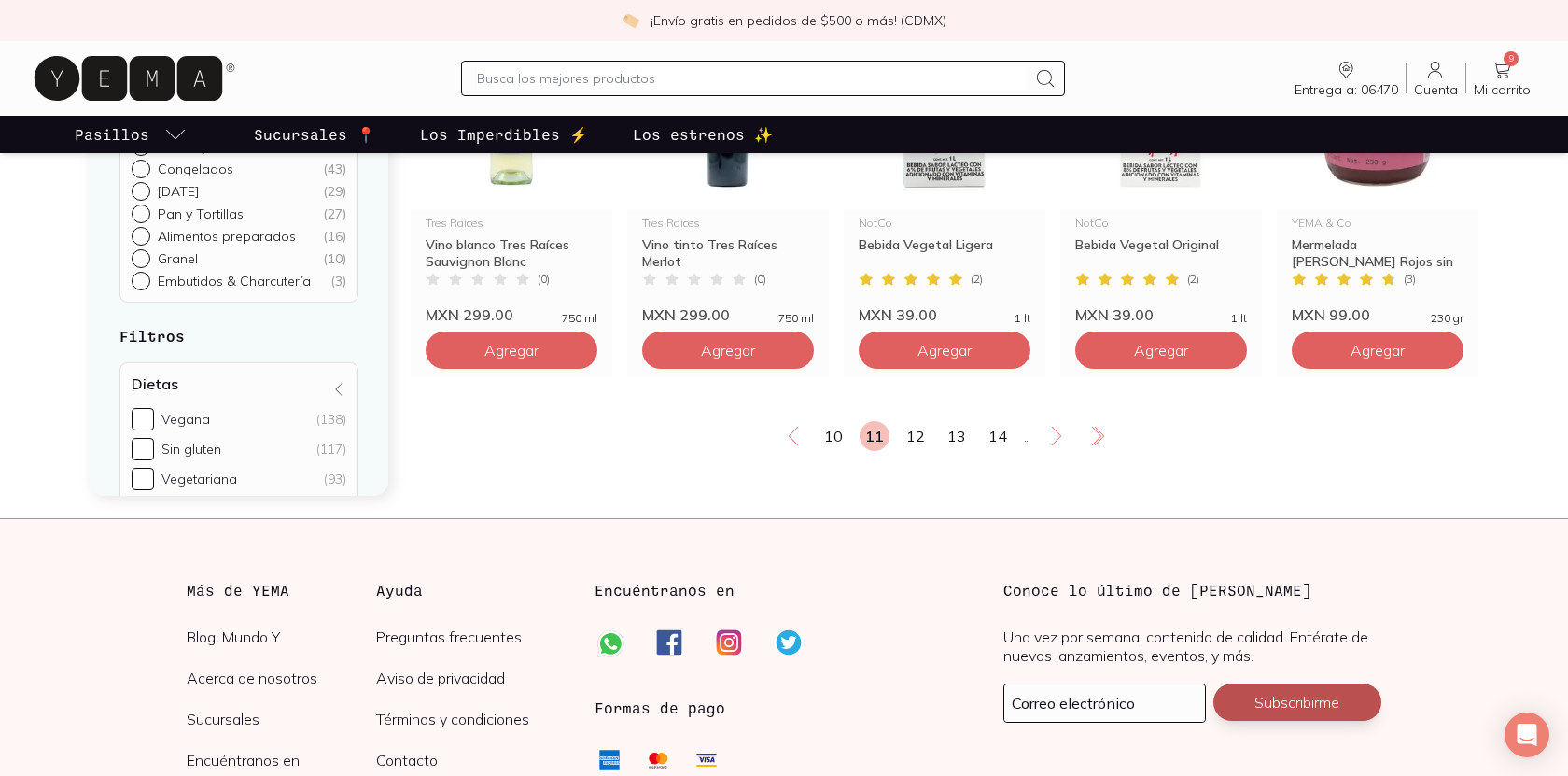
scroll to position [3330, 0]
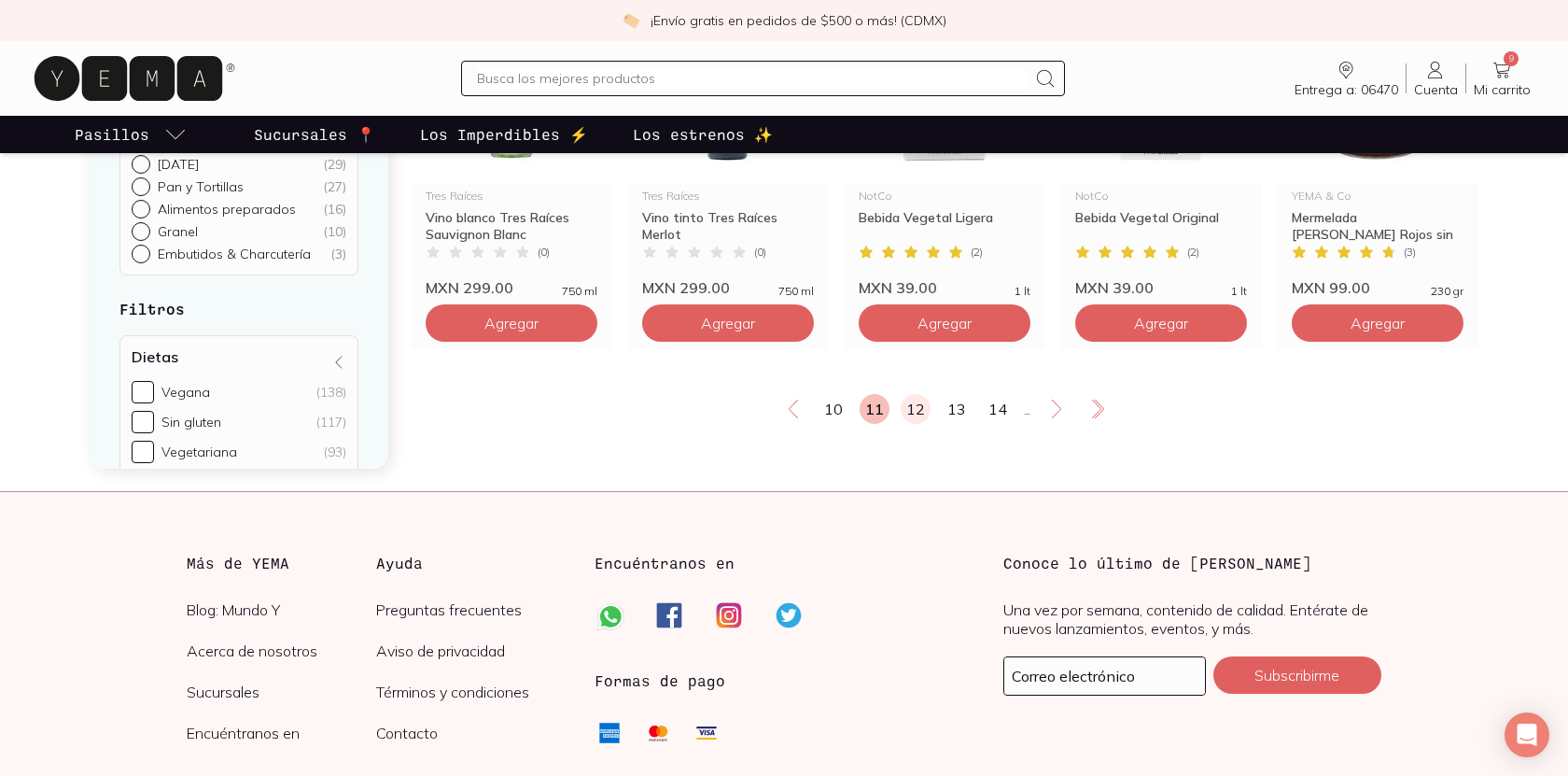
click at [912, 410] on link "12" at bounding box center [915, 409] width 30 height 30
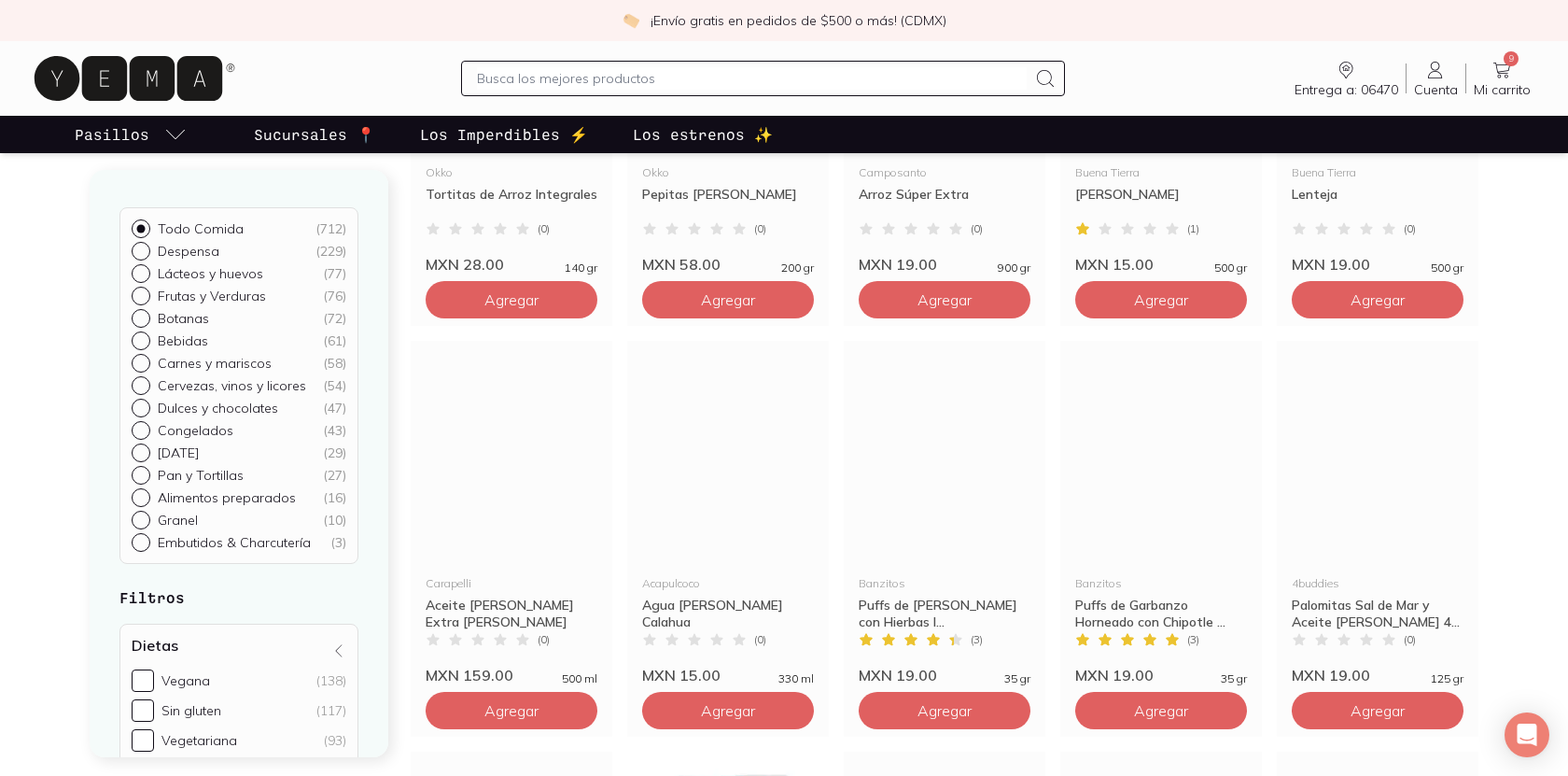
scroll to position [2546, 0]
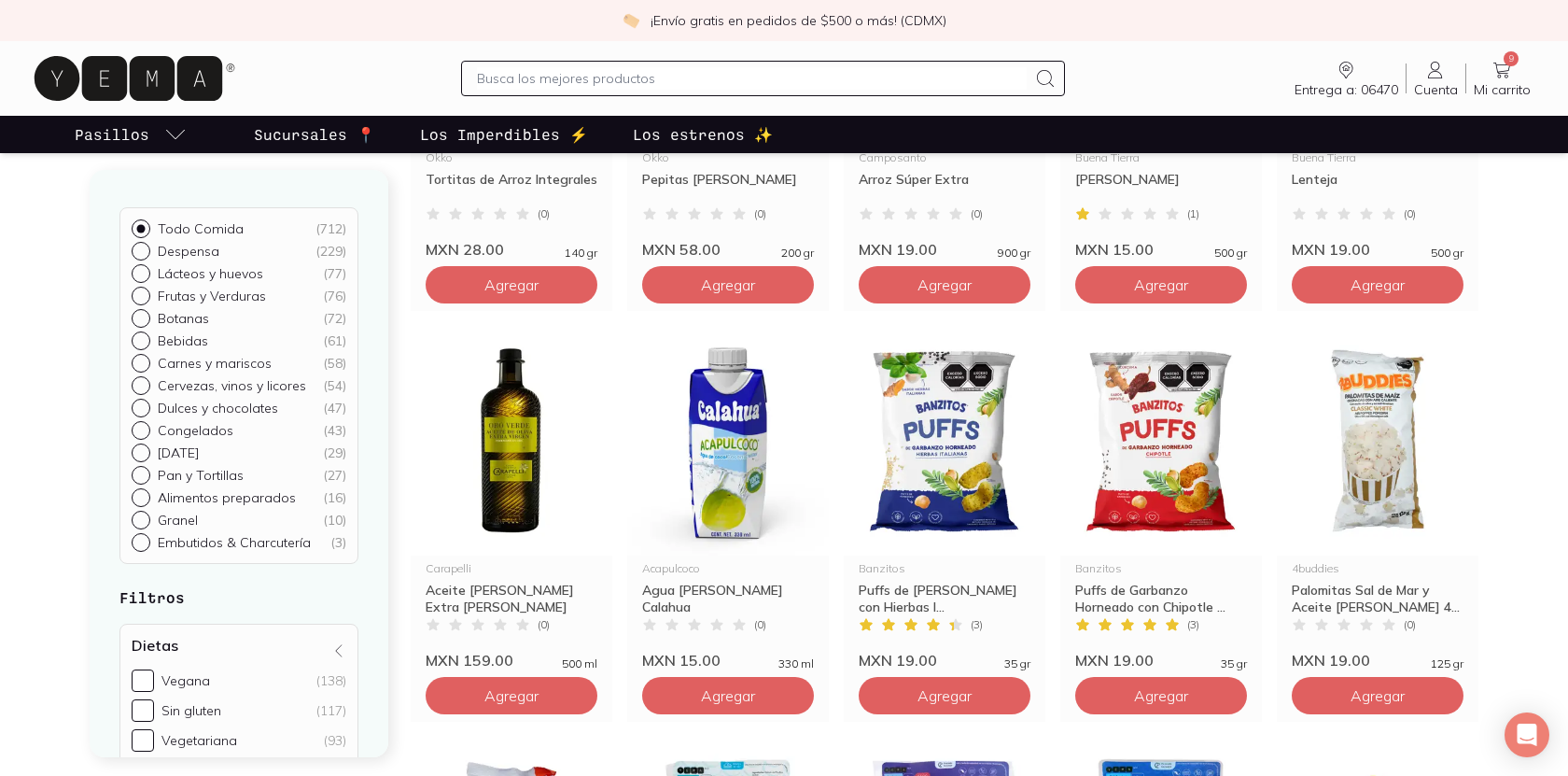
click at [1516, 89] on span "Mi carrito" at bounding box center [1502, 89] width 57 height 17
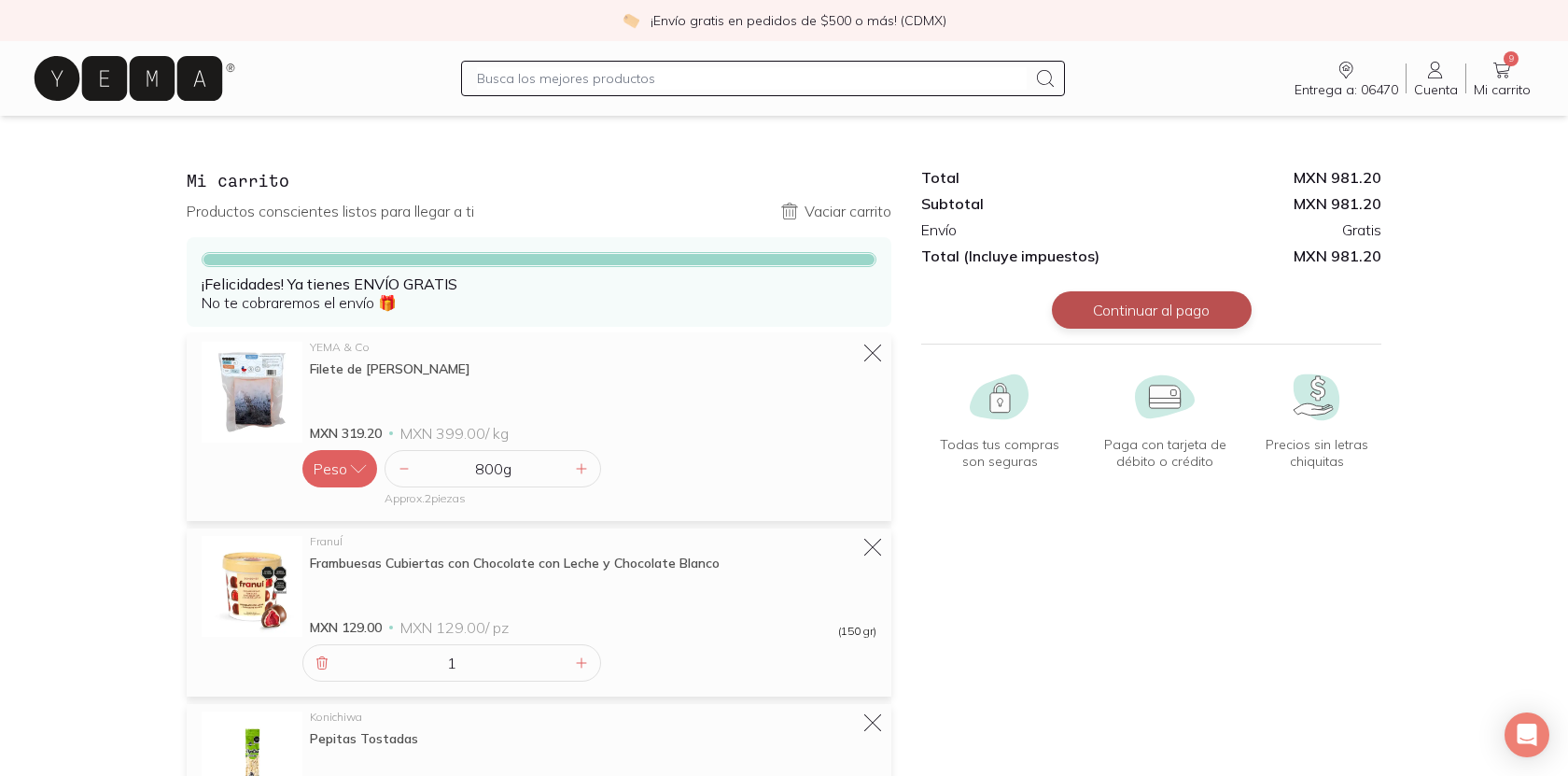
click at [1158, 310] on button "Continuar al pago" at bounding box center [1152, 310] width 200 height 37
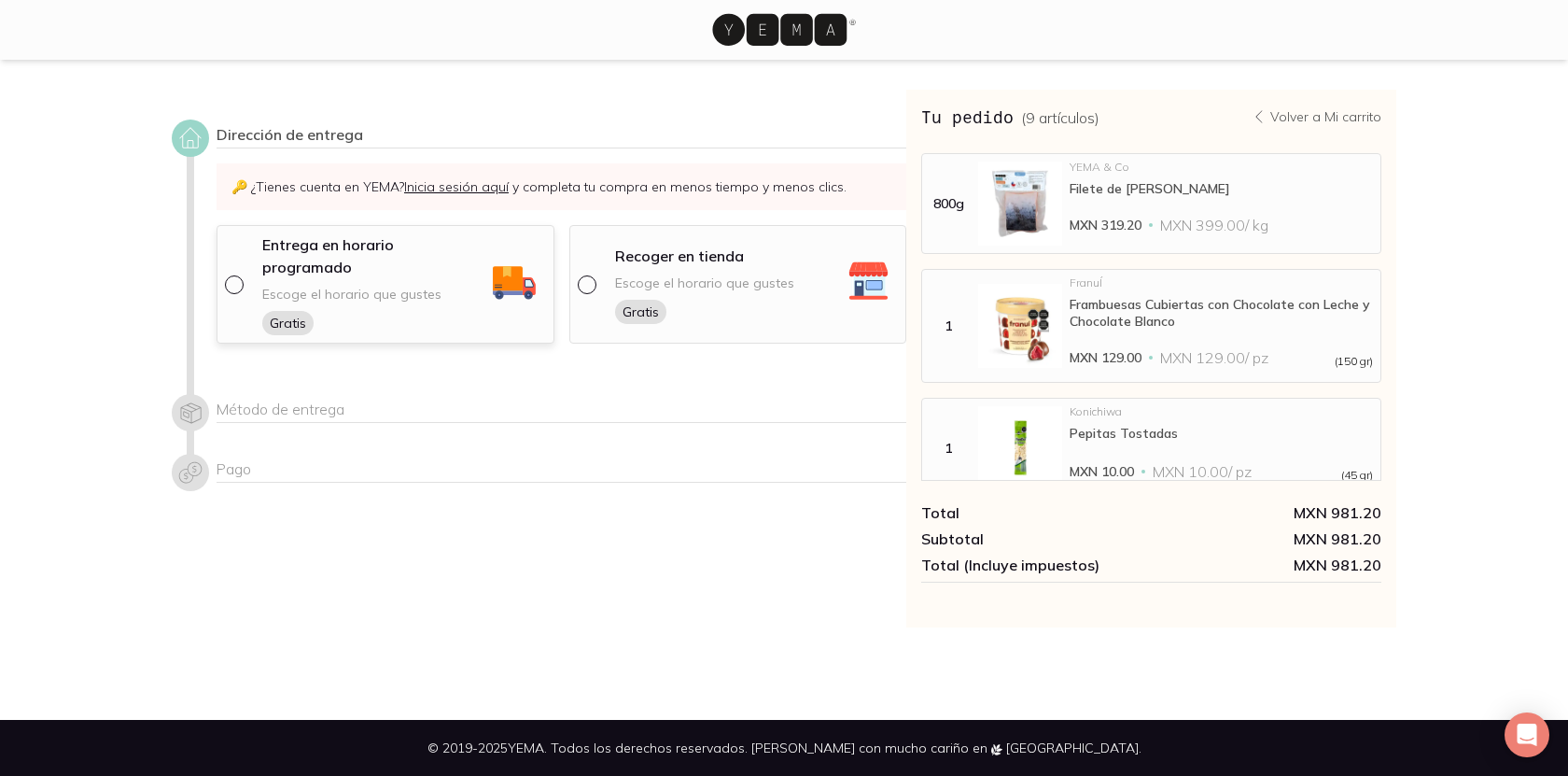
click at [387, 286] on span "Escoge el horario que gustes" at bounding box center [352, 295] width 180 height 18
select select "204"
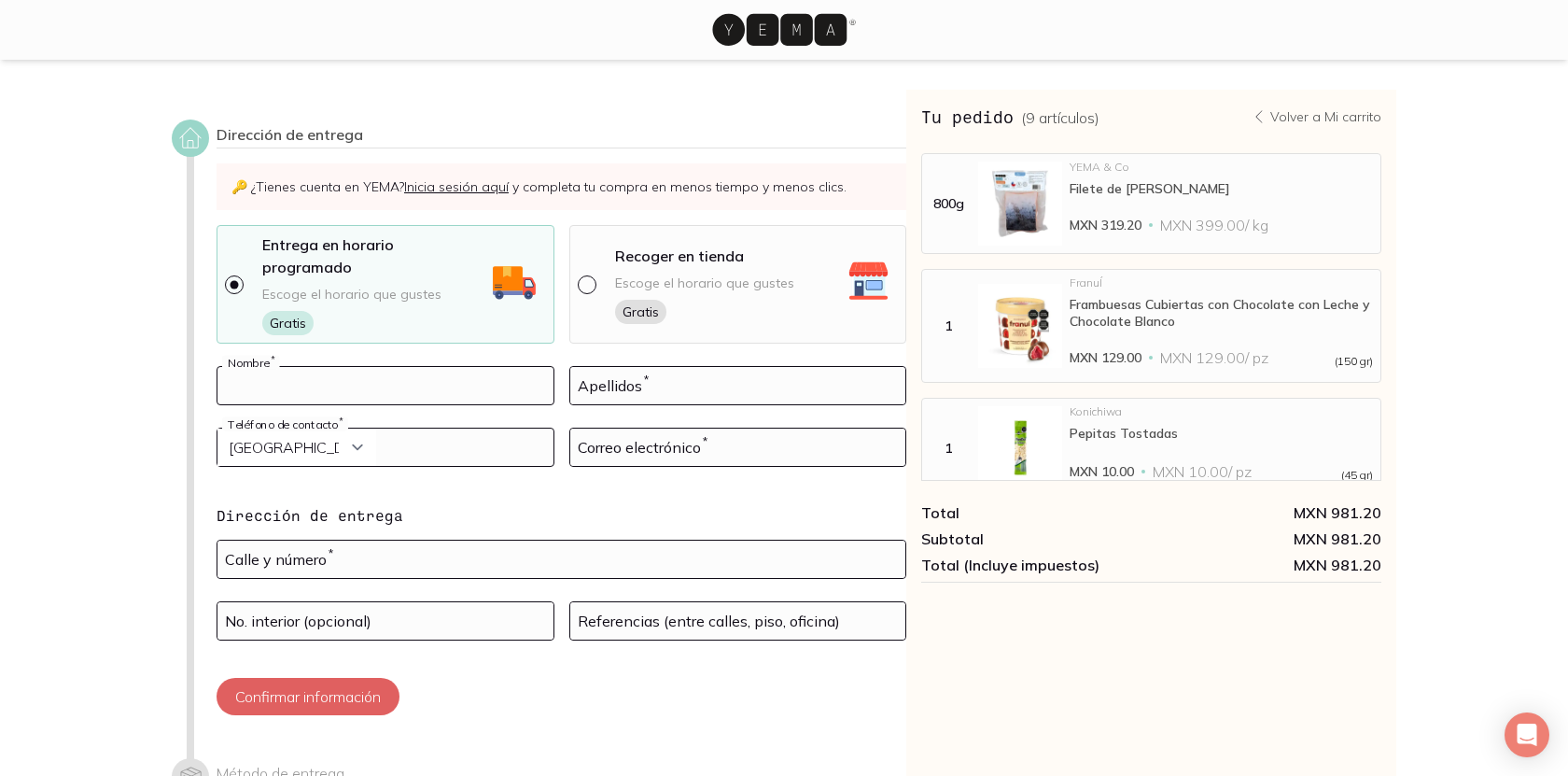
click at [372, 371] on input at bounding box center [385, 385] width 336 height 37
type input "[PERSON_NAME]"
click at [611, 367] on input at bounding box center [738, 385] width 336 height 37
type input "[PERSON_NAME]"
click at [642, 439] on input at bounding box center [738, 446] width 336 height 37
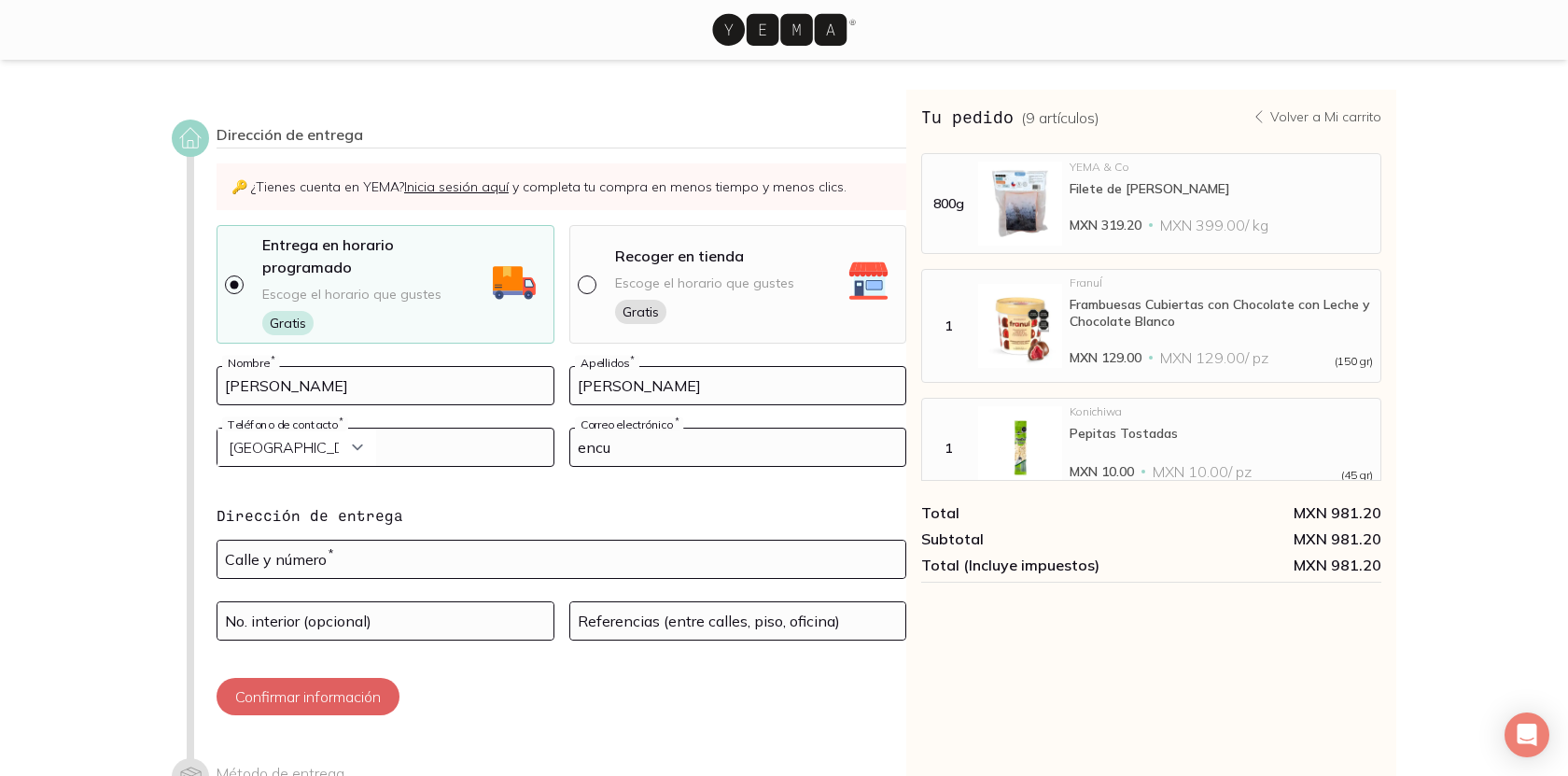
type input "[EMAIL_ADDRESS][DOMAIN_NAME]"
click at [513, 542] on input "text" at bounding box center [561, 558] width 688 height 37
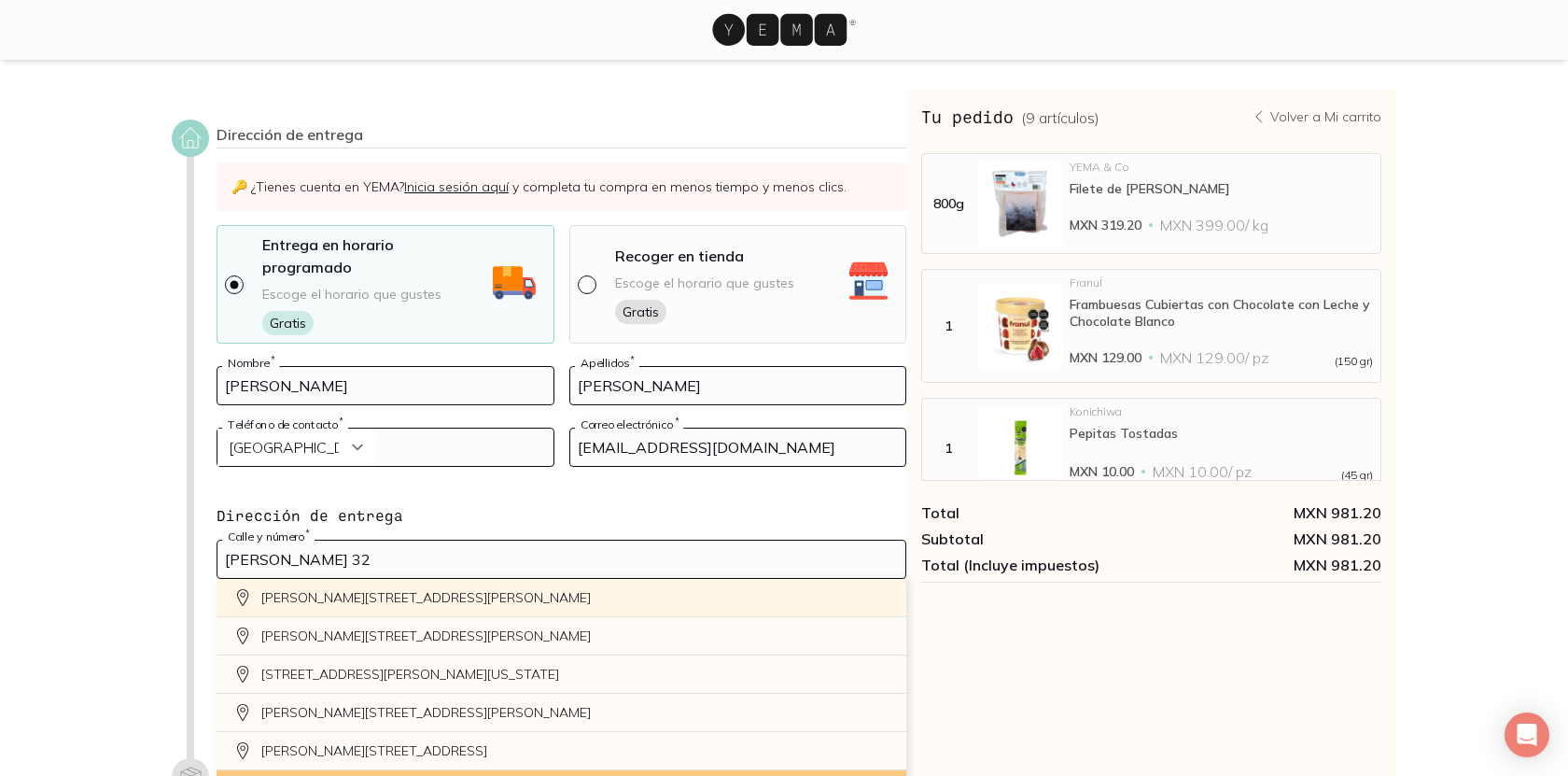
click at [554, 579] on div "[PERSON_NAME][STREET_ADDRESS][PERSON_NAME]" at bounding box center [561, 598] width 690 height 38
type input "[PERSON_NAME][STREET_ADDRESS][PERSON_NAME]"
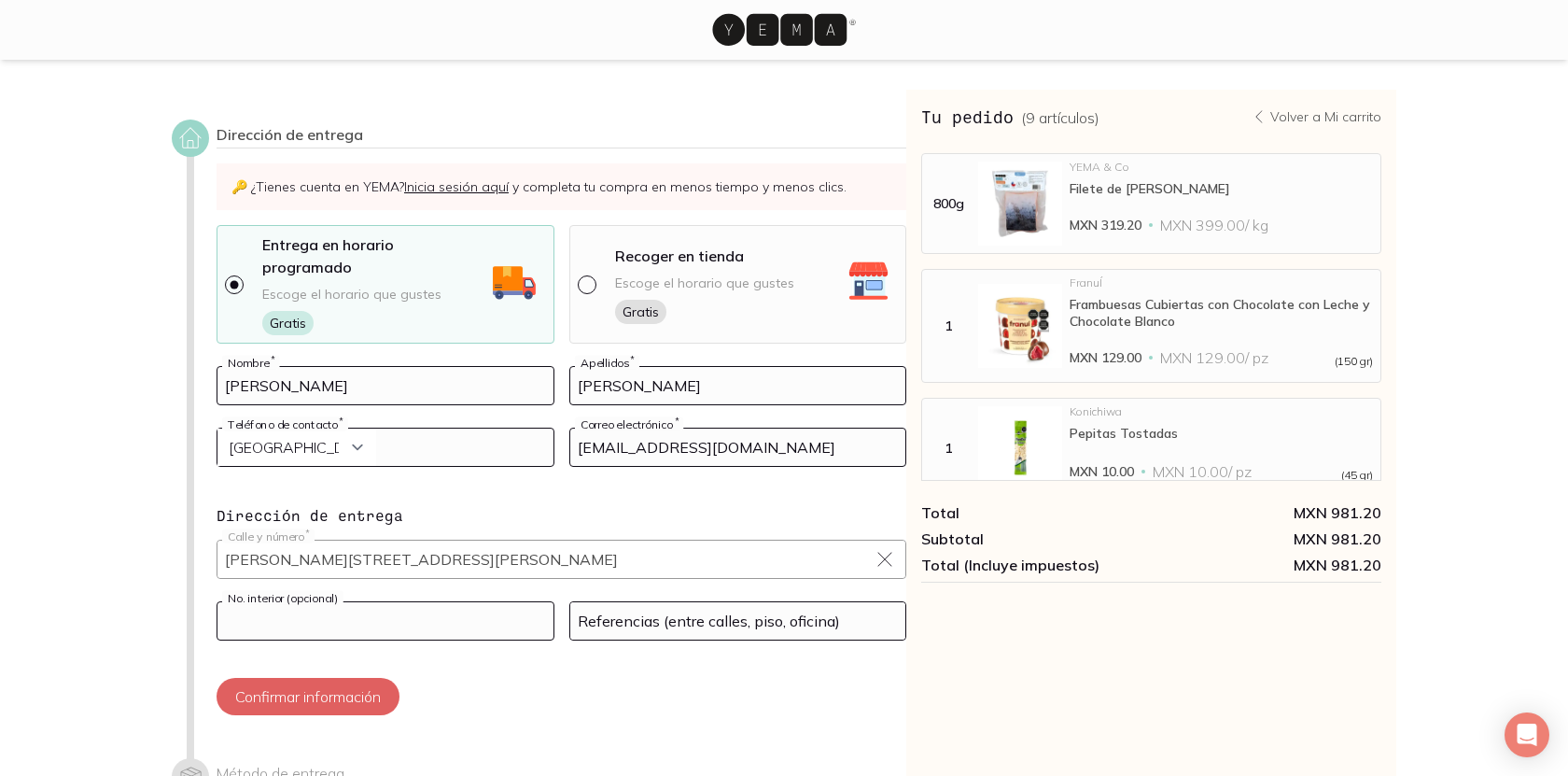
click at [482, 603] on input at bounding box center [385, 620] width 336 height 37
type input "4"
click at [679, 603] on input at bounding box center [738, 620] width 336 height 37
type input "[PERSON_NAME]"
click at [116, 546] on section "Dirección de entrega 🔑 ¿Tienes cuenta en YEMA? Inicia sesión aquí y completa tu…" at bounding box center [784, 483] width 1568 height 848
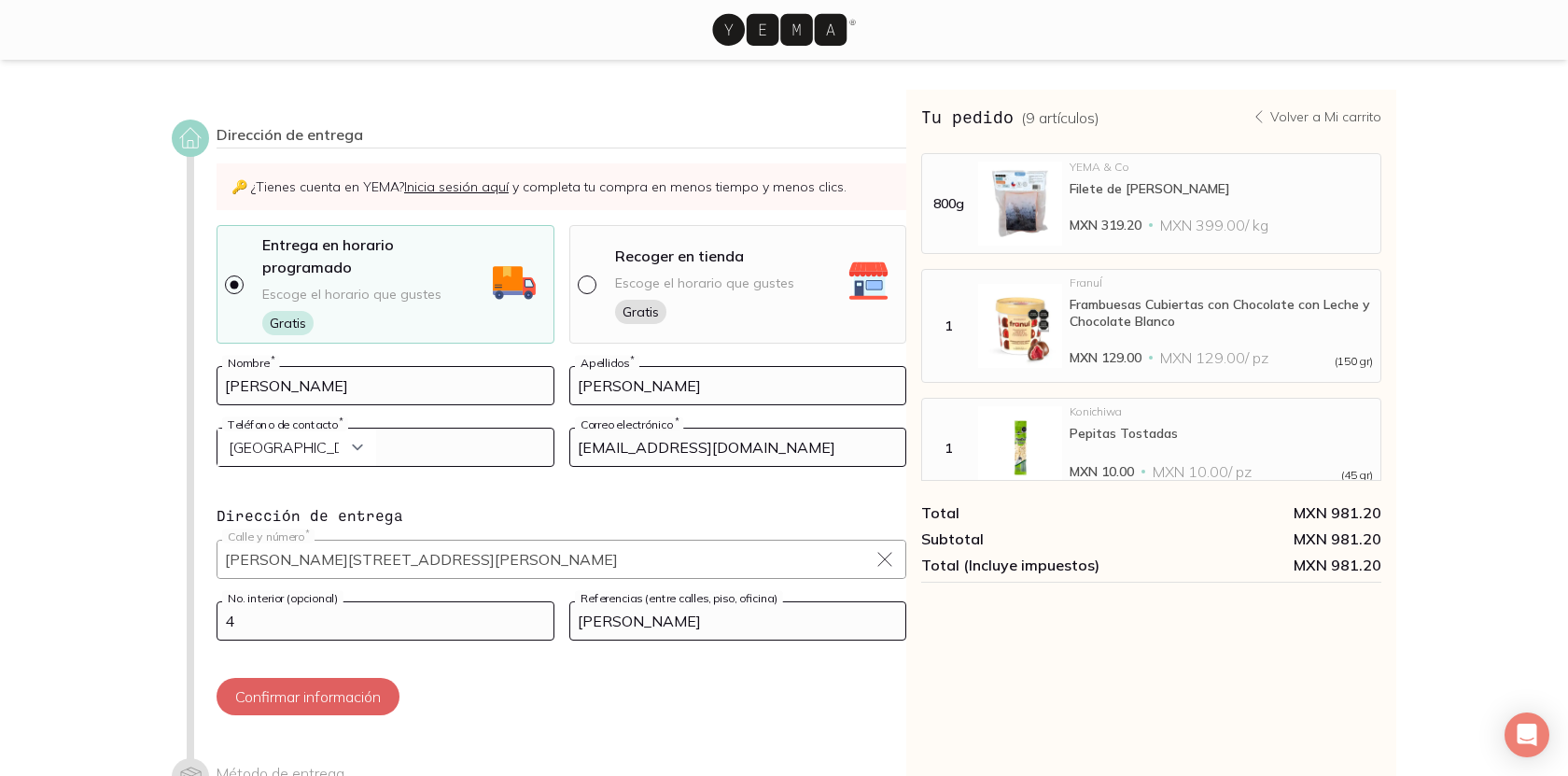
scroll to position [166, 0]
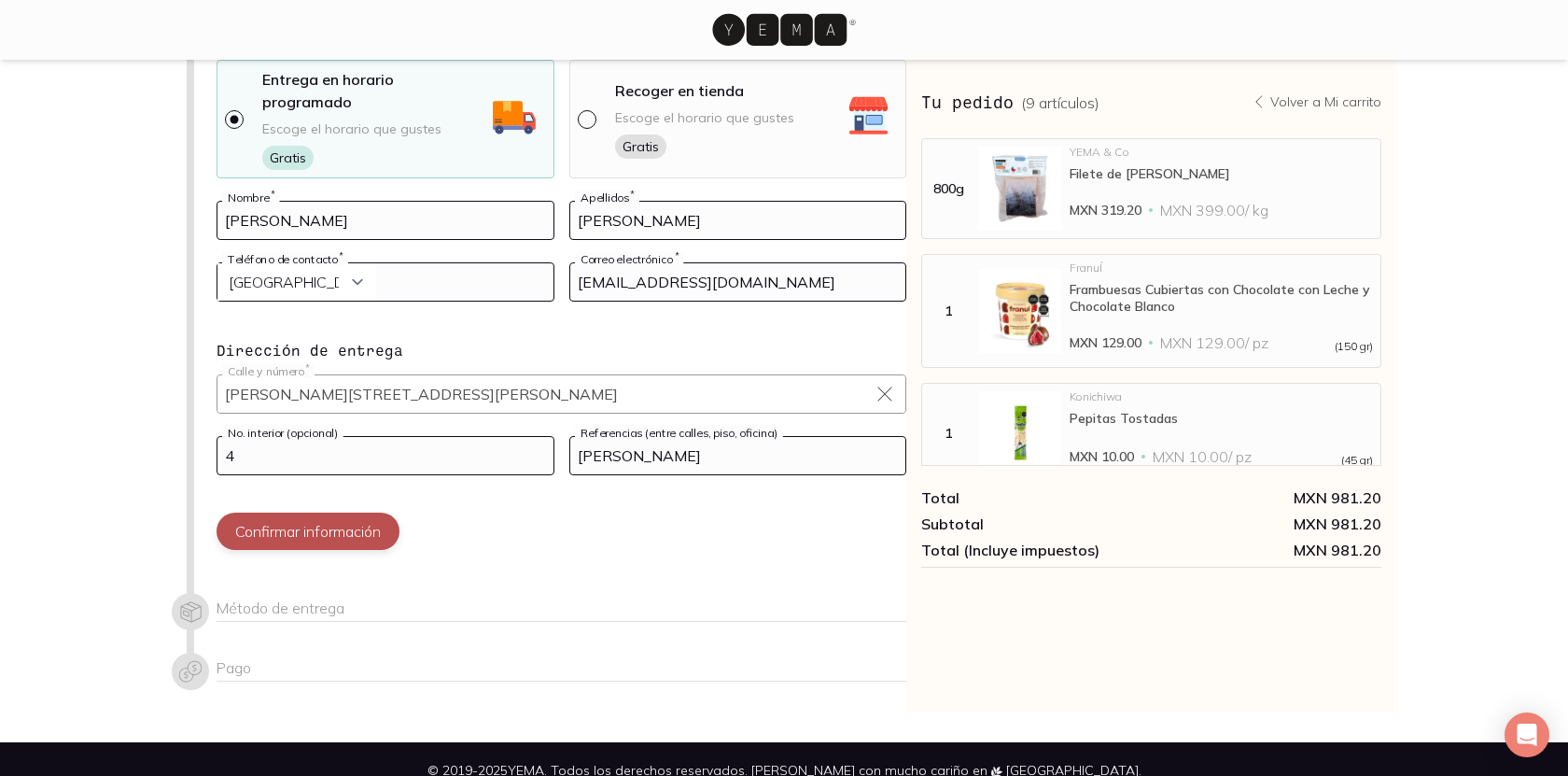
click at [316, 517] on button "Confirmar información" at bounding box center [307, 530] width 183 height 37
type input "5641398804"
click at [325, 514] on button "Confirmar información" at bounding box center [307, 530] width 183 height 37
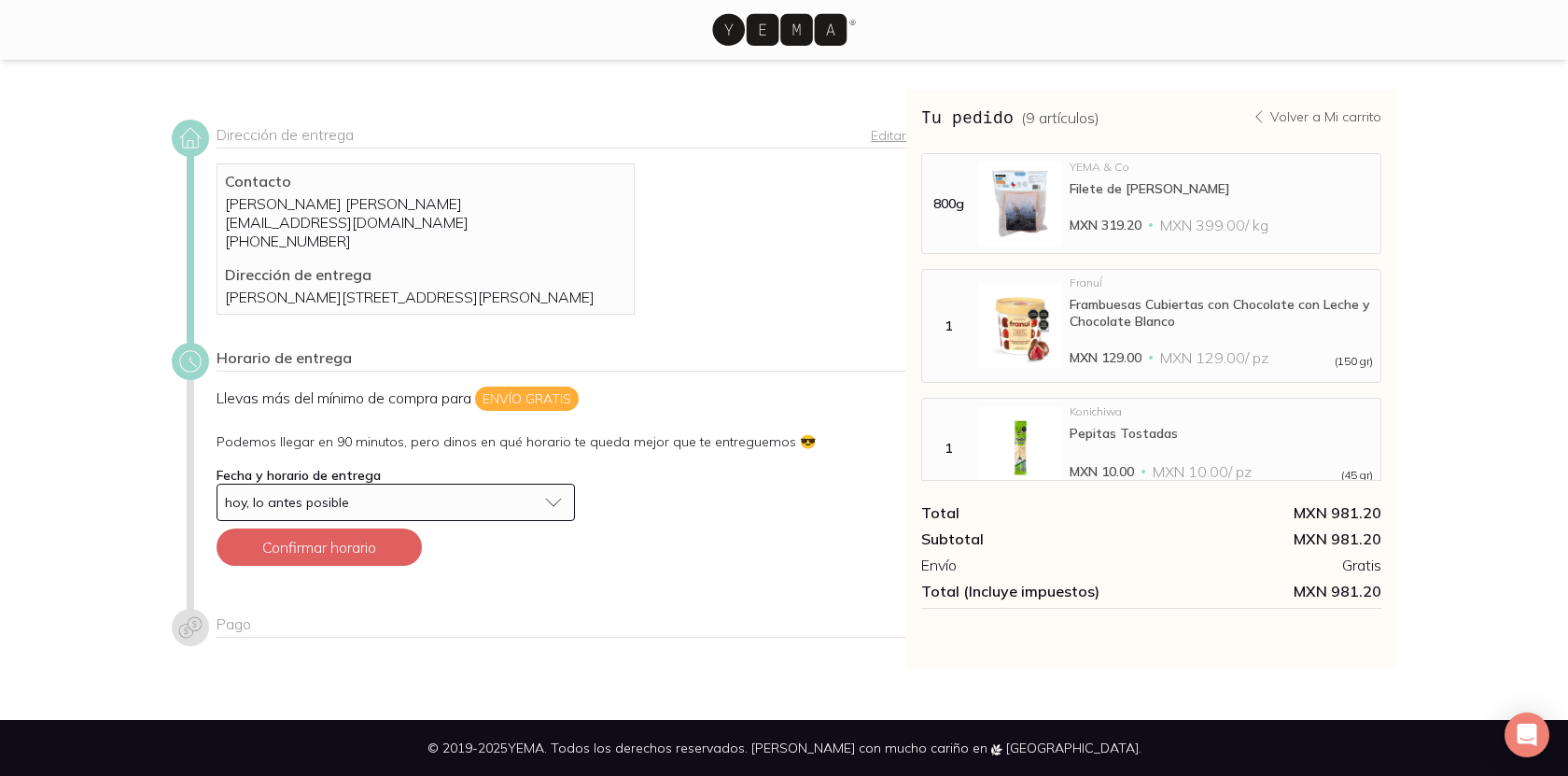
click at [408, 510] on div "hoy, lo antes posible" at bounding box center [380, 502] width 311 height 17
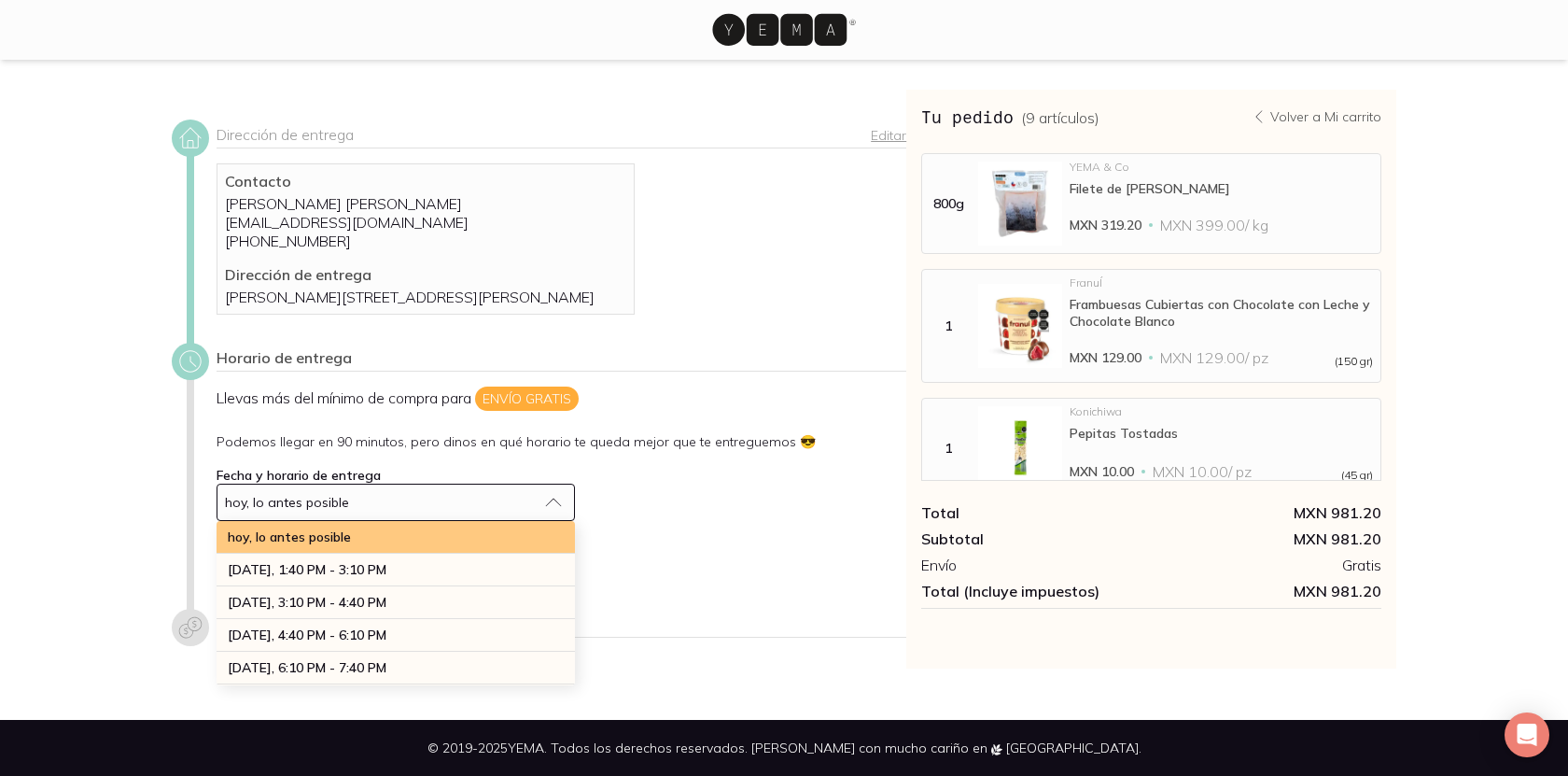
click at [412, 554] on div "hoy, lo antes posible" at bounding box center [395, 537] width 358 height 33
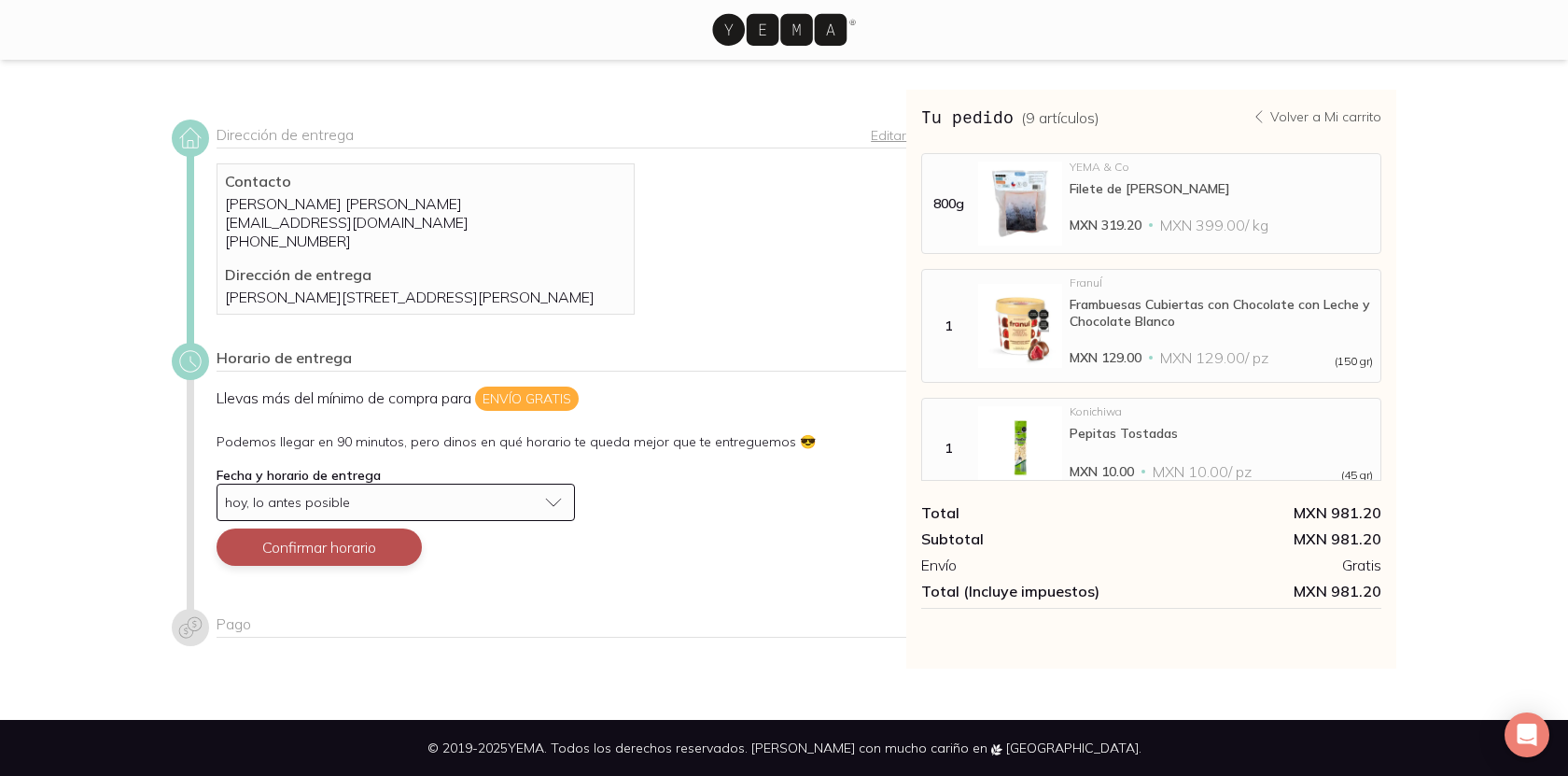
click at [356, 566] on button "Confirmar horario" at bounding box center [319, 546] width 206 height 37
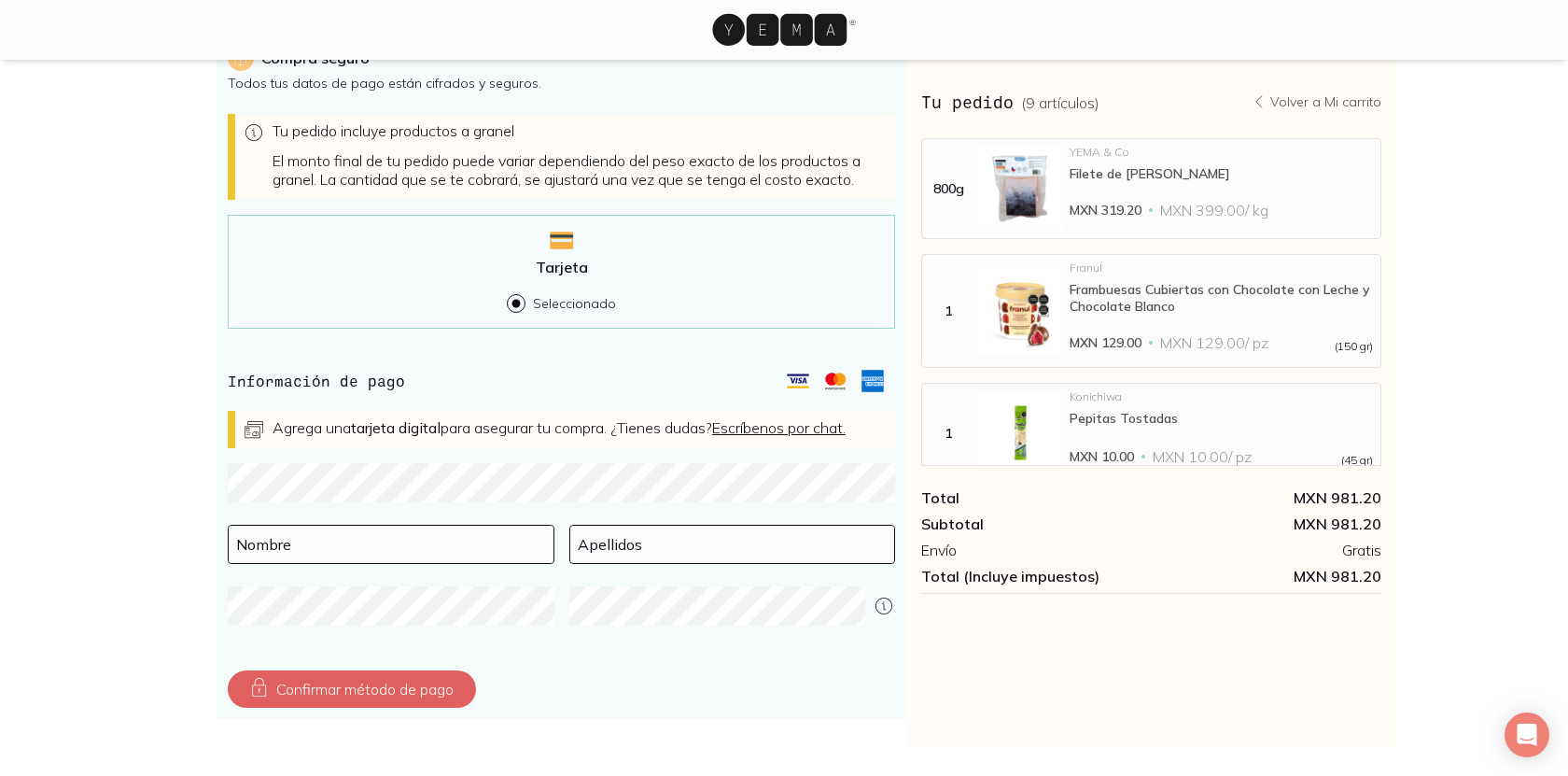
scroll to position [507, 0]
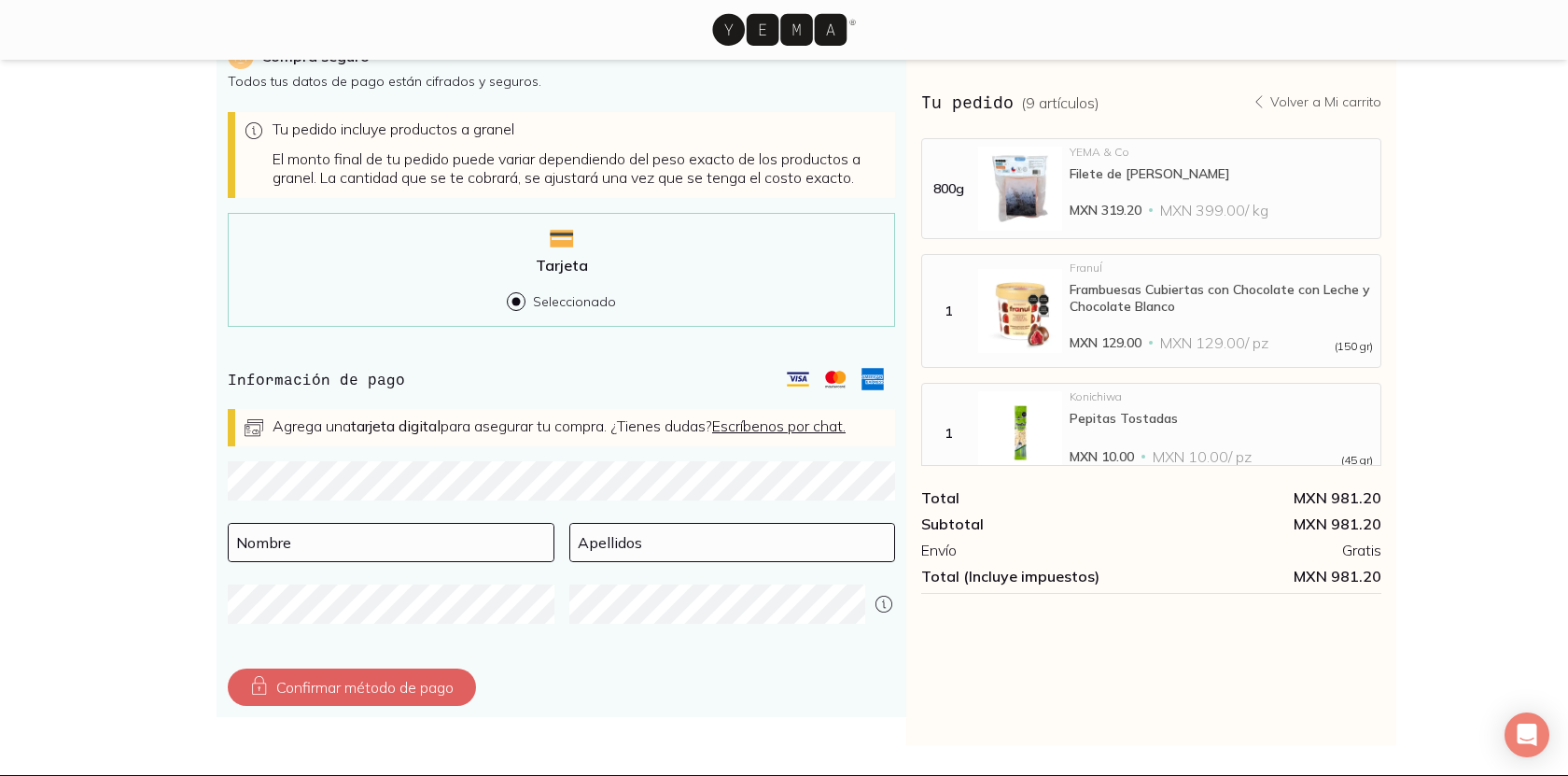
click at [196, 513] on div "Pago Compra seguro Todos tus datos de pago están cifrados y seguros. Tu pedido …" at bounding box center [539, 361] width 735 height 724
click at [265, 561] on input at bounding box center [390, 542] width 324 height 37
type input "[PERSON_NAME]"
click at [594, 561] on input at bounding box center [732, 542] width 324 height 37
type input "[PERSON_NAME]"
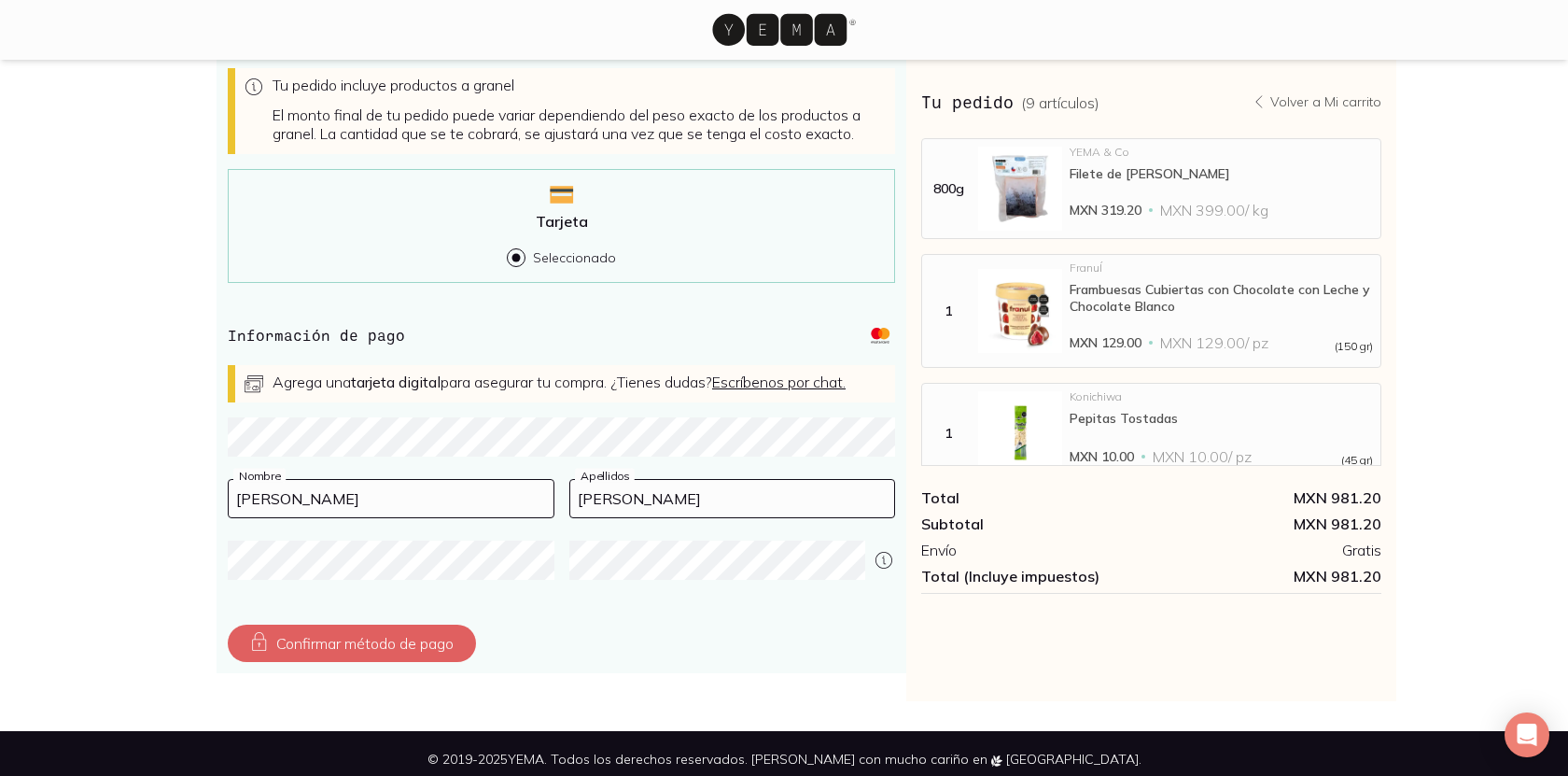
scroll to position [581, 0]
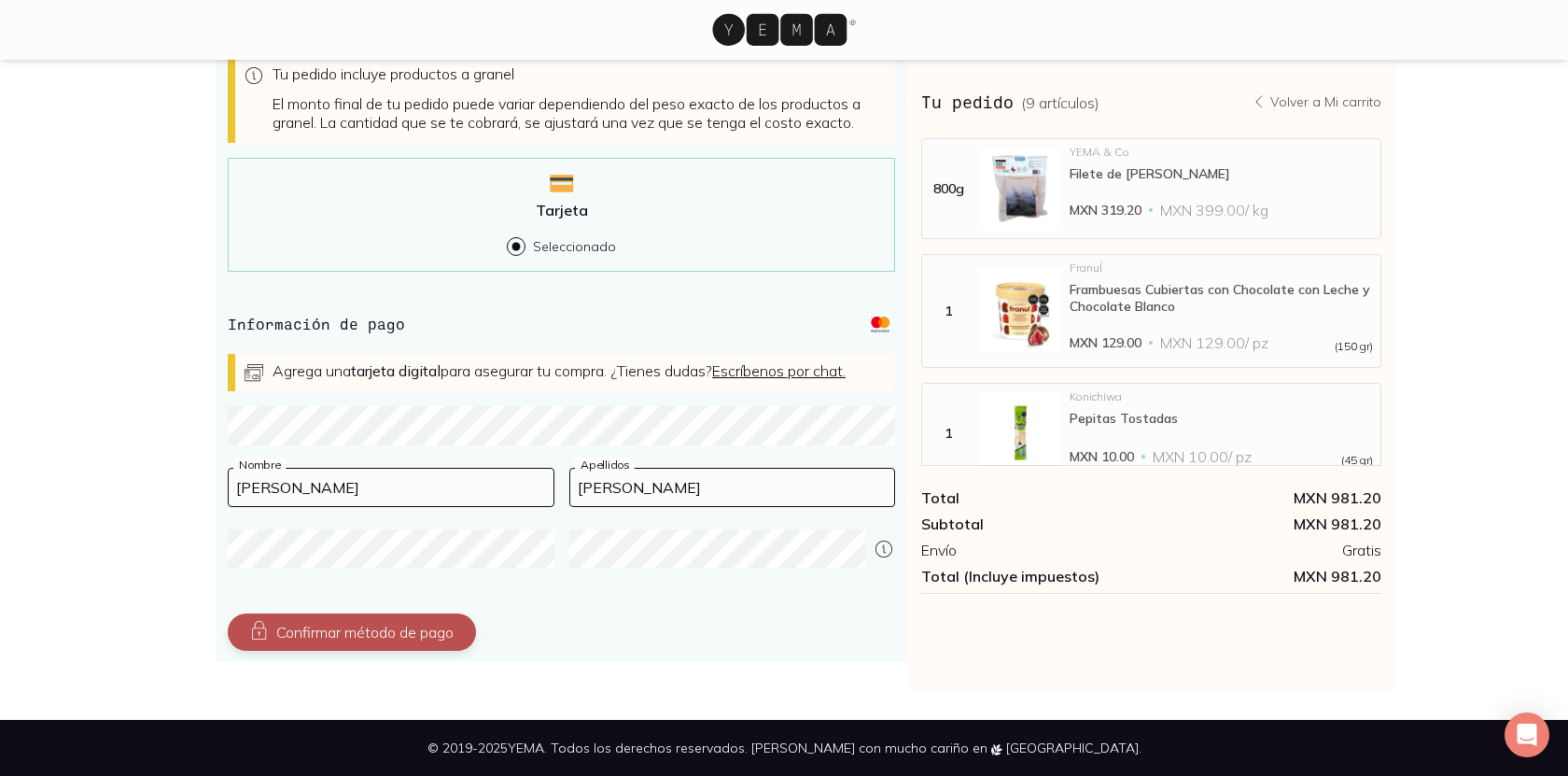
click at [393, 645] on button "Confirmar método de pago" at bounding box center [351, 631] width 249 height 37
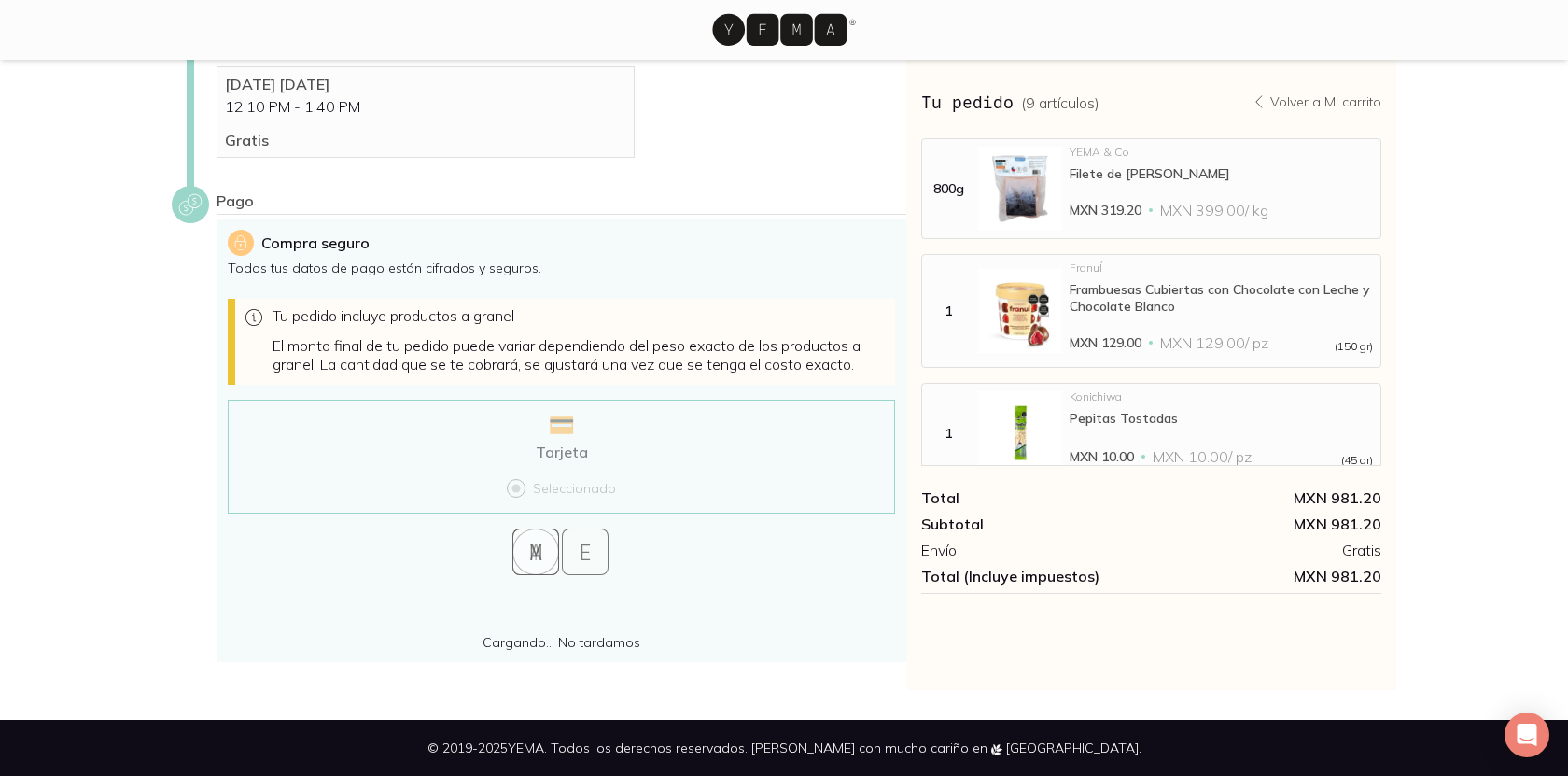
scroll to position [340, 0]
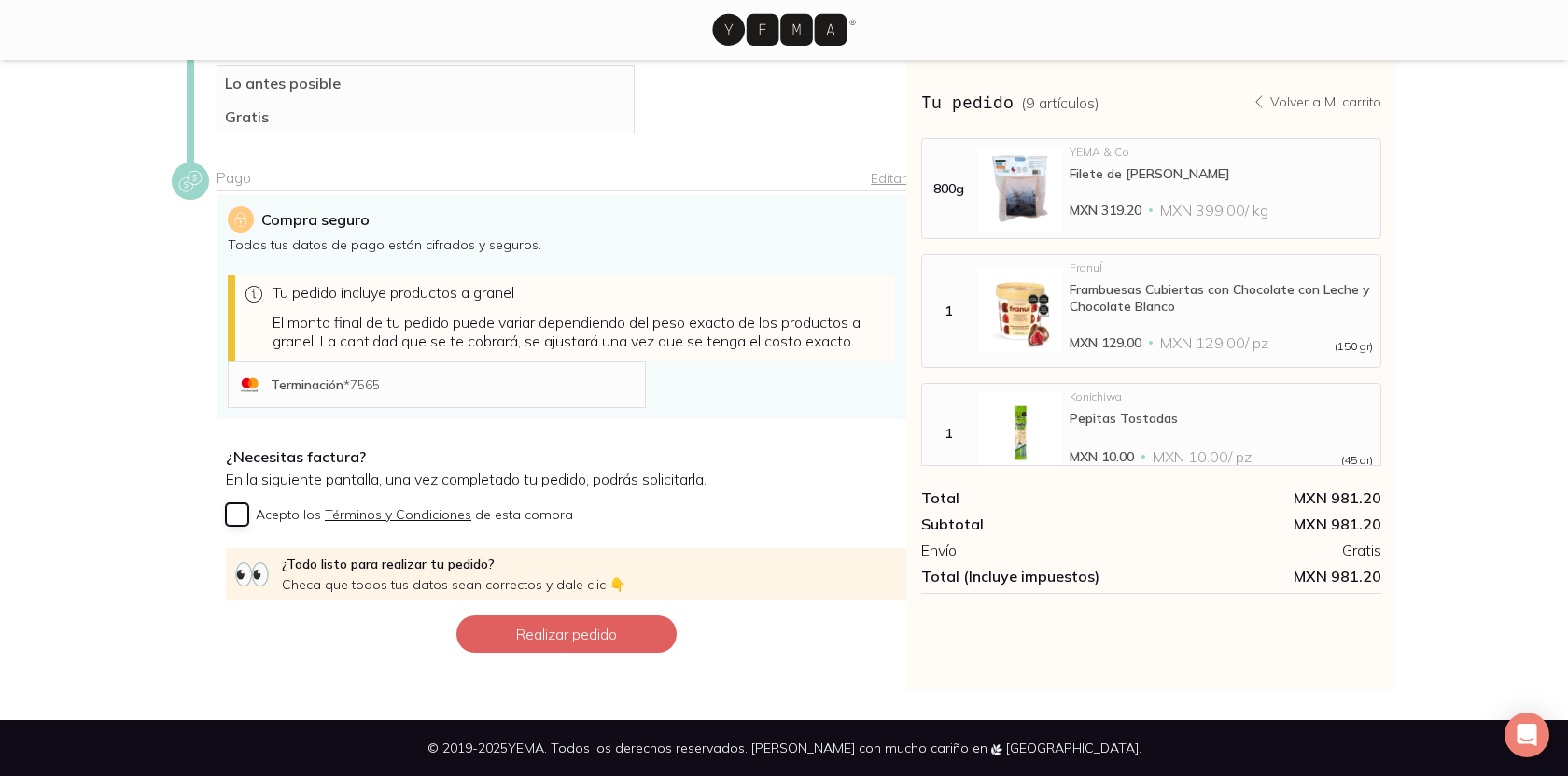
click at [233, 516] on input "Acepto los Términos y Condiciones de esta compra" at bounding box center [237, 514] width 22 height 22
checkbox input "true"
click at [591, 585] on span "Checa que todos tus datos sean correctos y dale clic 👇" at bounding box center [453, 584] width 343 height 17
click at [429, 561] on p "¿Todo listo para realizar tu pedido? [PERSON_NAME] que todos tus datos sean cor…" at bounding box center [453, 573] width 343 height 37
click at [552, 631] on button "Realizar pedido" at bounding box center [566, 633] width 221 height 37
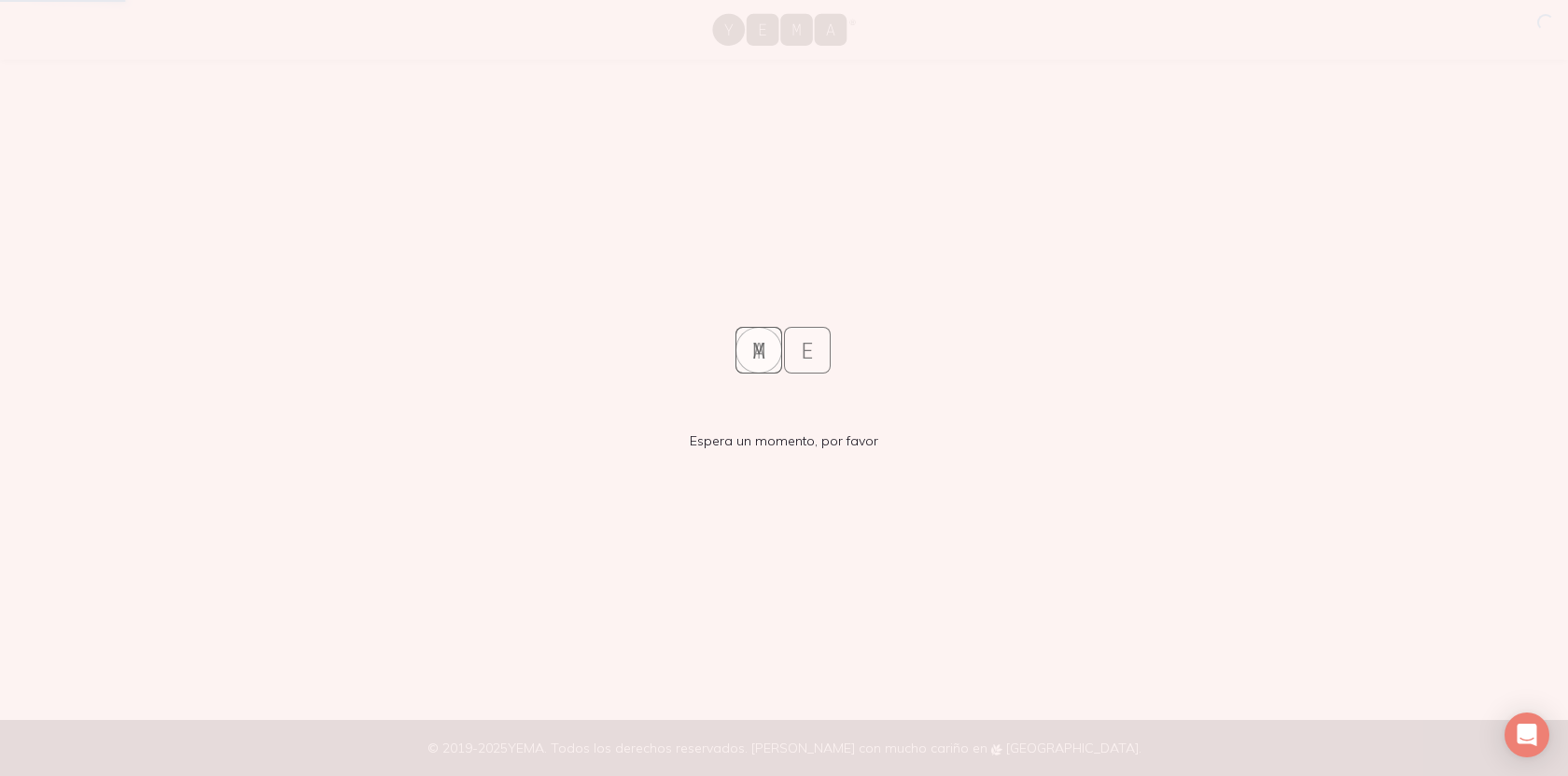
scroll to position [0, 0]
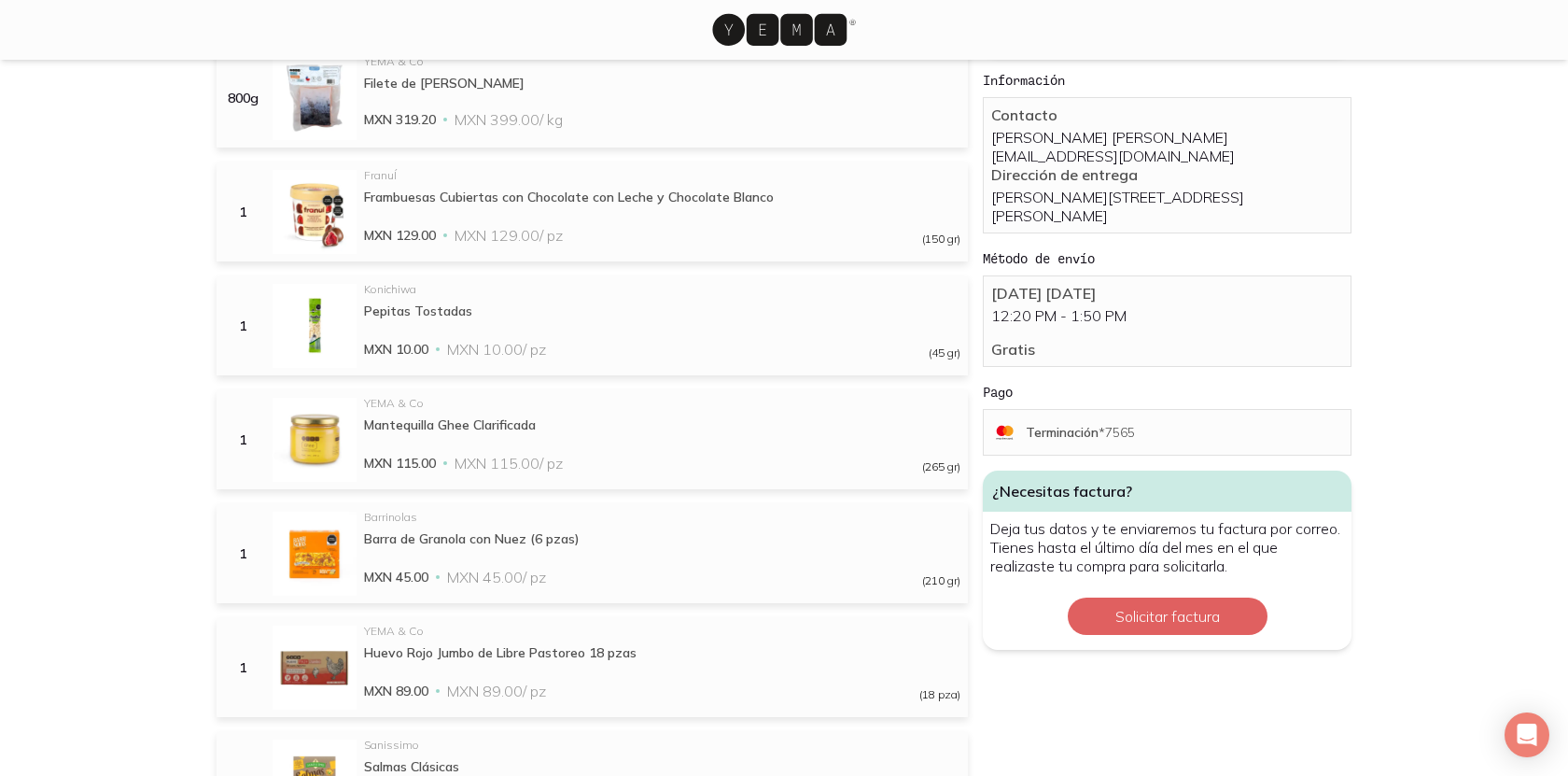
scroll to position [356, 0]
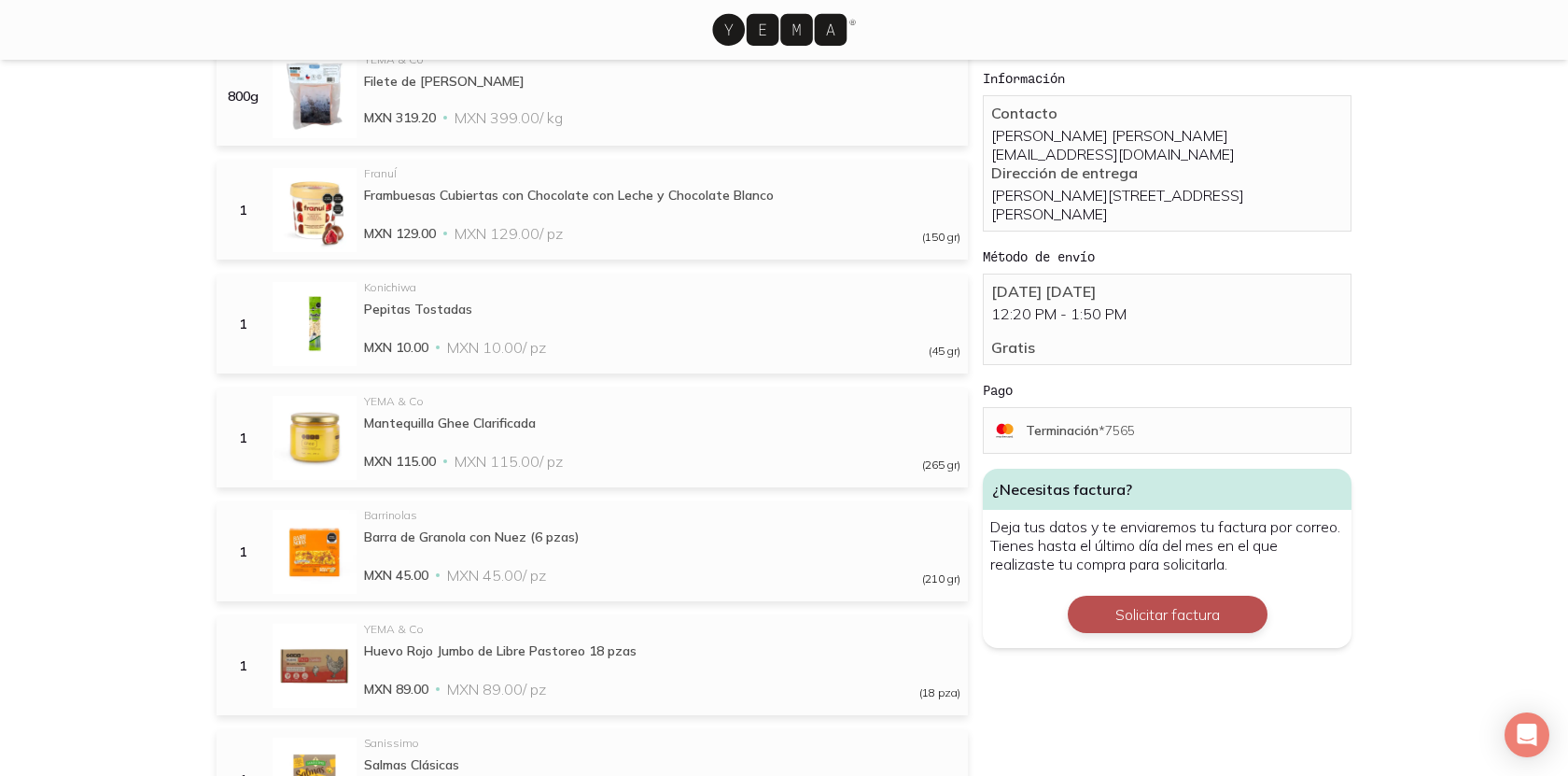
click at [1122, 611] on button "Solicitar factura" at bounding box center [1168, 614] width 200 height 37
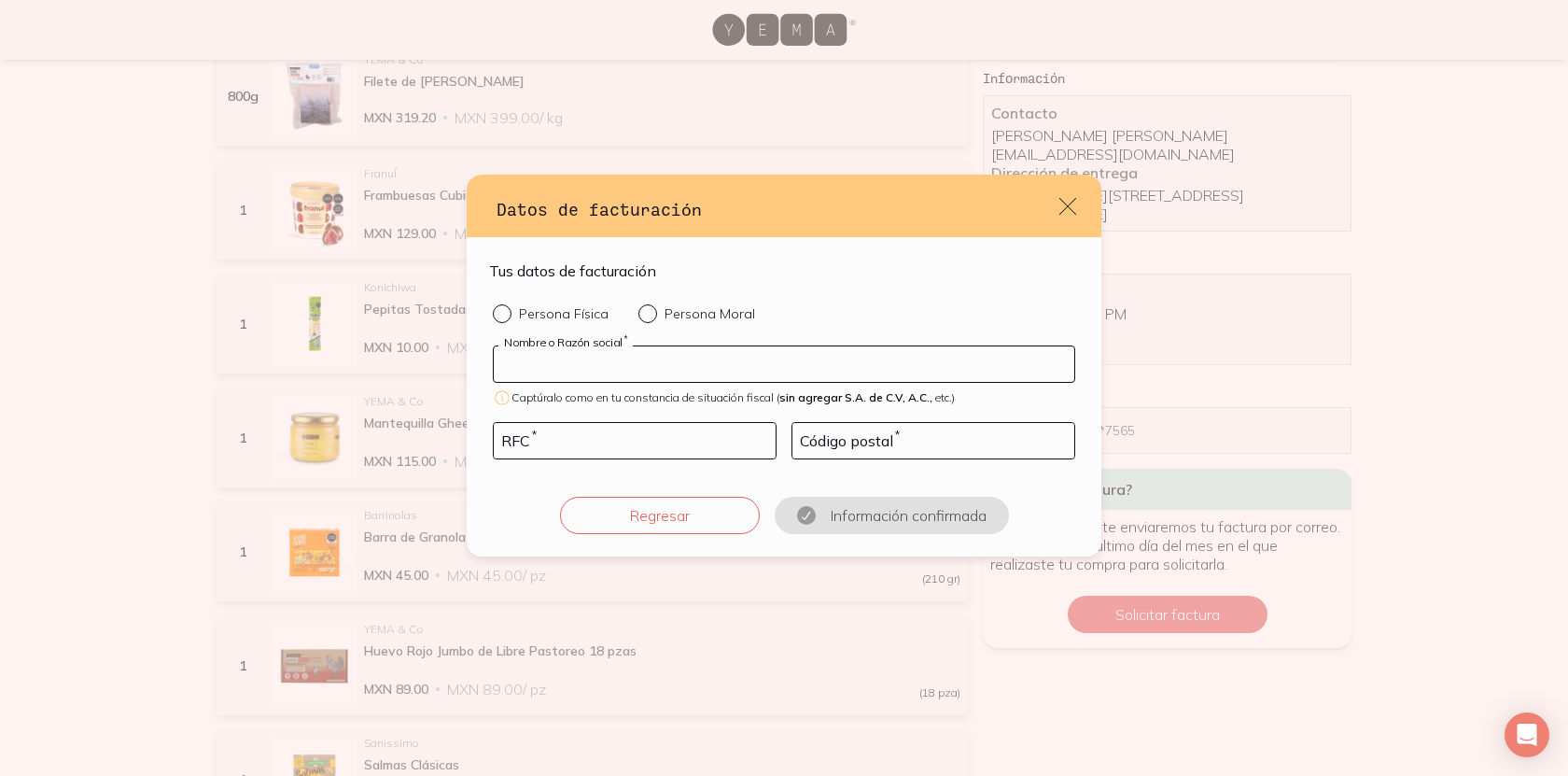
click at [652, 360] on input "default" at bounding box center [784, 365] width 581 height 36
type input "M"
type input "MIXTA MUSIC"
click at [829, 438] on input "default" at bounding box center [933, 441] width 281 height 36
click at [717, 446] on input "default" at bounding box center [635, 441] width 281 height 36
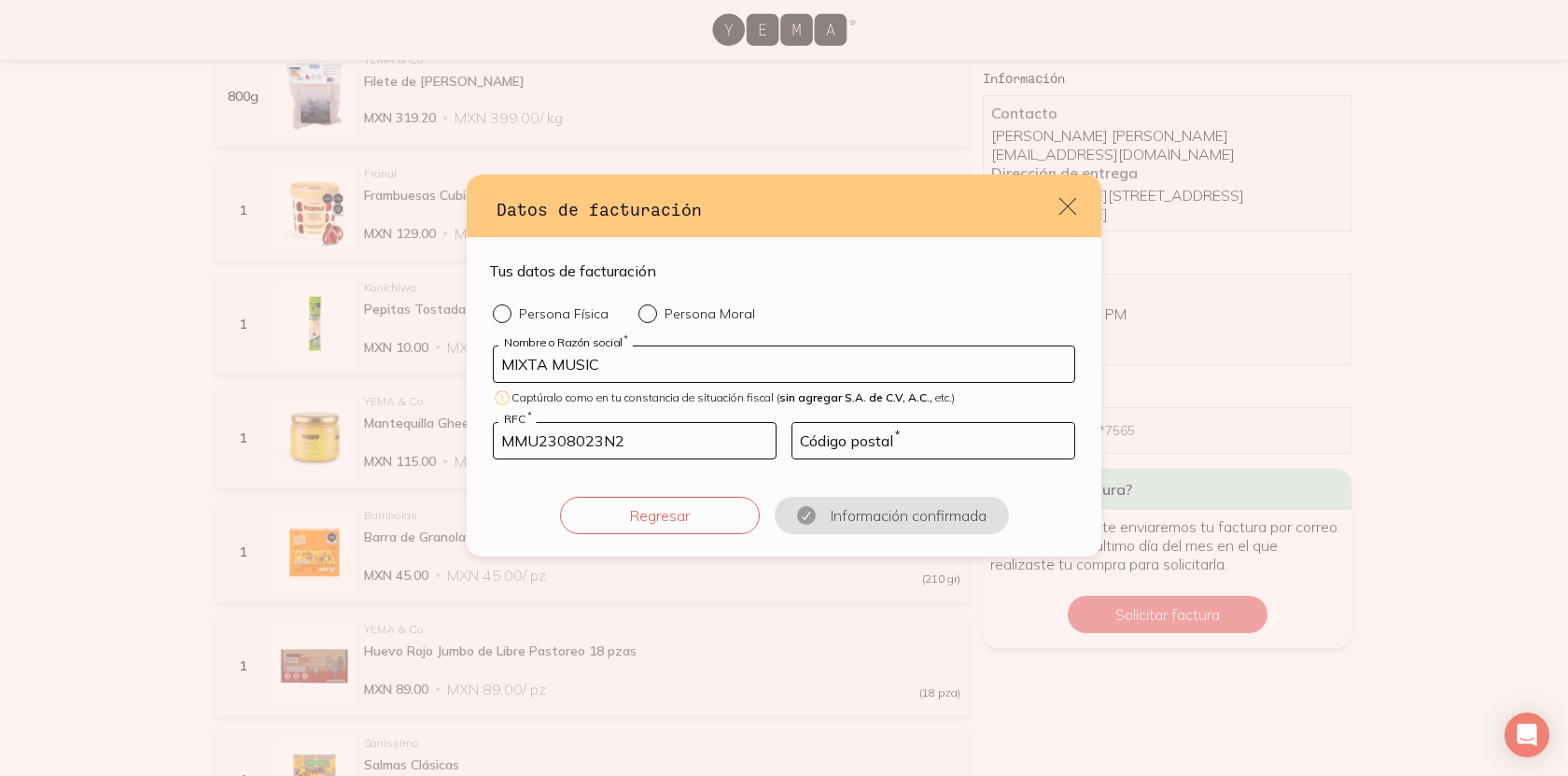
type input "MMU2308023N2"
click at [890, 438] on input "default" at bounding box center [933, 441] width 281 height 36
type input "06470"
click at [672, 309] on p "Persona Moral" at bounding box center [710, 314] width 91 height 17
click at [654, 309] on input "Persona Moral" at bounding box center [646, 312] width 15 height 15
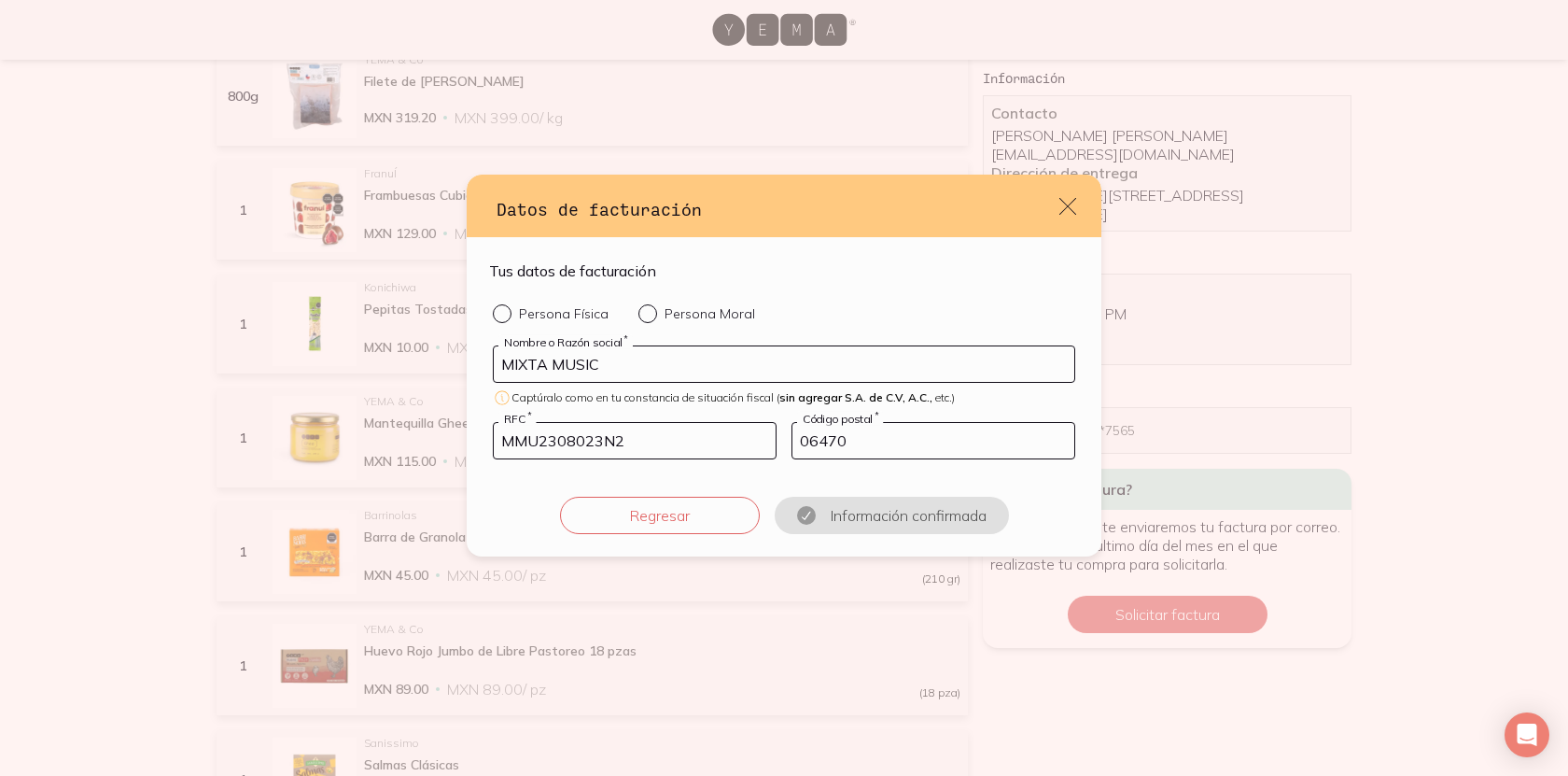
radio input "true"
click at [903, 522] on button "Confirmar información" at bounding box center [891, 514] width 200 height 37
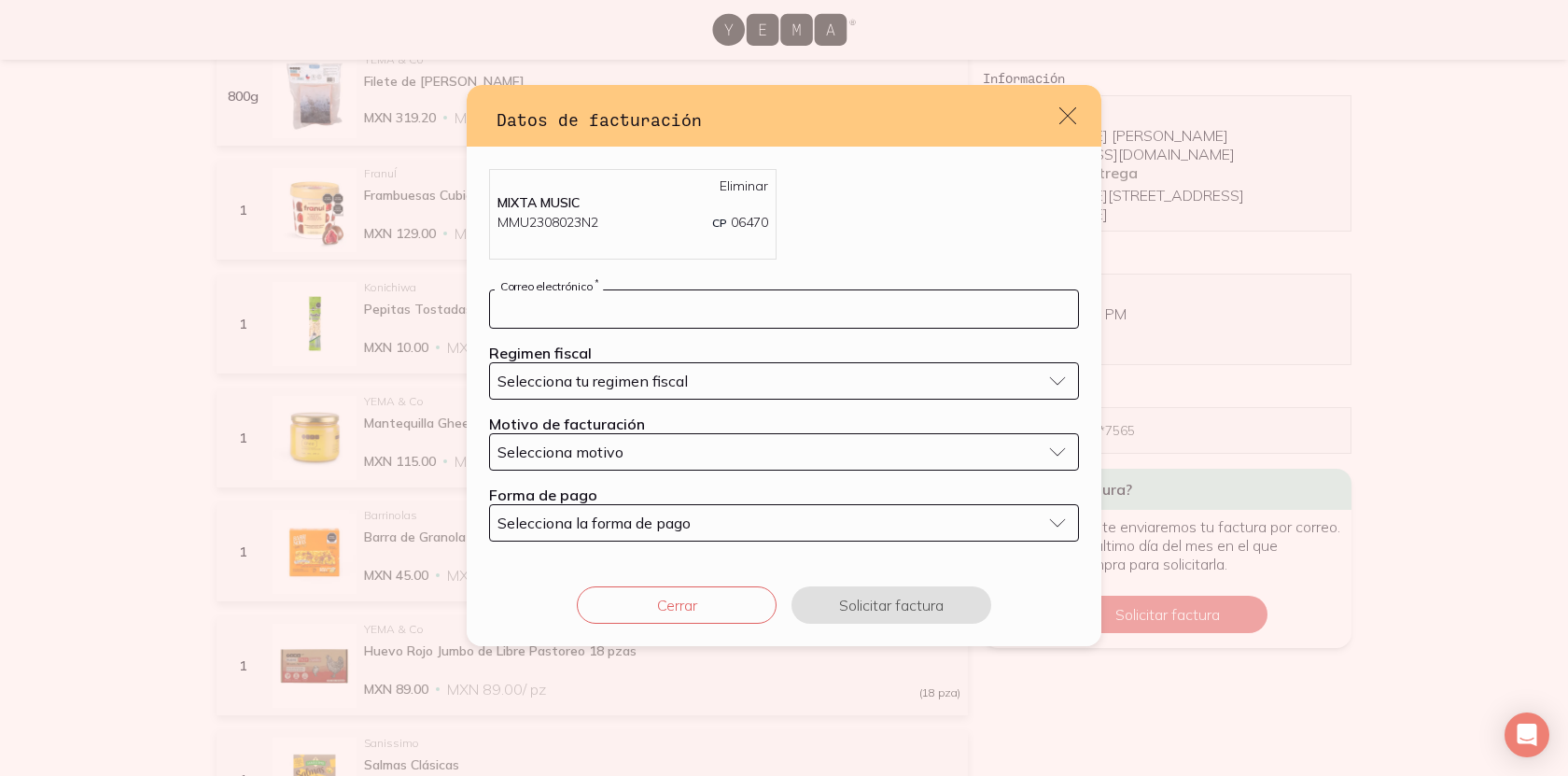
click at [768, 317] on input "default" at bounding box center [784, 309] width 588 height 37
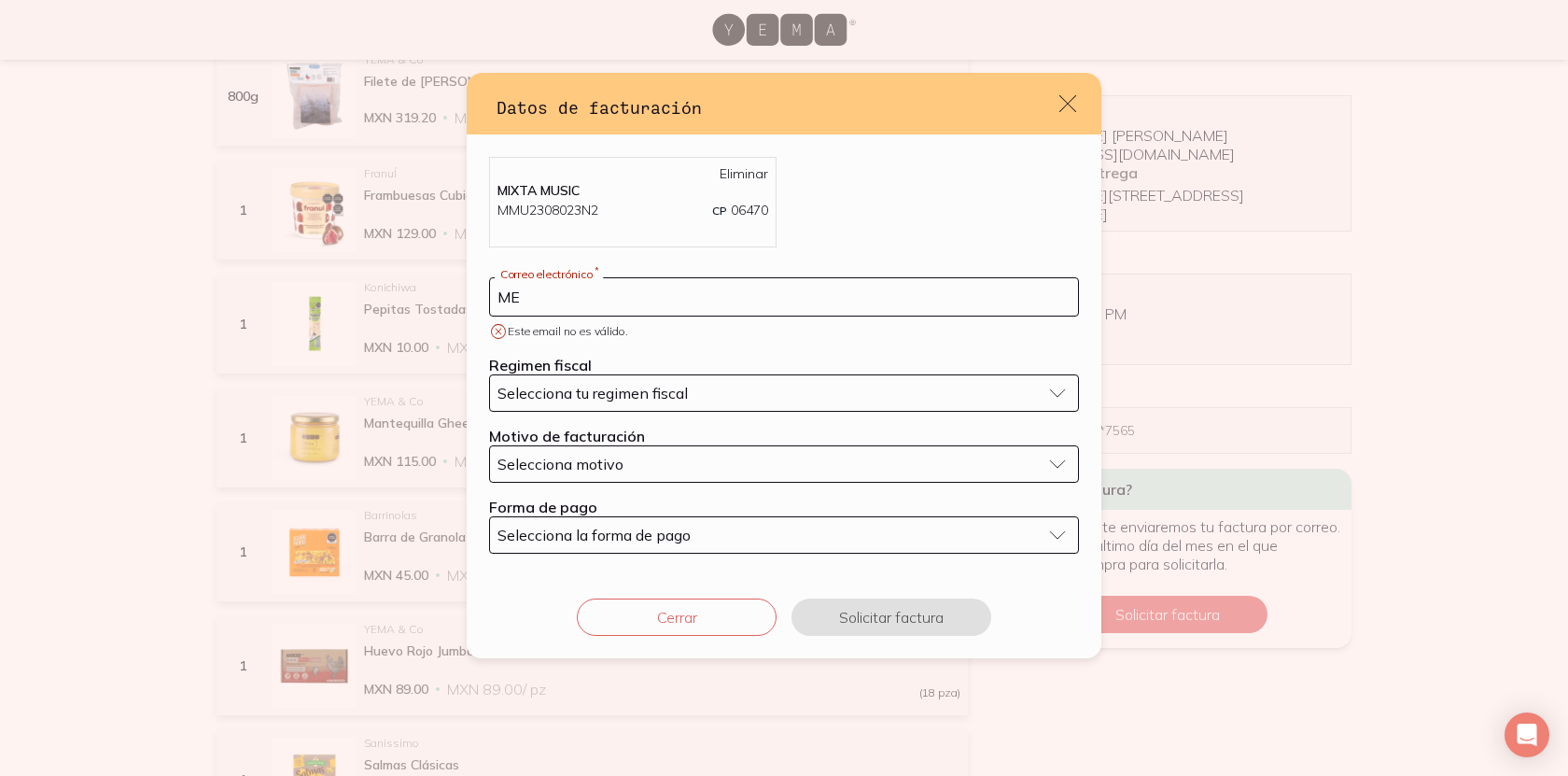
type input "M"
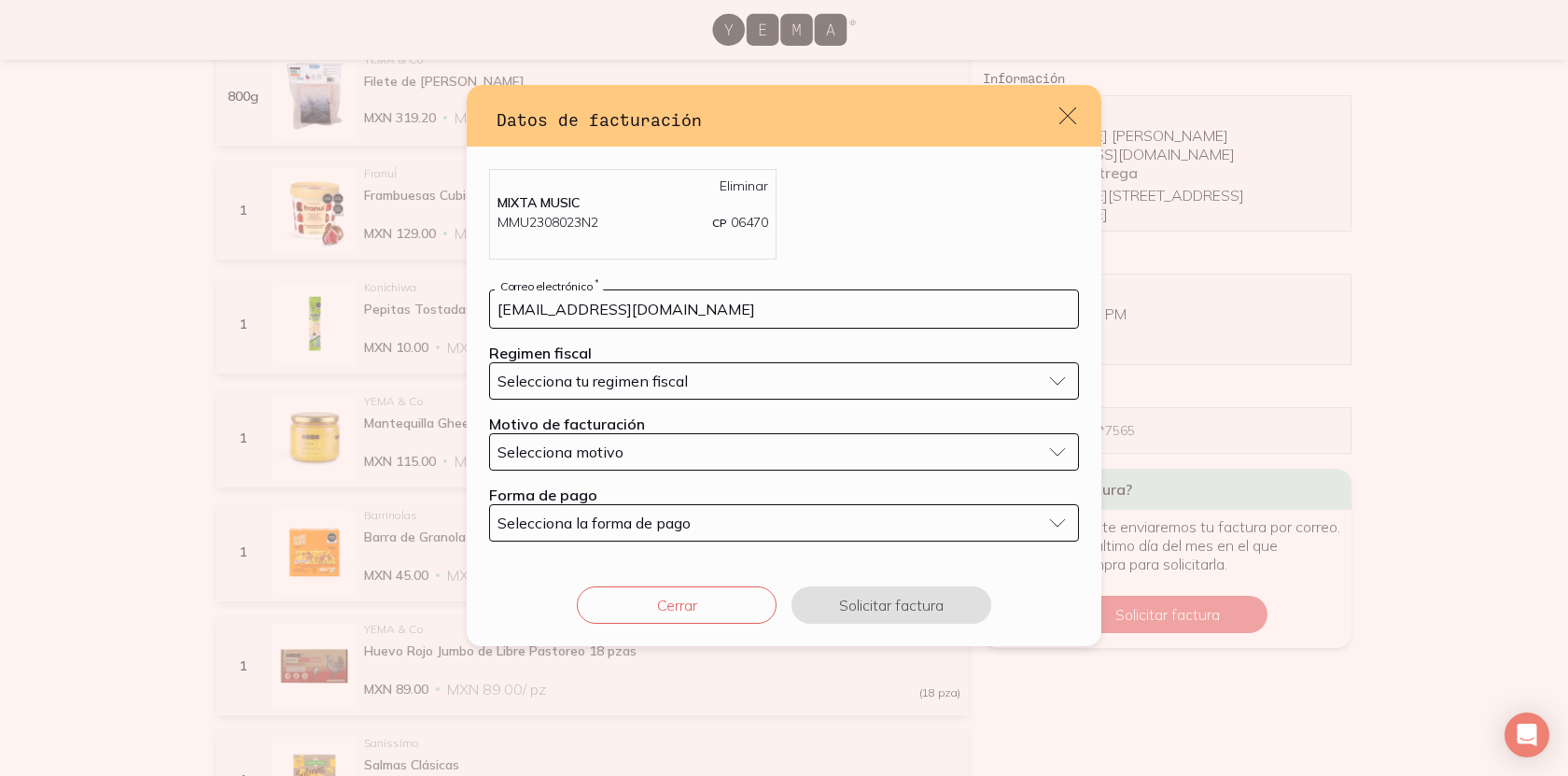
type input "[EMAIL_ADDRESS][DOMAIN_NAME]"
click at [760, 388] on div "Selecciona tu regimen fiscal" at bounding box center [769, 381] width 543 height 19
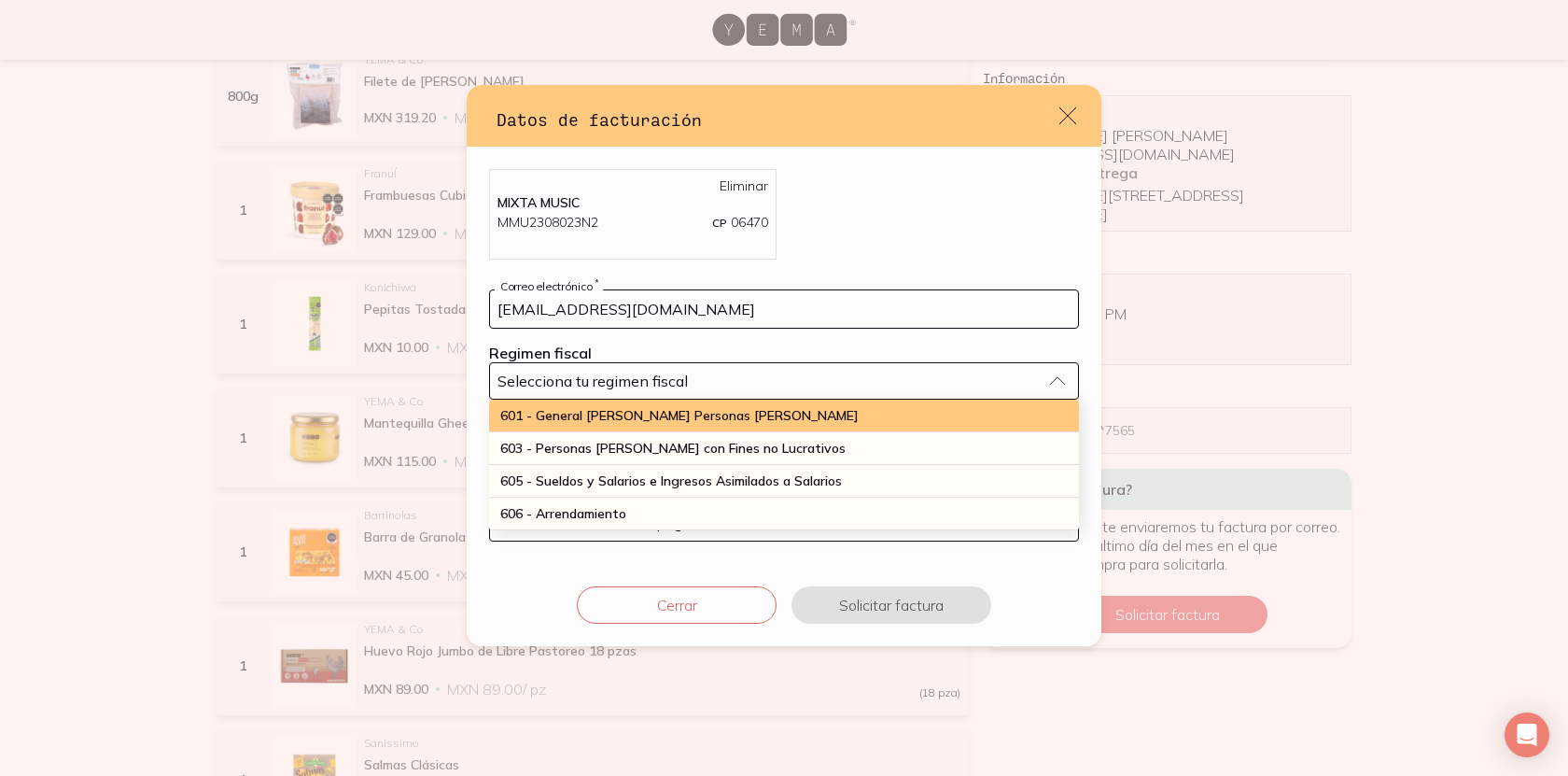
click at [754, 415] on div "601 - General [PERSON_NAME] Personas [PERSON_NAME]" at bounding box center [784, 415] width 590 height 33
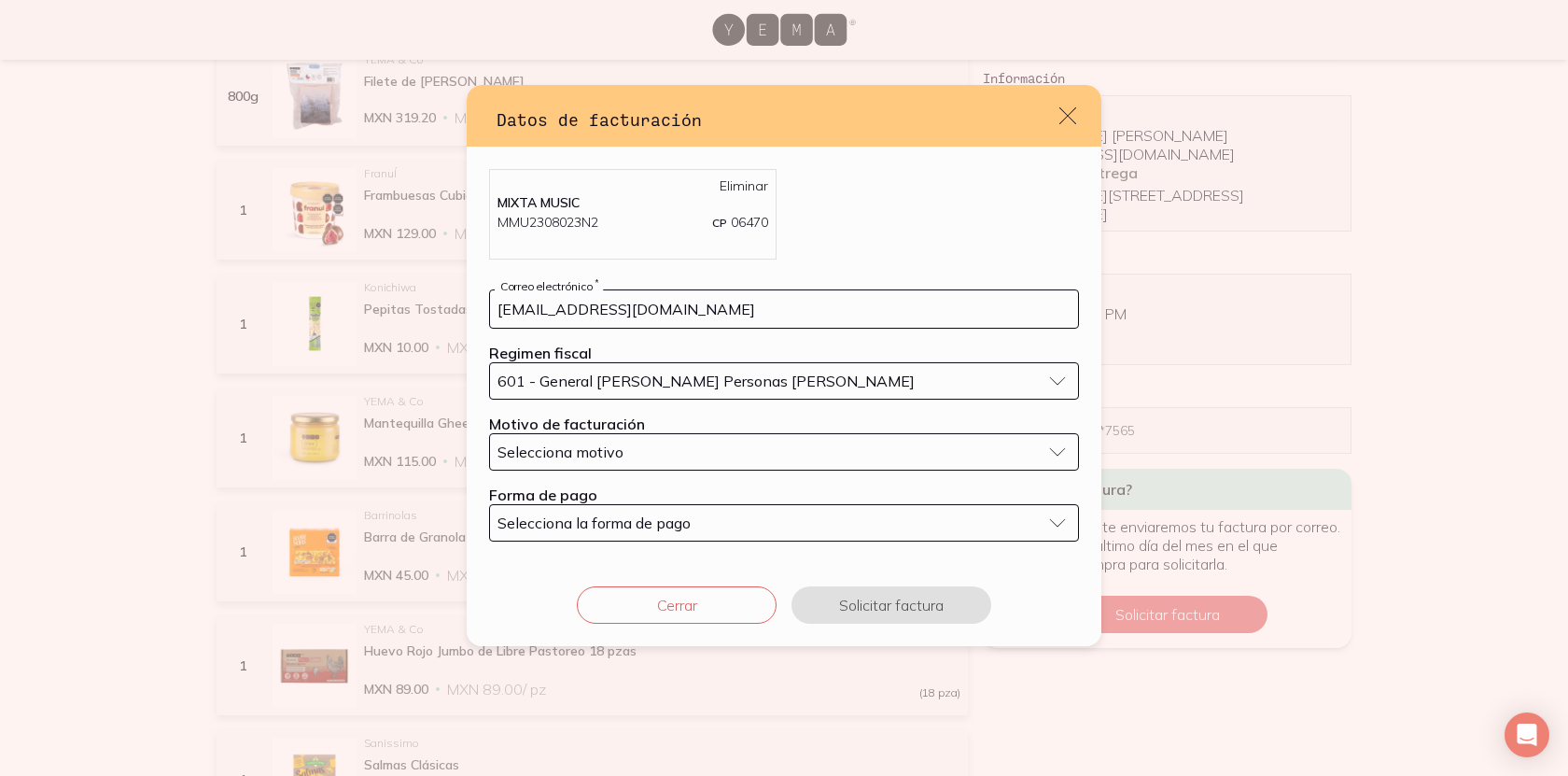
click at [738, 447] on div "Selecciona motivo" at bounding box center [769, 451] width 543 height 19
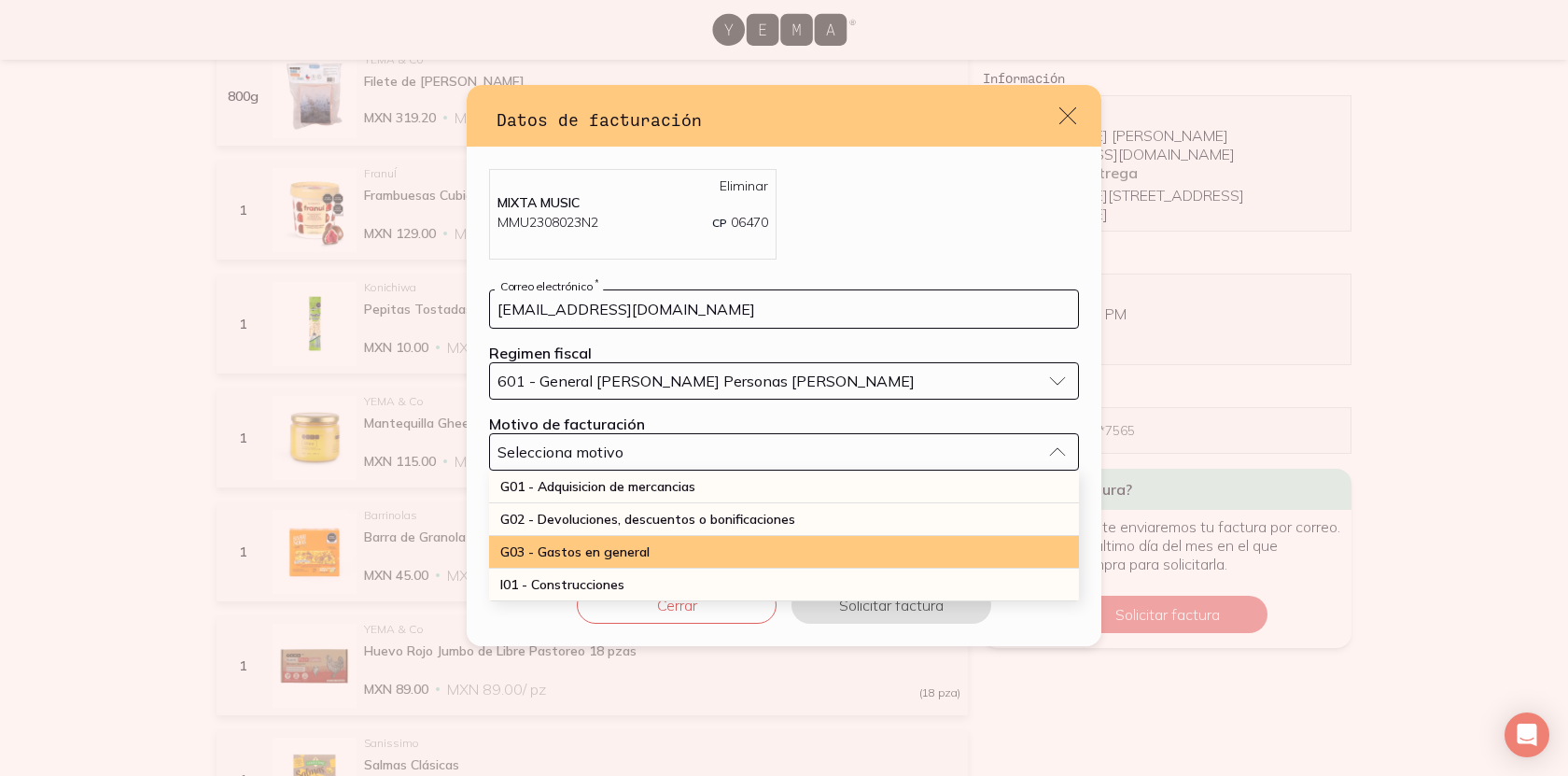
click at [689, 552] on div "G03 - Gastos en general" at bounding box center [784, 552] width 590 height 33
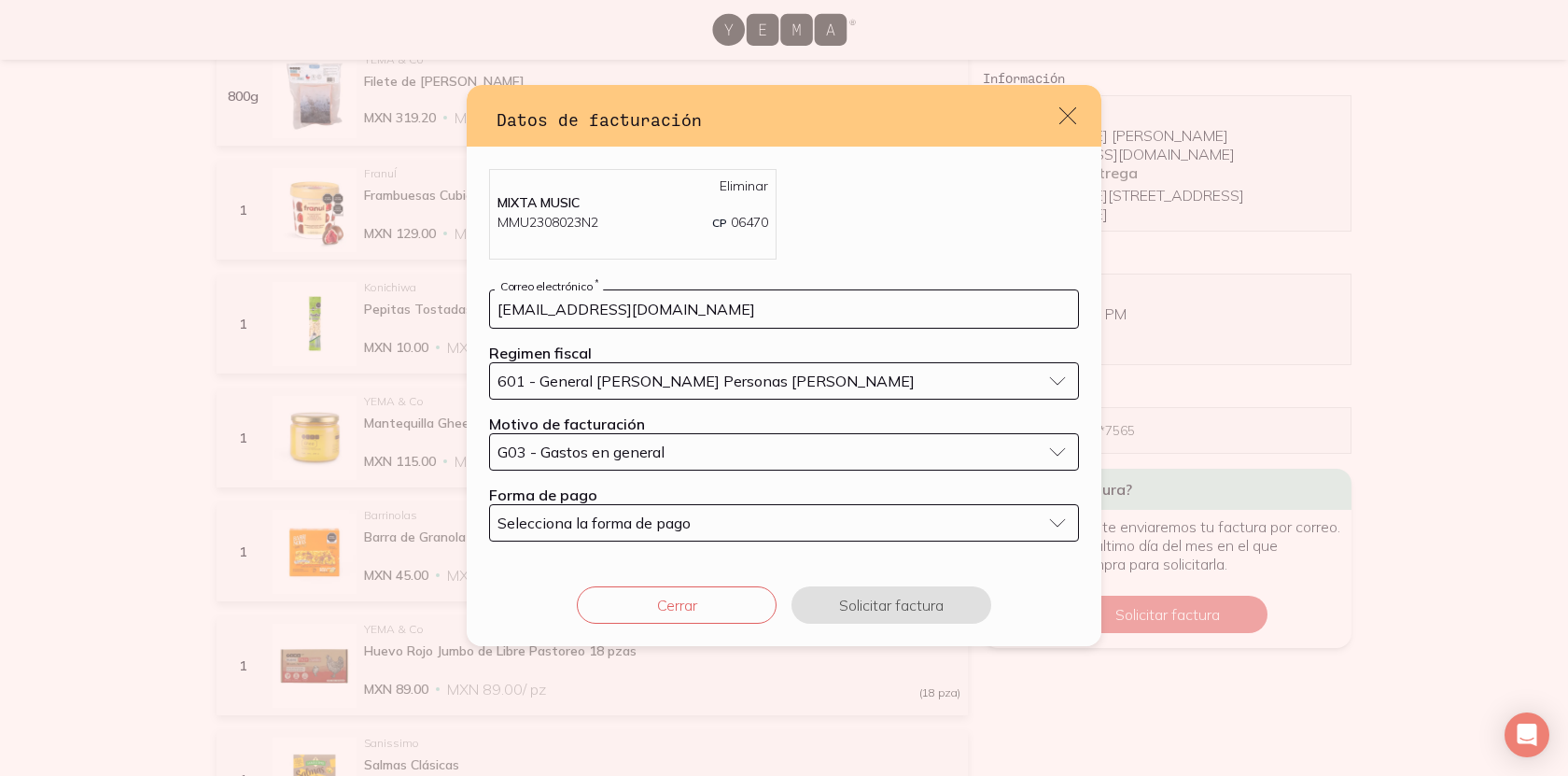
click at [683, 524] on span "Selecciona la forma de pago" at bounding box center [594, 522] width 194 height 19
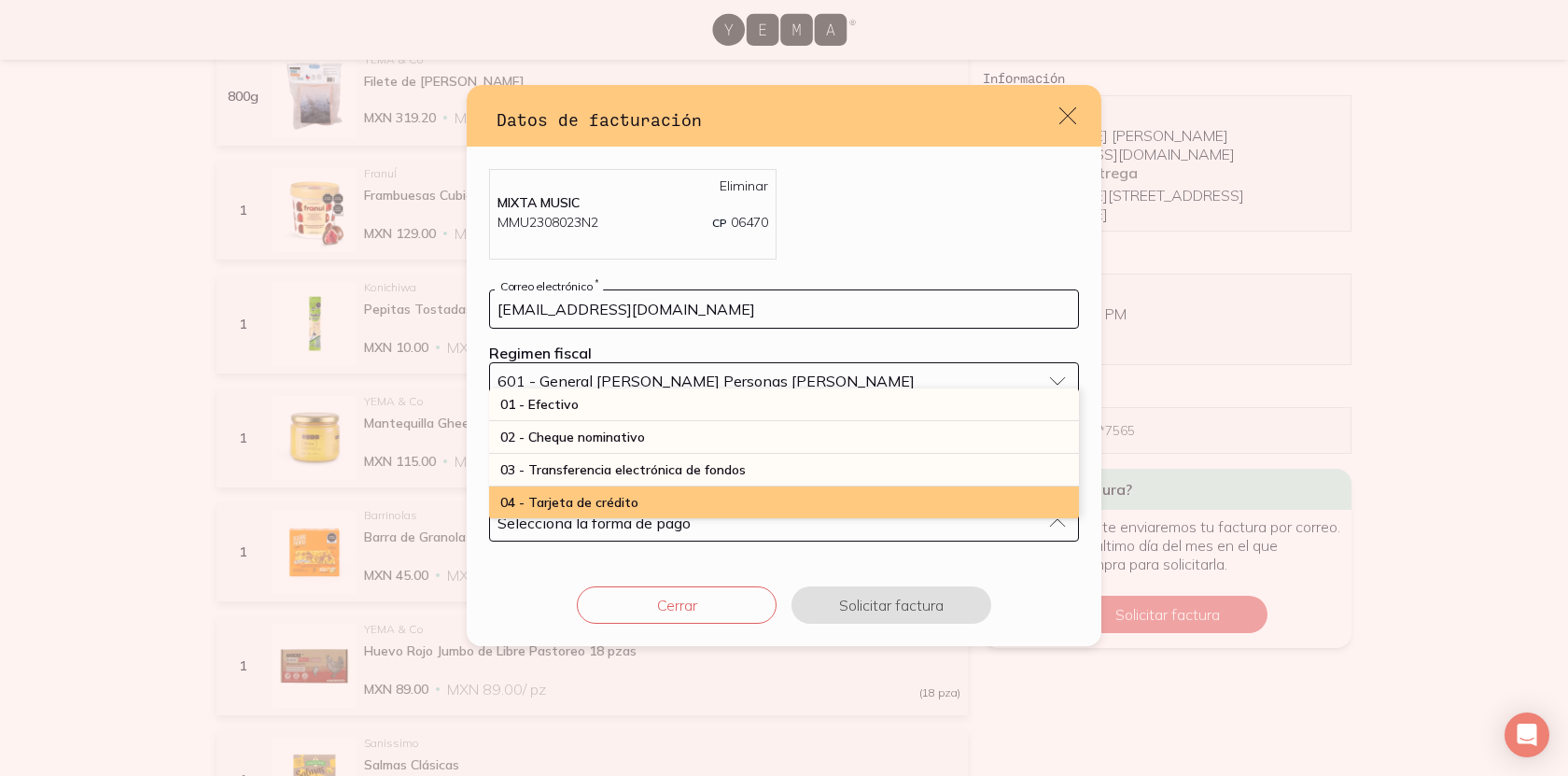
click at [755, 503] on div "04 - Tarjeta de crédito" at bounding box center [784, 502] width 590 height 33
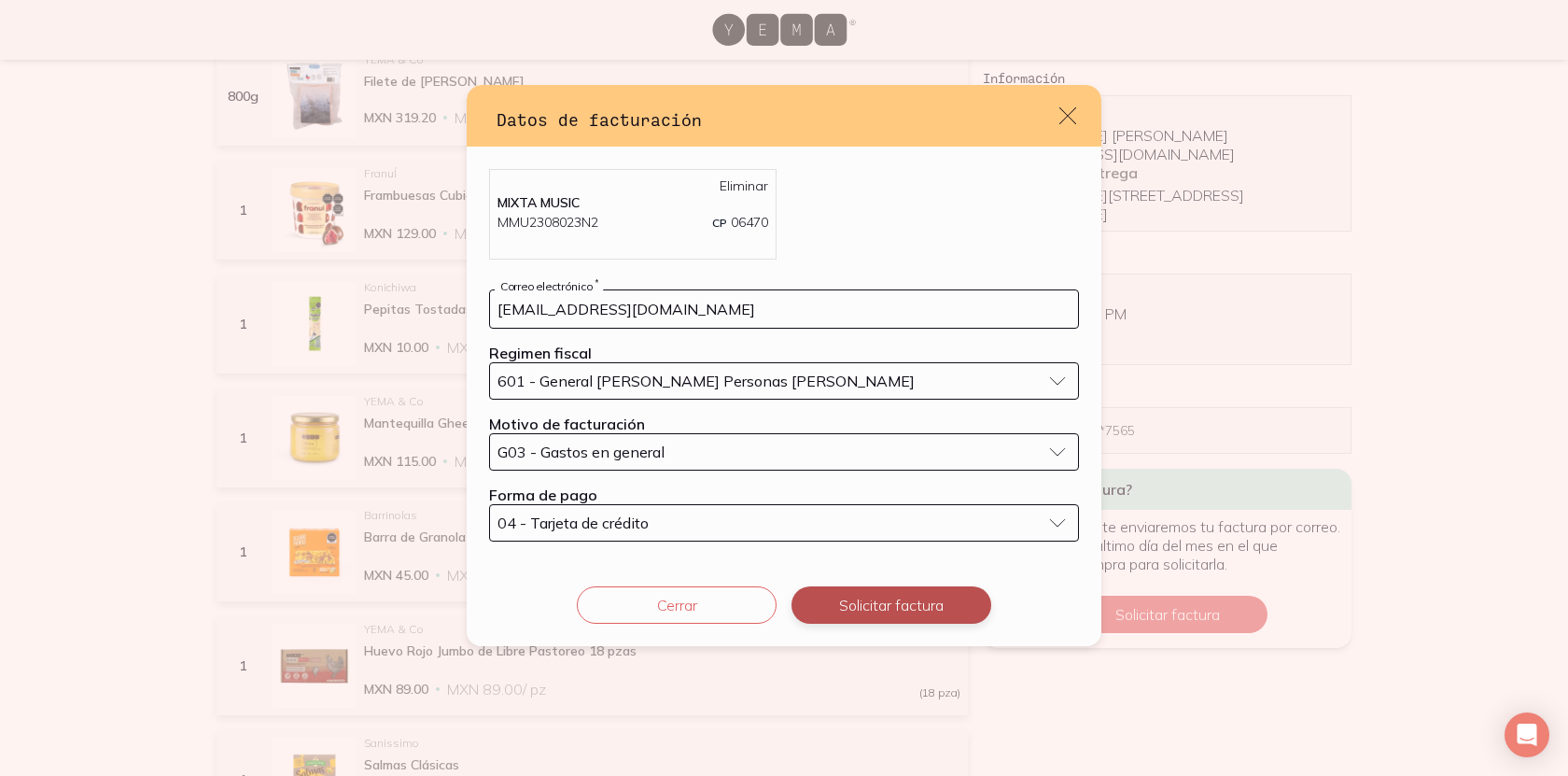
click at [876, 606] on button "Solicitar factura" at bounding box center [891, 604] width 200 height 37
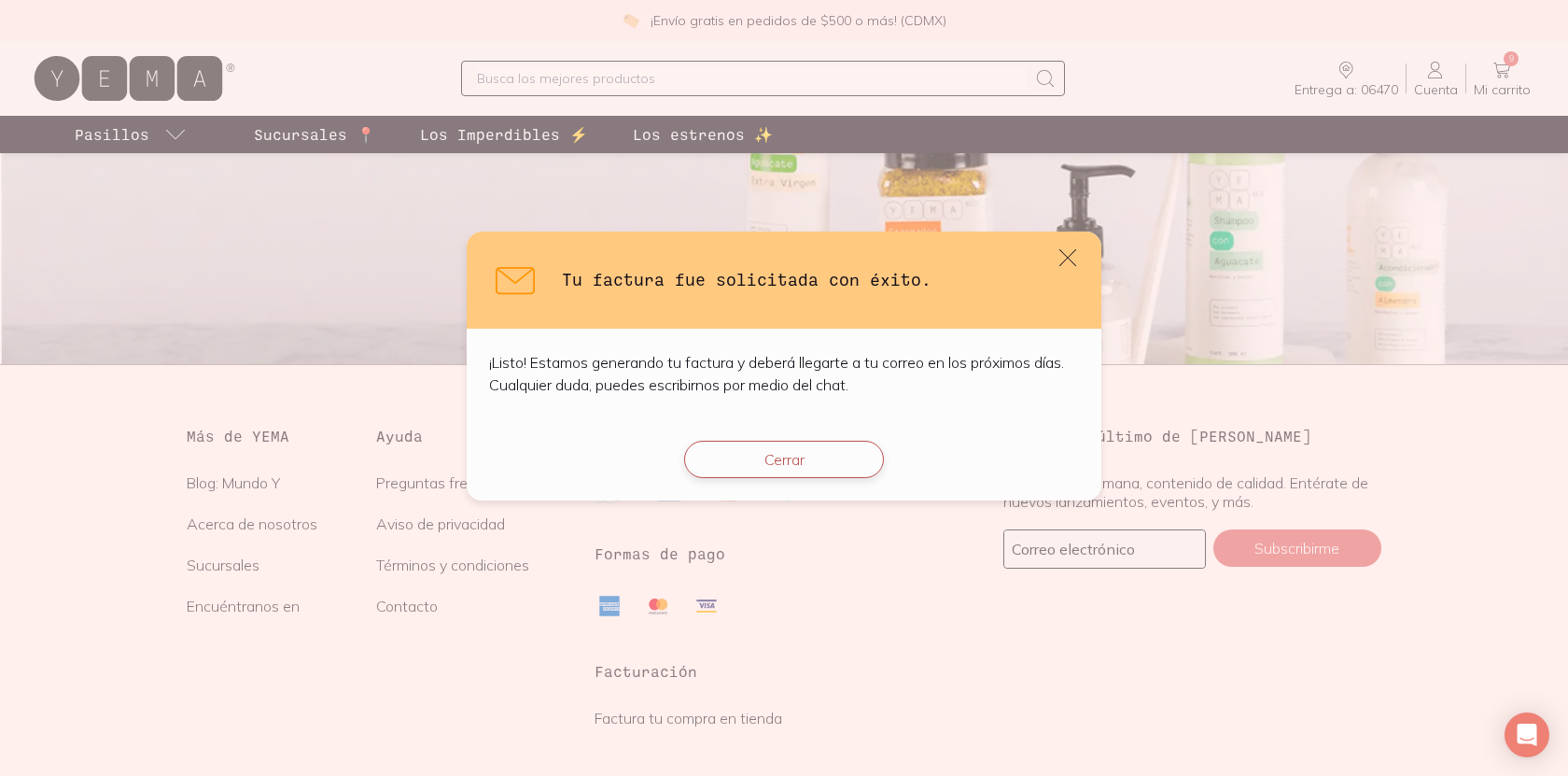
click at [815, 467] on button "Cerrar" at bounding box center [784, 458] width 200 height 37
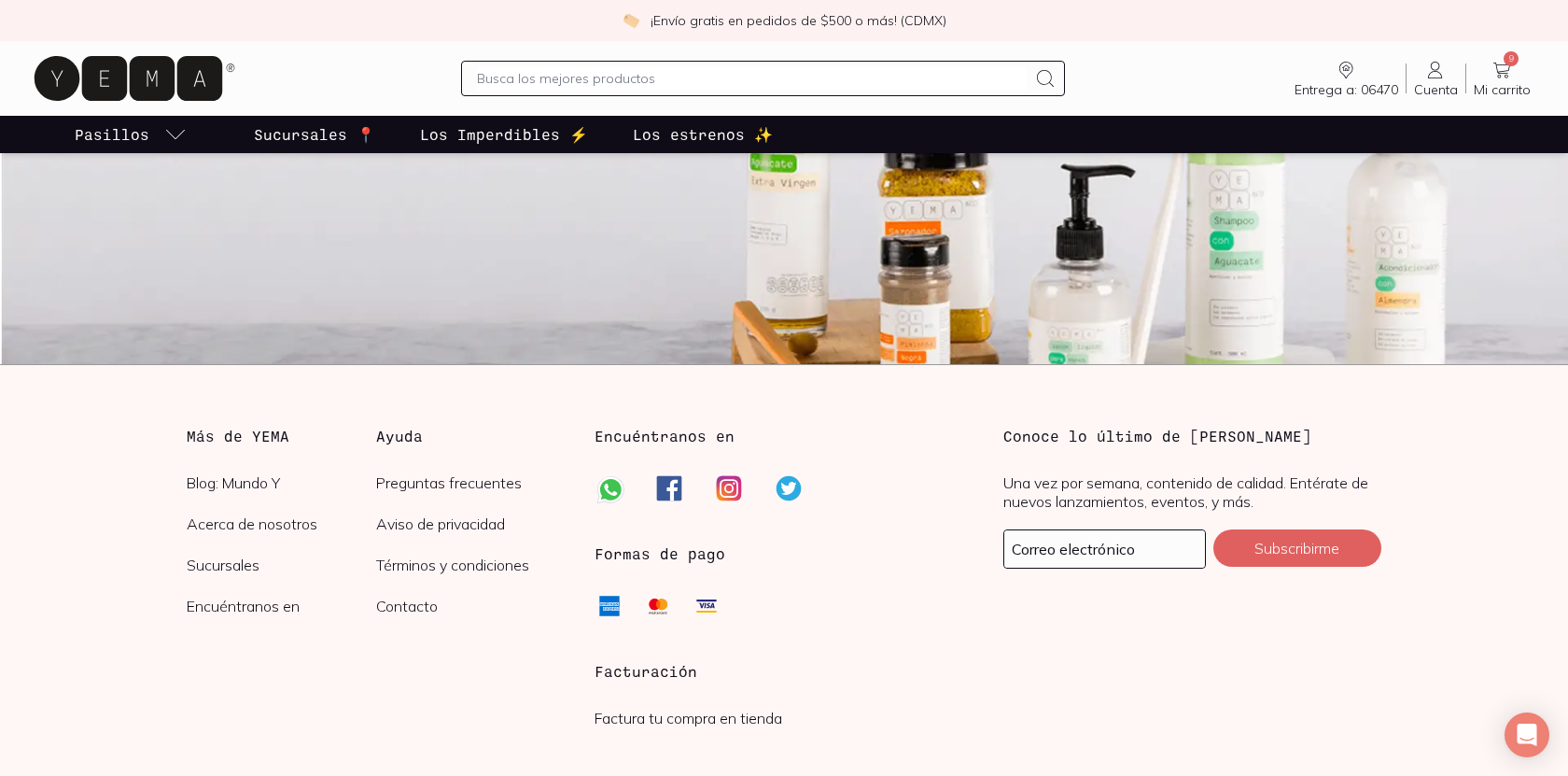
click at [1497, 65] on icon at bounding box center [1501, 71] width 17 height 16
